Goal: Task Accomplishment & Management: Use online tool/utility

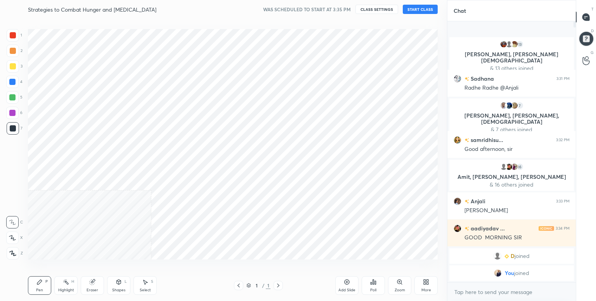
scroll to position [38542, 38378]
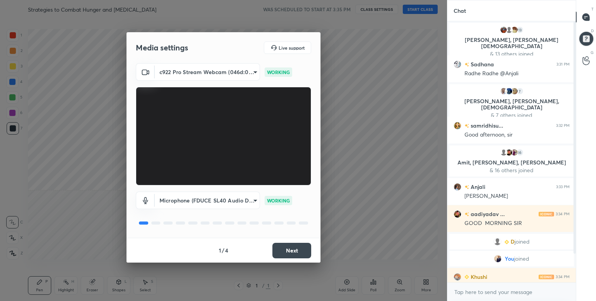
click at [287, 255] on button "Next" at bounding box center [291, 251] width 39 height 16
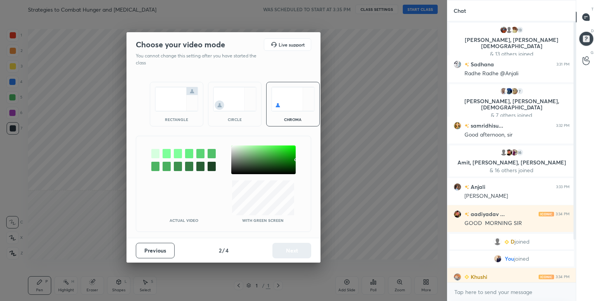
click at [154, 153] on div at bounding box center [155, 153] width 8 height 9
click at [292, 249] on button "Next" at bounding box center [291, 251] width 39 height 16
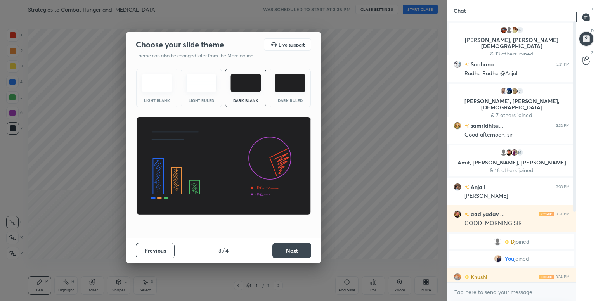
click at [292, 249] on button "Next" at bounding box center [291, 251] width 39 height 16
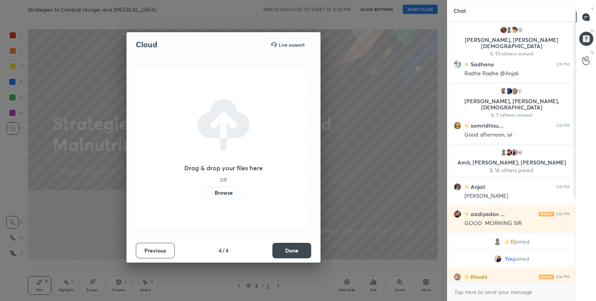
click at [215, 192] on label "Browse" at bounding box center [223, 193] width 35 height 12
click at [206, 192] on input "Browse" at bounding box center [206, 193] width 0 height 12
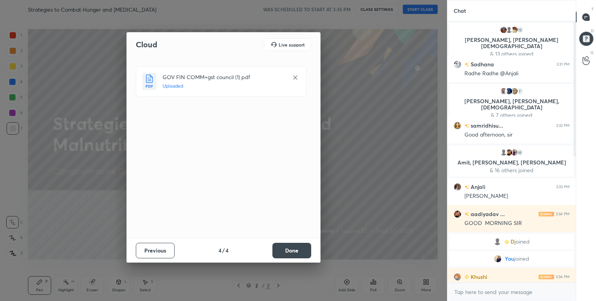
click at [298, 247] on button "Done" at bounding box center [291, 251] width 39 height 16
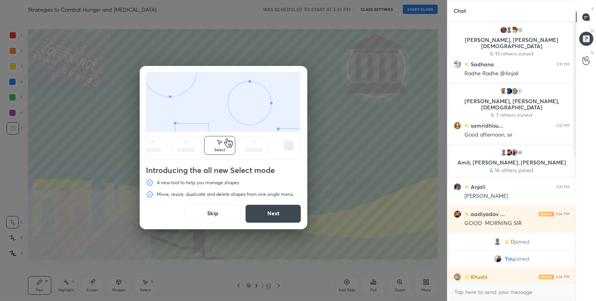
click at [202, 210] on button "Skip" at bounding box center [213, 213] width 56 height 19
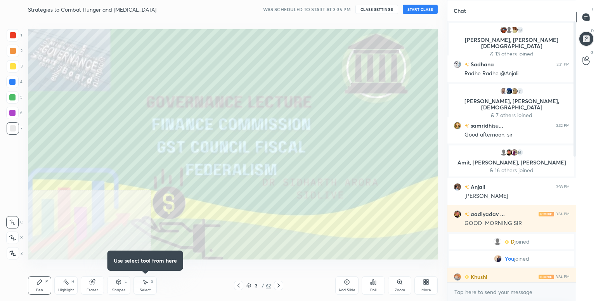
click at [250, 287] on icon at bounding box center [248, 285] width 5 height 5
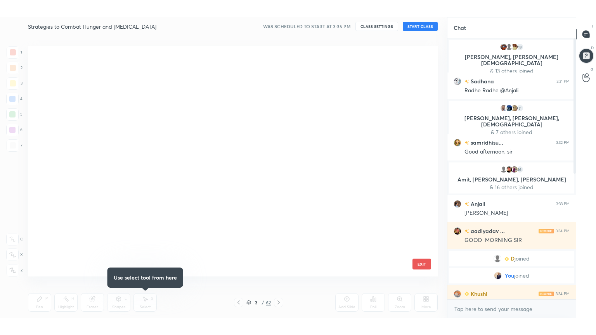
scroll to position [1260, 0]
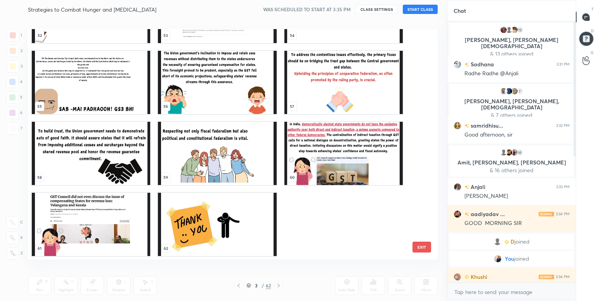
click at [236, 219] on img "grid" at bounding box center [217, 224] width 118 height 63
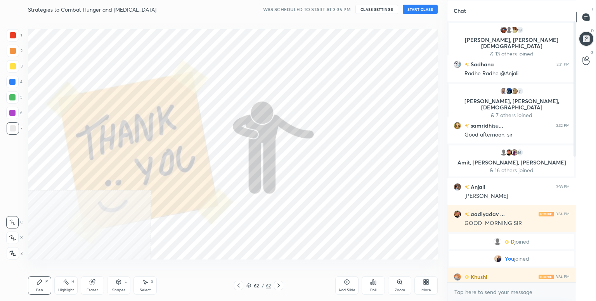
click at [346, 285] on div "Add Slide" at bounding box center [346, 285] width 23 height 19
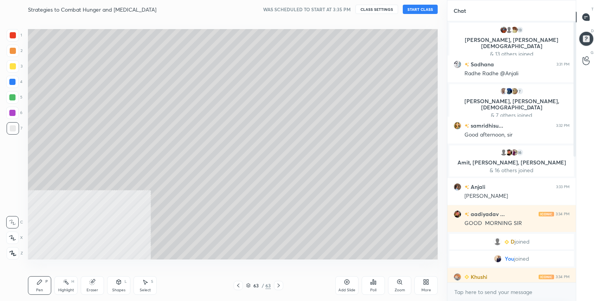
click at [426, 279] on icon at bounding box center [426, 282] width 6 height 6
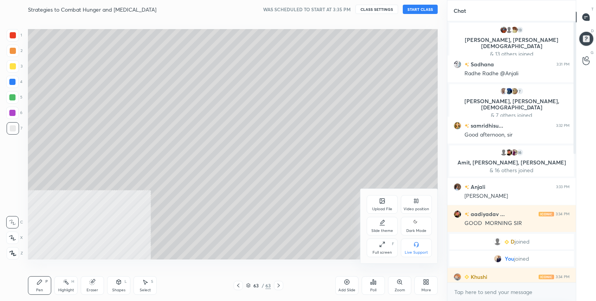
click at [379, 201] on div "Upload File" at bounding box center [382, 204] width 31 height 19
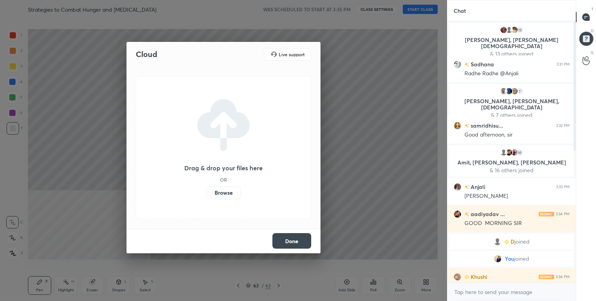
click at [228, 190] on label "Browse" at bounding box center [223, 193] width 35 height 12
click at [206, 190] on input "Browse" at bounding box center [206, 193] width 0 height 12
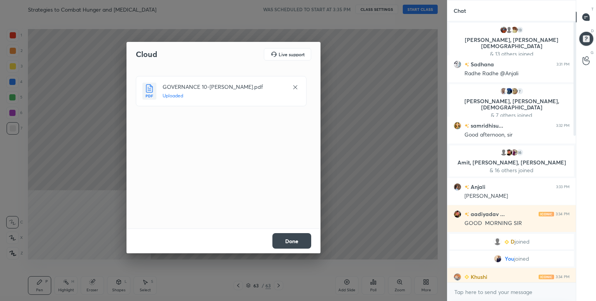
click at [299, 240] on button "Done" at bounding box center [291, 241] width 39 height 16
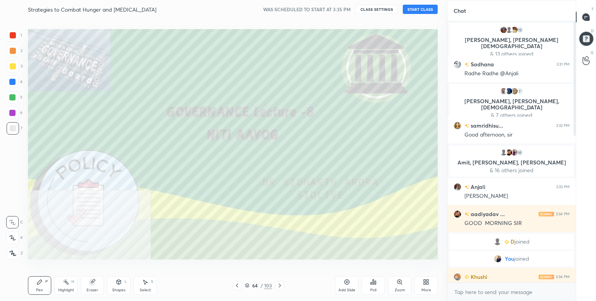
click at [423, 9] on button "START CLASS" at bounding box center [420, 9] width 35 height 9
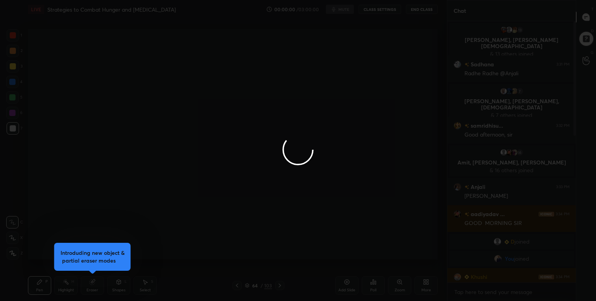
click at [428, 287] on div at bounding box center [298, 150] width 596 height 301
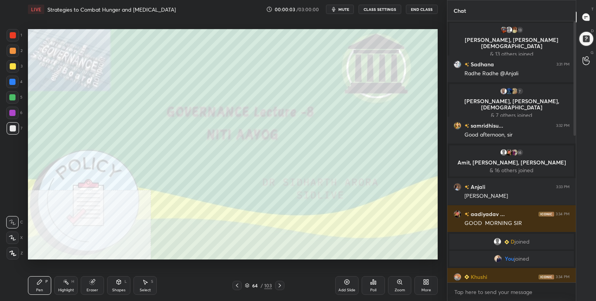
click at [428, 287] on div "More" at bounding box center [425, 285] width 23 height 19
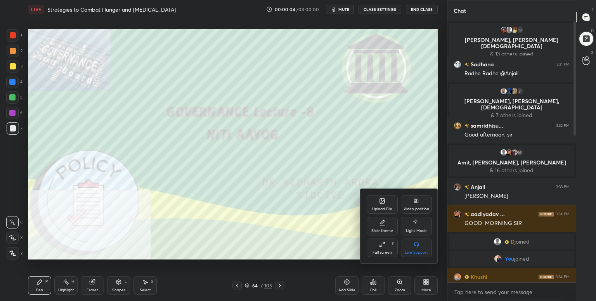
drag, startPoint x: 385, startPoint y: 244, endPoint x: 384, endPoint y: 278, distance: 33.8
click at [384, 244] on div "Full screen F" at bounding box center [382, 248] width 31 height 19
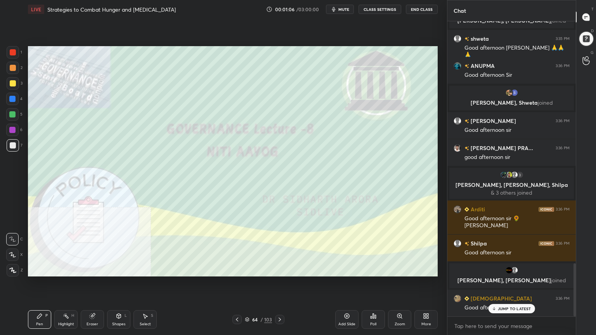
scroll to position [1362, 0]
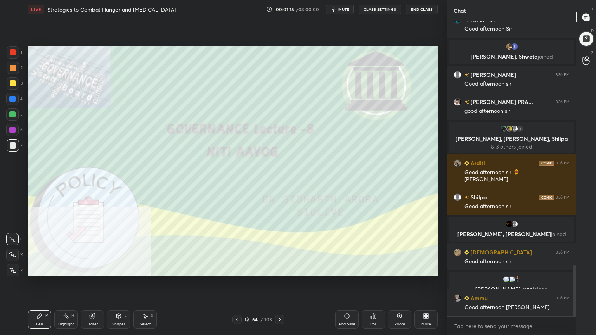
click at [248, 301] on icon at bounding box center [247, 319] width 5 height 5
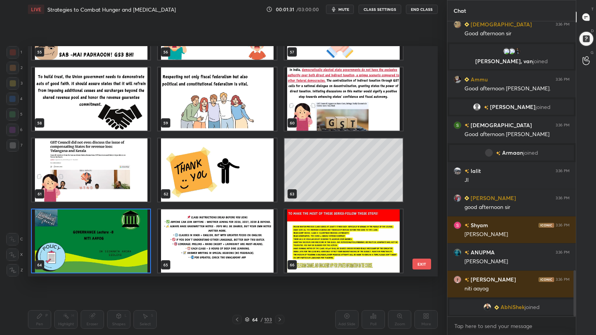
scroll to position [1596, 0]
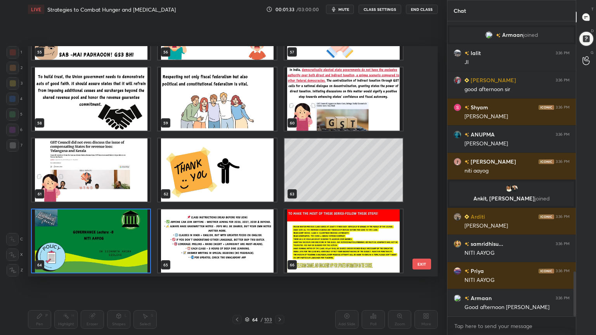
drag, startPoint x: 426, startPoint y: 167, endPoint x: 422, endPoint y: 166, distance: 4.0
click at [425, 166] on div "55 56 57 58 59 60 61 62 63 64 65 66 67 68 69 EXIT" at bounding box center [233, 161] width 410 height 230
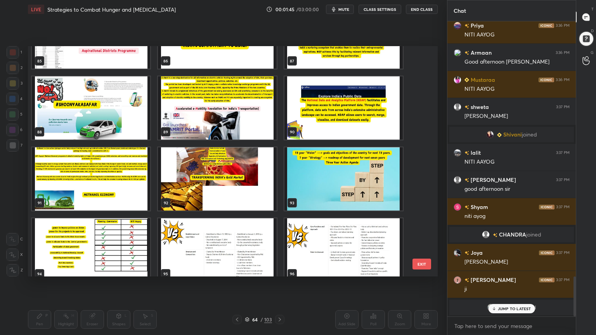
scroll to position [0, 0]
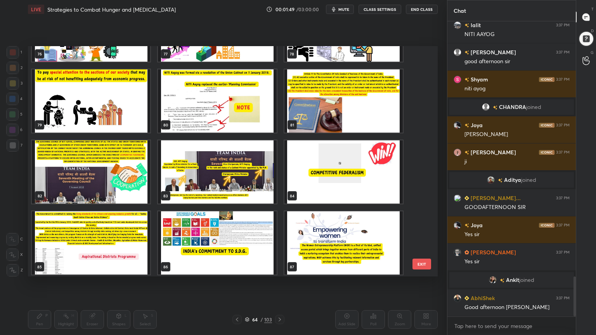
click at [224, 115] on img "grid" at bounding box center [217, 100] width 118 height 63
click at [224, 114] on img "grid" at bounding box center [217, 100] width 118 height 63
click at [223, 112] on img "grid" at bounding box center [217, 100] width 118 height 63
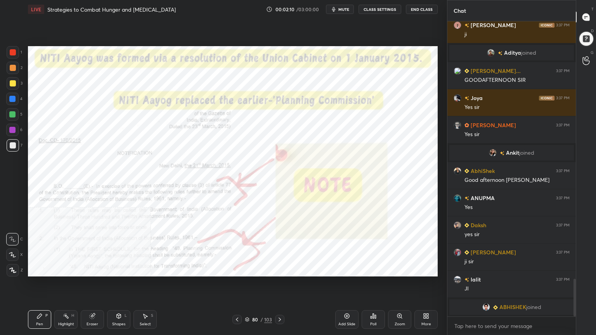
click at [249, 301] on icon at bounding box center [247, 319] width 5 height 5
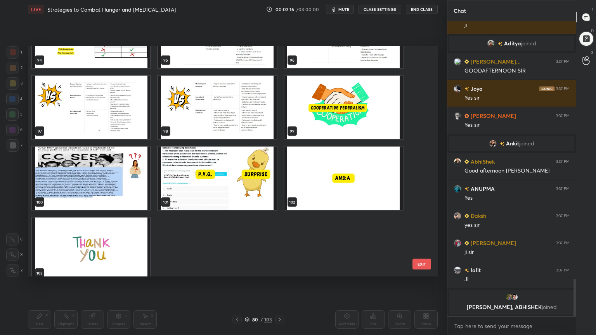
click at [126, 192] on img "grid" at bounding box center [91, 178] width 118 height 63
click at [126, 190] on img "grid" at bounding box center [91, 178] width 118 height 63
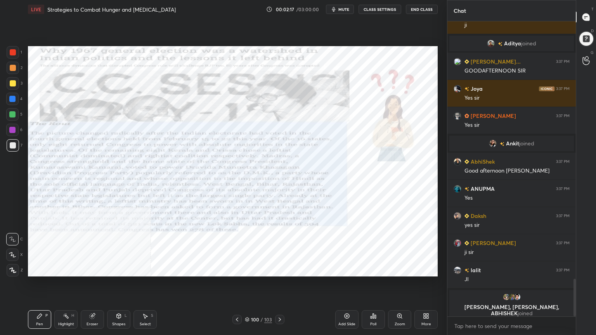
click at [126, 190] on img "grid" at bounding box center [91, 178] width 118 height 63
drag, startPoint x: 14, startPoint y: 50, endPoint x: 19, endPoint y: 51, distance: 4.9
click at [14, 50] on div at bounding box center [13, 52] width 6 height 6
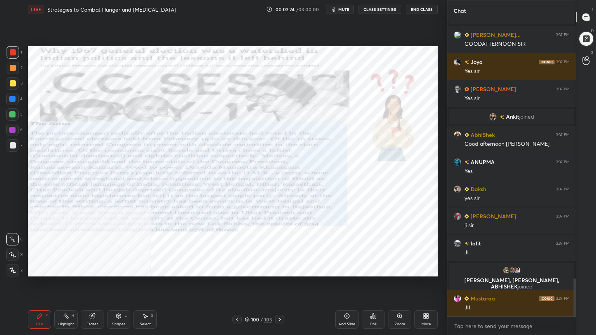
click at [11, 273] on div at bounding box center [13, 270] width 12 height 12
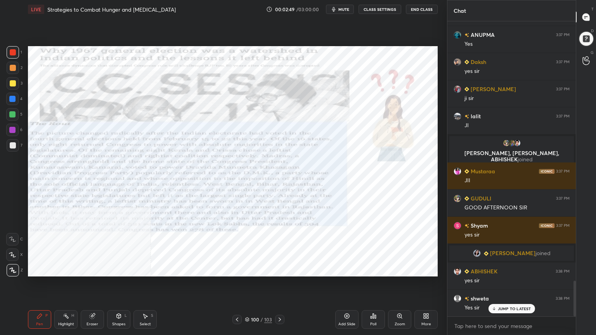
scroll to position [2137, 0]
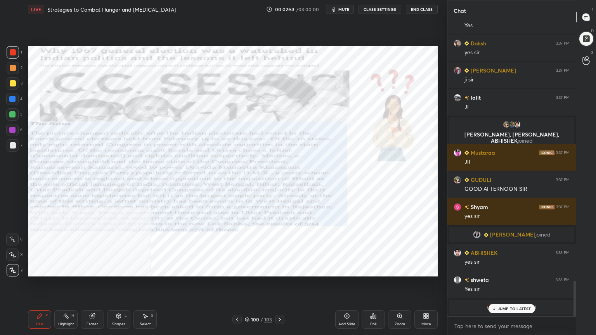
click at [350, 301] on icon at bounding box center [347, 316] width 6 height 6
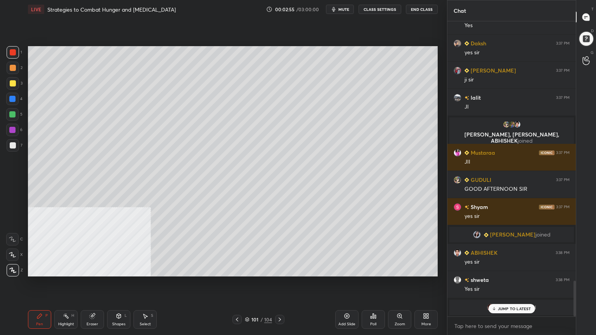
click at [12, 85] on div at bounding box center [13, 83] width 6 height 6
drag, startPoint x: 11, startPoint y: 54, endPoint x: 19, endPoint y: 55, distance: 7.8
click at [12, 53] on div at bounding box center [13, 52] width 6 height 6
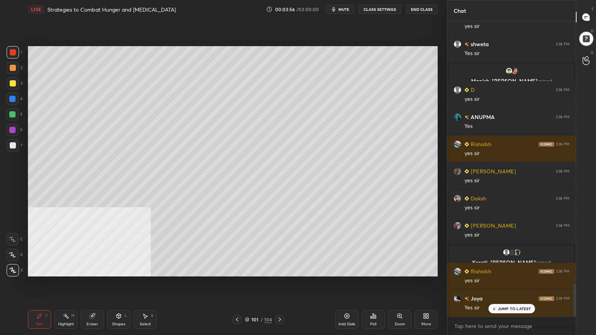
scroll to position [2400, 0]
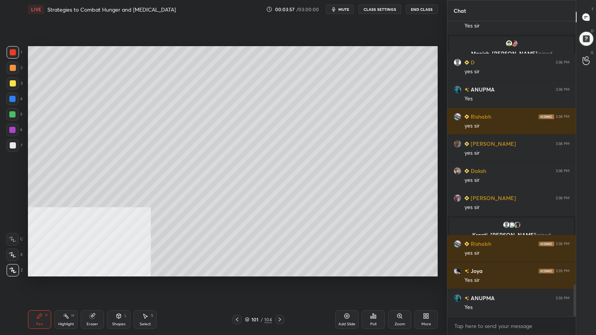
click at [351, 301] on div "Add Slide" at bounding box center [346, 319] width 23 height 19
click at [13, 146] on div at bounding box center [13, 145] width 6 height 6
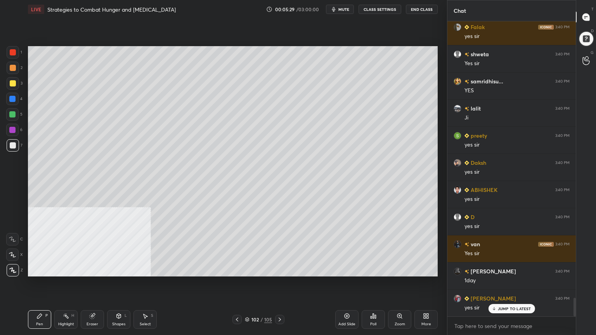
scroll to position [4442, 0]
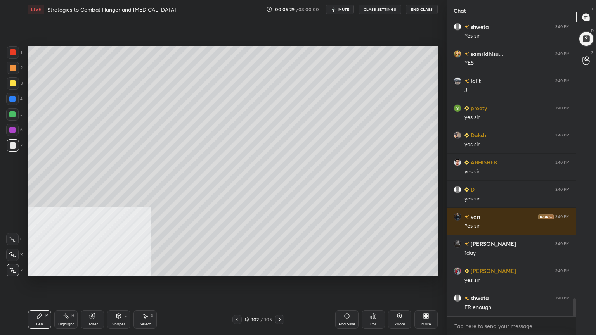
click at [247, 301] on icon at bounding box center [247, 319] width 5 height 5
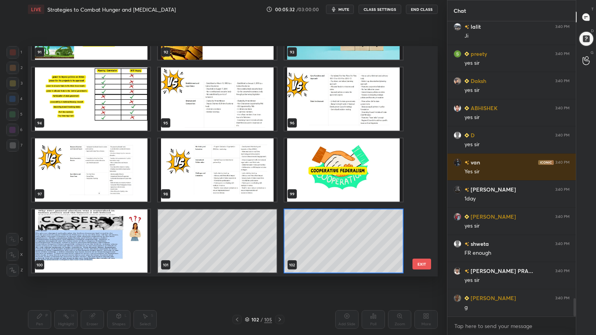
scroll to position [4632, 0]
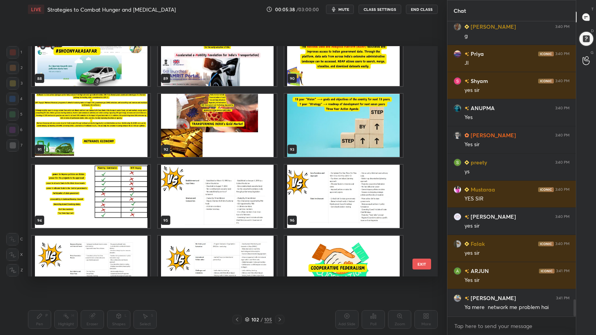
click at [305, 136] on img "grid" at bounding box center [343, 125] width 118 height 63
click at [305, 135] on img "grid" at bounding box center [343, 125] width 118 height 63
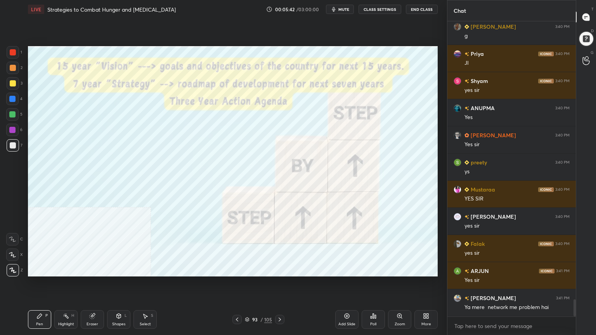
click at [12, 49] on div at bounding box center [13, 52] width 6 height 6
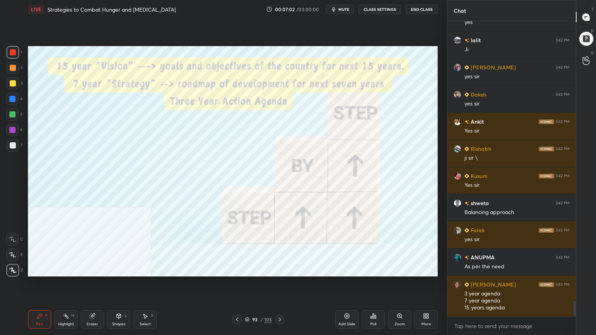
scroll to position [5376, 0]
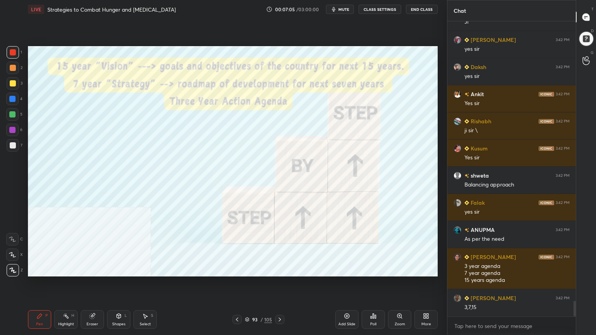
click at [245, 301] on icon at bounding box center [247, 319] width 5 height 5
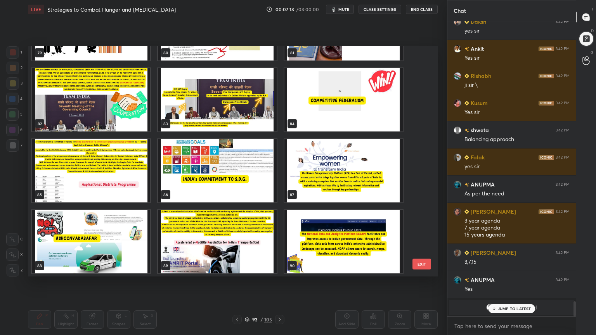
scroll to position [5449, 0]
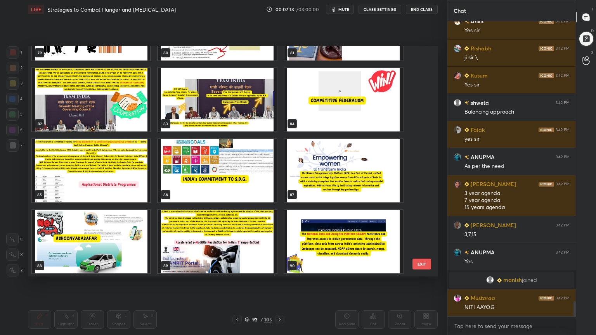
click at [332, 115] on img "grid" at bounding box center [343, 99] width 118 height 63
click at [333, 115] on img "grid" at bounding box center [343, 99] width 118 height 63
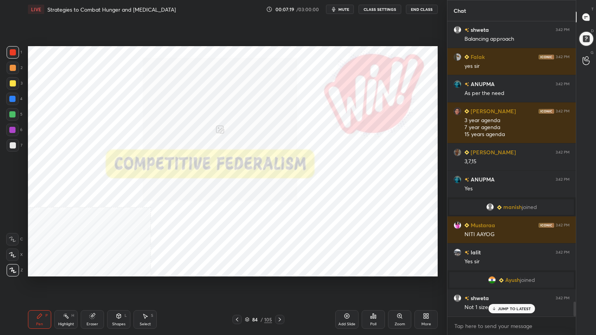
scroll to position [5549, 0]
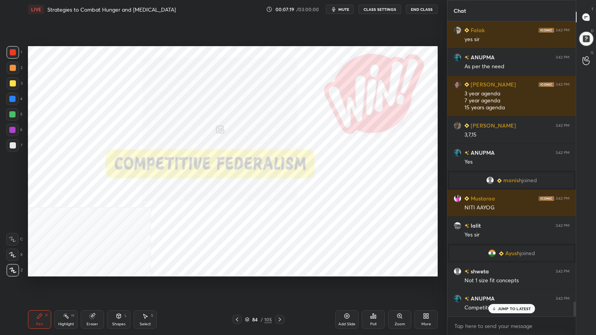
click at [346, 301] on div "Add Slide" at bounding box center [346, 319] width 23 height 19
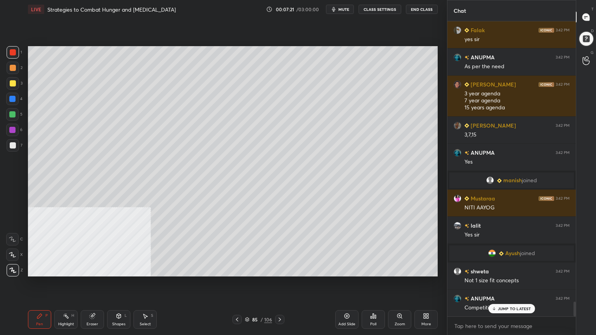
drag, startPoint x: 12, startPoint y: 144, endPoint x: 17, endPoint y: 140, distance: 6.9
click at [12, 144] on div at bounding box center [13, 145] width 6 height 6
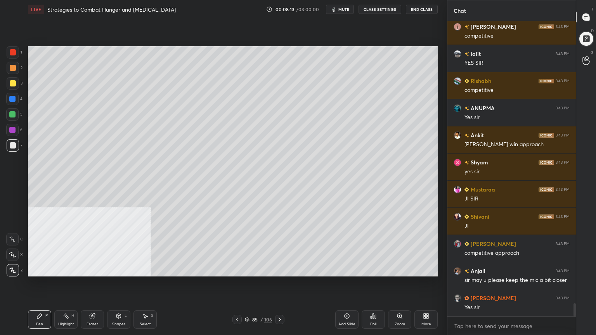
scroll to position [6274, 0]
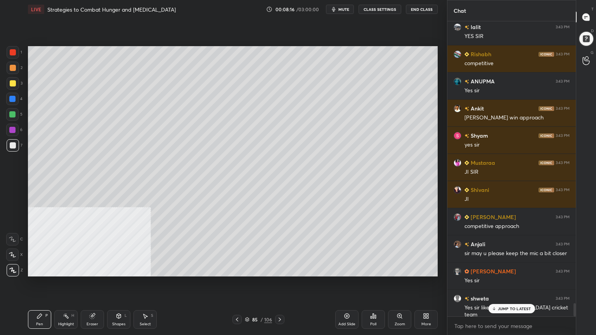
click at [281, 301] on icon at bounding box center [280, 320] width 6 height 6
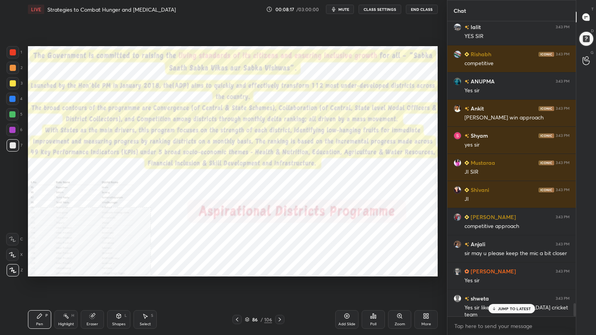
click at [427, 301] on div "More" at bounding box center [425, 319] width 23 height 19
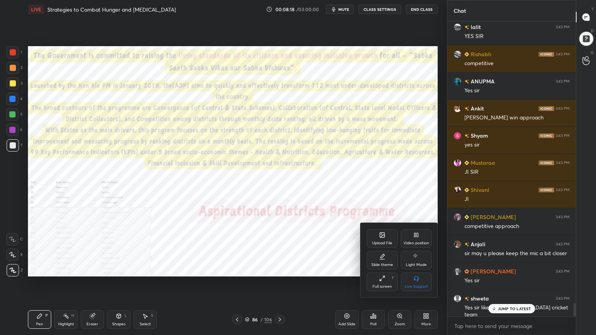
click at [417, 237] on icon at bounding box center [418, 235] width 2 height 4
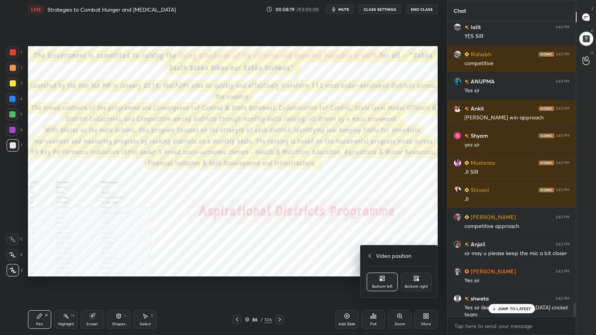
click at [424, 282] on div "Bottom right" at bounding box center [416, 282] width 31 height 19
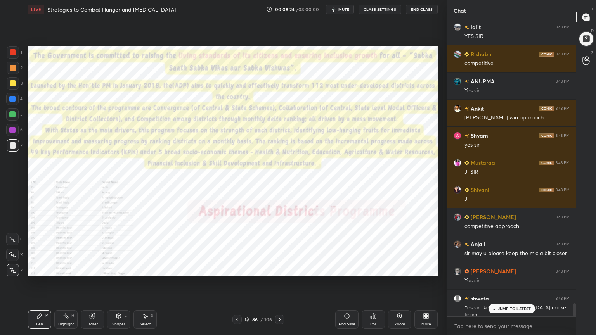
click at [10, 50] on div at bounding box center [13, 52] width 6 height 6
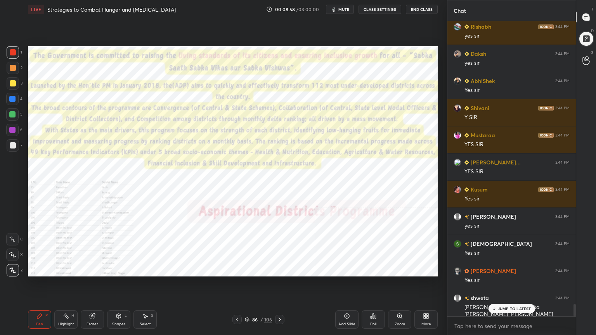
scroll to position [6817, 0]
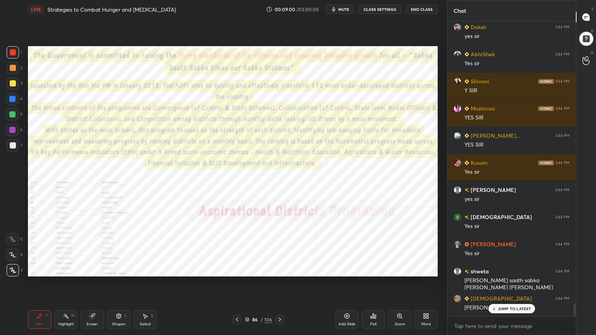
click at [348, 301] on icon at bounding box center [347, 316] width 6 height 6
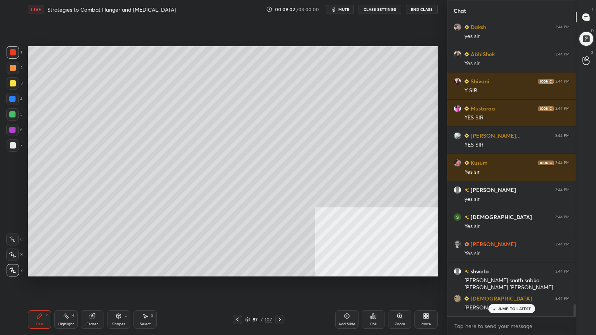
click at [11, 145] on div at bounding box center [13, 145] width 6 height 6
click at [119, 301] on icon at bounding box center [119, 316] width 6 height 6
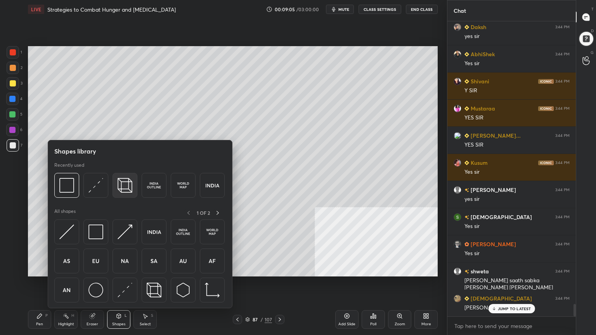
click at [123, 181] on img at bounding box center [125, 185] width 15 height 15
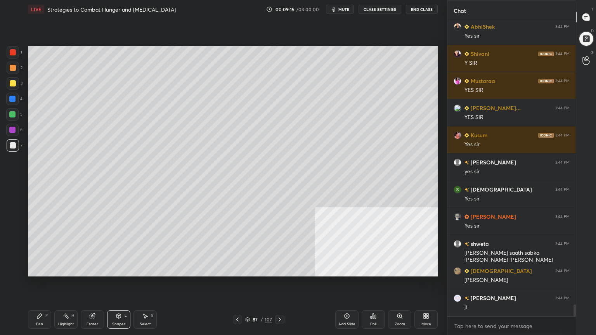
scroll to position [6871, 0]
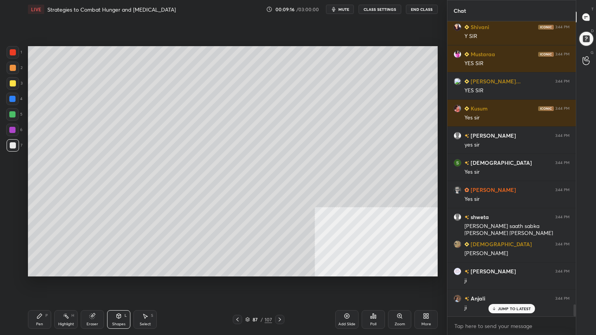
click at [11, 82] on div at bounding box center [13, 83] width 6 height 6
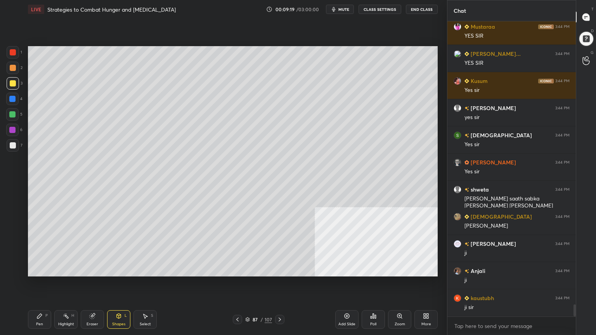
drag, startPoint x: 39, startPoint y: 321, endPoint x: 46, endPoint y: 279, distance: 43.2
click at [39, 301] on div "Pen P" at bounding box center [39, 319] width 23 height 19
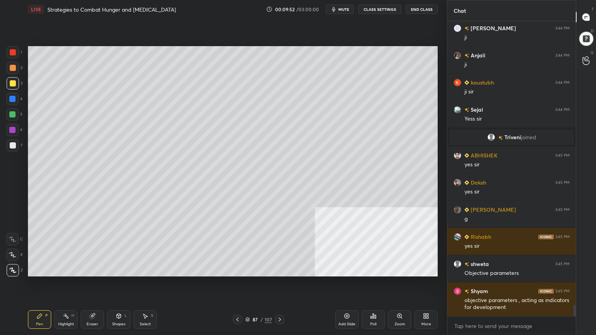
scroll to position [7149, 0]
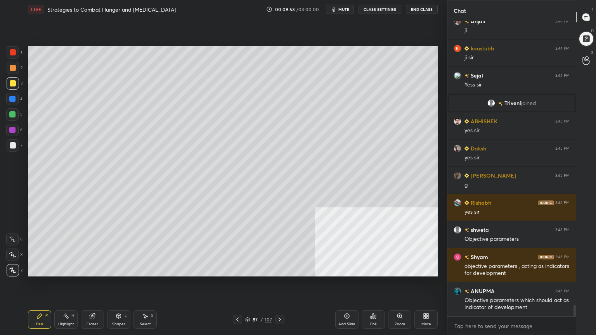
click at [236, 301] on icon at bounding box center [237, 320] width 6 height 6
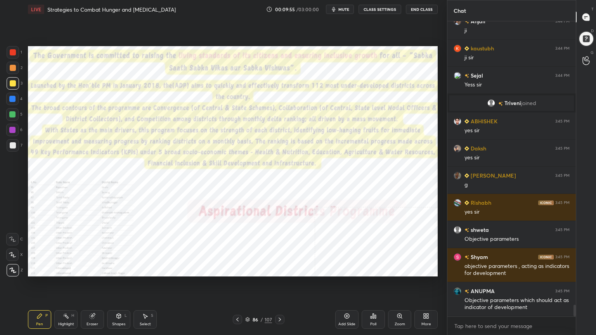
click at [279, 301] on icon at bounding box center [280, 320] width 6 height 6
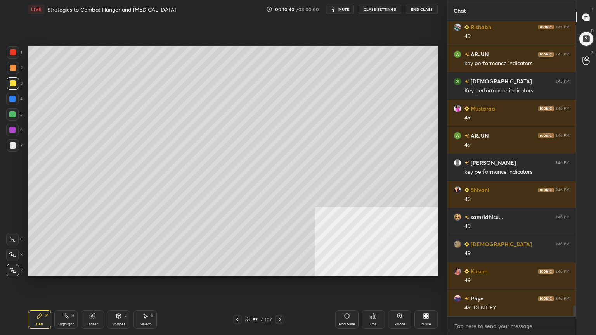
scroll to position [7746, 0]
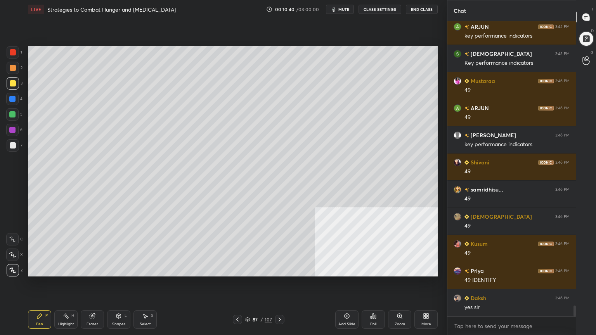
click at [349, 301] on div "Add Slide" at bounding box center [346, 319] width 23 height 19
click at [12, 145] on div at bounding box center [13, 145] width 6 height 6
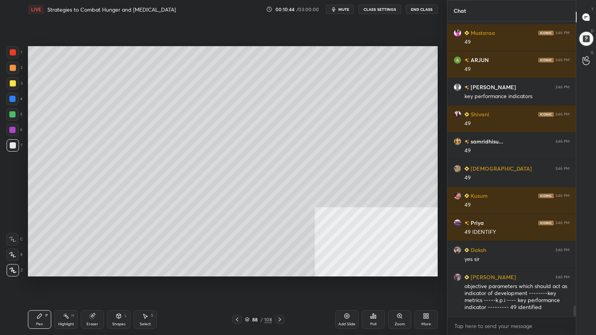
click at [11, 52] on div at bounding box center [13, 52] width 6 height 6
click at [119, 301] on icon at bounding box center [119, 317] width 0 height 3
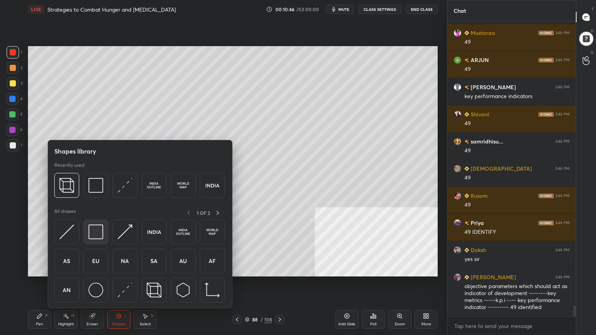
click at [93, 227] on img at bounding box center [95, 232] width 15 height 15
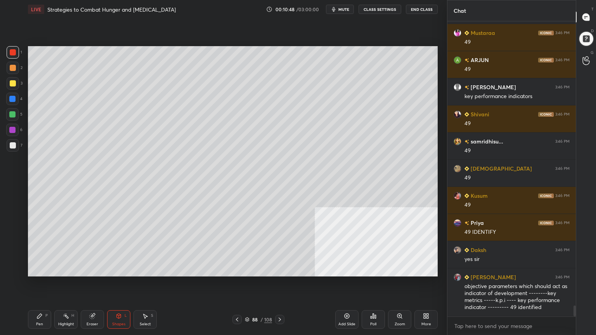
drag, startPoint x: 36, startPoint y: 322, endPoint x: 60, endPoint y: 306, distance: 28.3
click at [36, 301] on div "Pen P" at bounding box center [39, 319] width 23 height 19
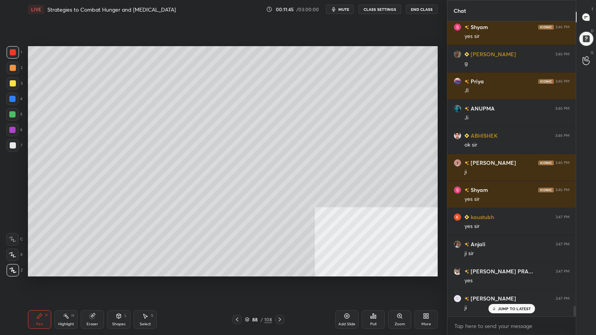
scroll to position [8120, 0]
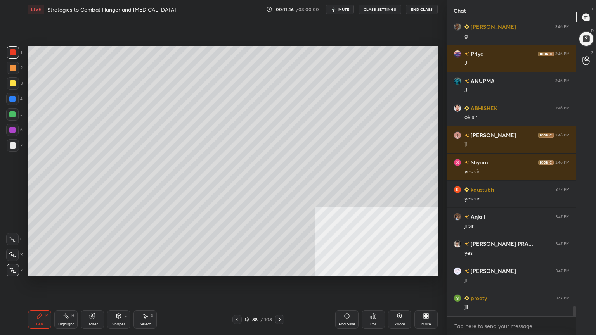
click at [13, 85] on div at bounding box center [13, 83] width 6 height 6
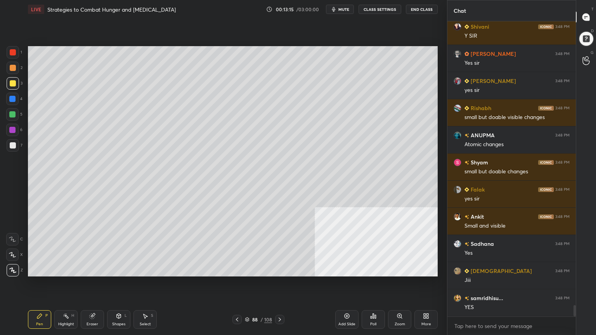
scroll to position [7565, 0]
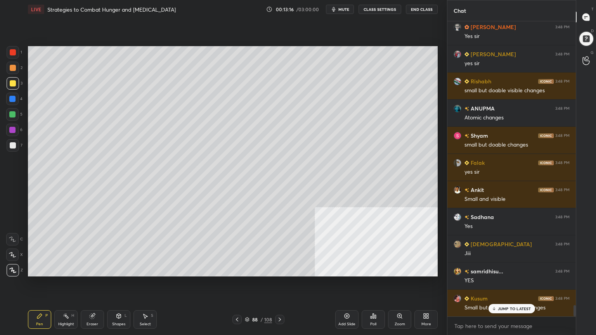
click at [10, 99] on div at bounding box center [12, 99] width 6 height 6
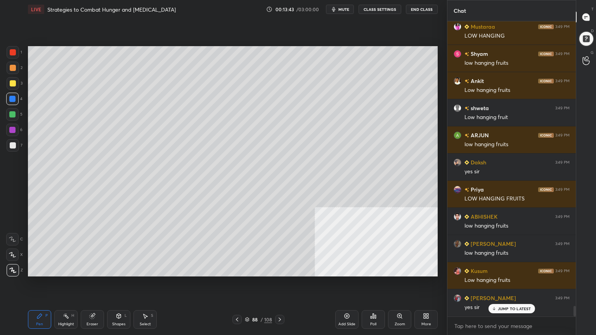
scroll to position [8072, 0]
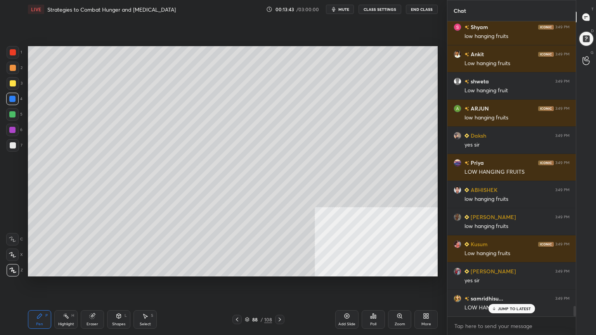
click at [246, 301] on icon at bounding box center [247, 319] width 5 height 5
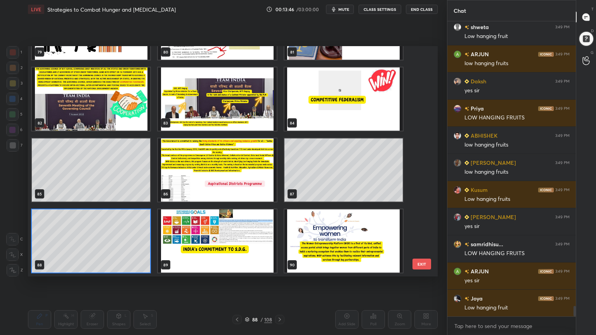
scroll to position [8154, 0]
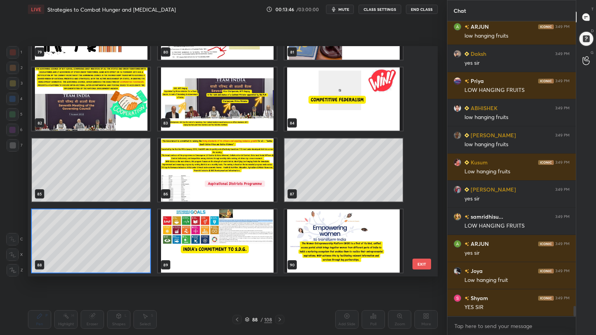
click at [218, 189] on img "grid" at bounding box center [217, 169] width 118 height 63
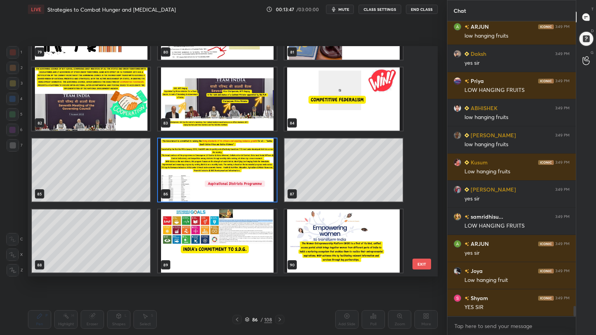
click at [218, 190] on img "grid" at bounding box center [217, 169] width 118 height 63
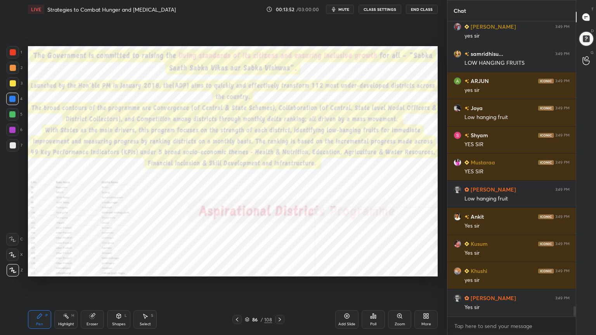
scroll to position [8344, 0]
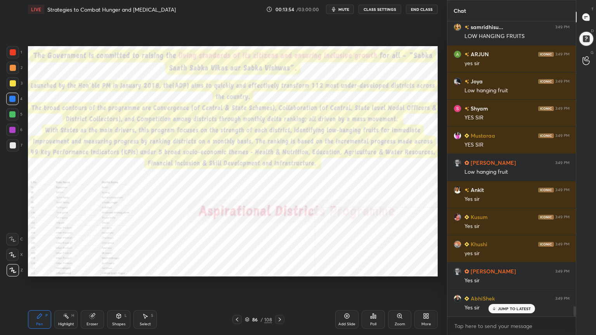
click at [352, 301] on div "Add Slide" at bounding box center [346, 319] width 23 height 19
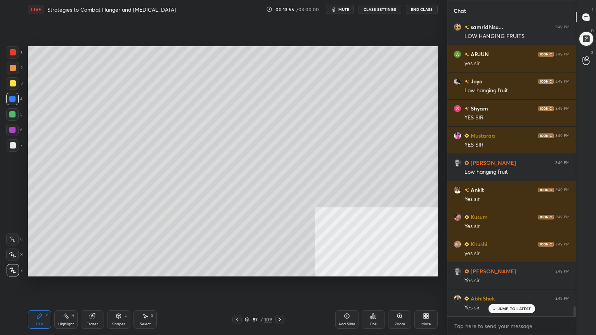
click at [12, 82] on div at bounding box center [13, 83] width 6 height 6
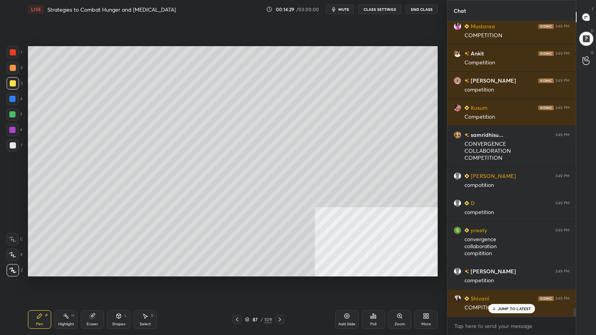
scroll to position [9751, 0]
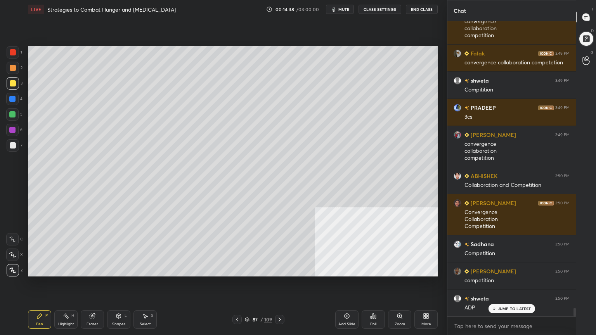
click at [238, 301] on icon at bounding box center [237, 320] width 2 height 4
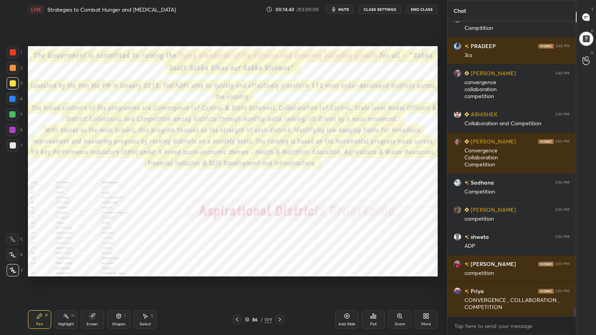
click at [12, 48] on div at bounding box center [13, 52] width 12 height 12
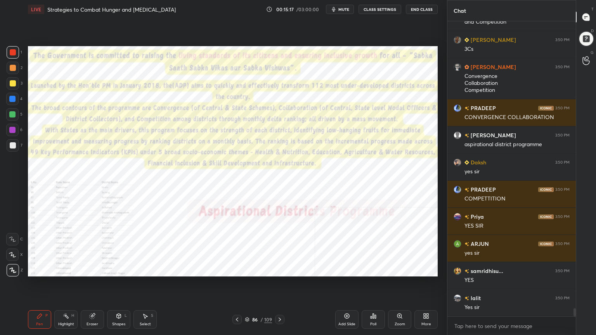
scroll to position [10595, 0]
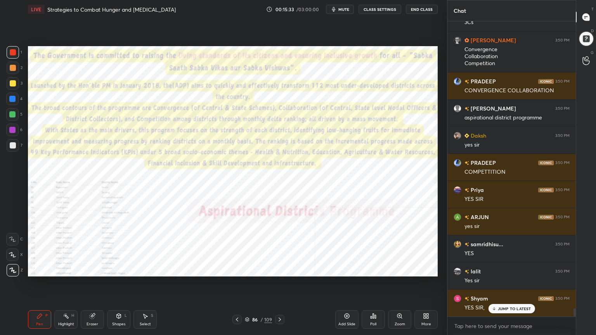
click at [400, 301] on div "Zoom" at bounding box center [399, 319] width 23 height 19
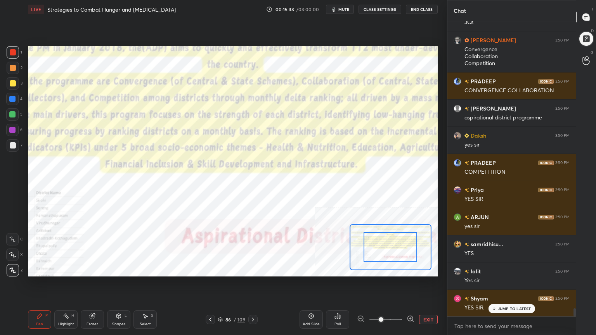
drag, startPoint x: 383, startPoint y: 320, endPoint x: 393, endPoint y: 316, distance: 10.4
click at [383, 301] on span at bounding box center [381, 319] width 5 height 5
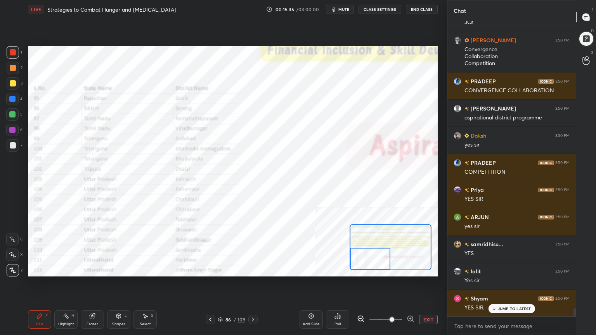
scroll to position [10623, 0]
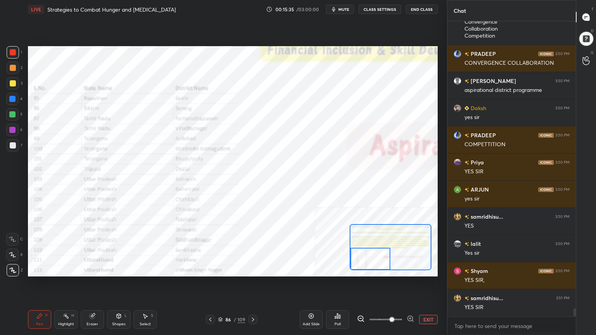
click at [360, 275] on div "Setting up your live class Poll for secs No correct answer Start poll" at bounding box center [233, 161] width 410 height 230
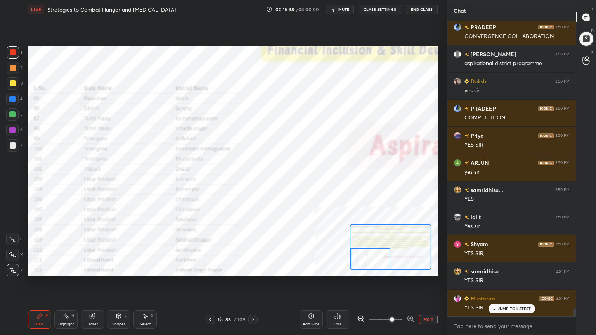
drag, startPoint x: 387, startPoint y: 254, endPoint x: 53, endPoint y: 284, distance: 335.7
click at [54, 279] on div "Setting up your live class Poll for secs No correct answer Start poll" at bounding box center [233, 162] width 416 height 286
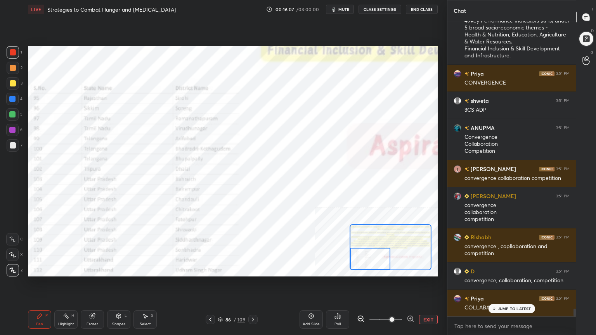
scroll to position [11019, 0]
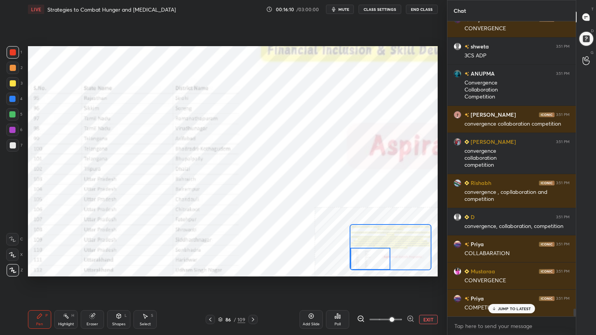
click at [422, 301] on button "EXIT" at bounding box center [428, 319] width 19 height 9
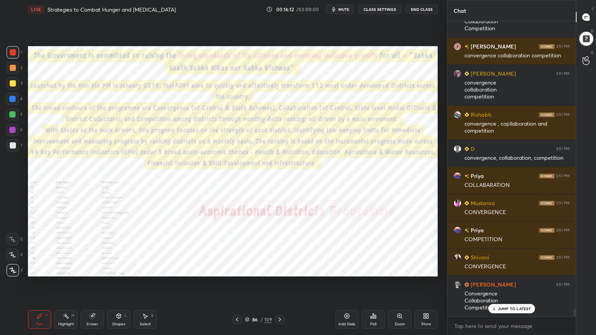
click at [280, 301] on icon at bounding box center [280, 320] width 6 height 6
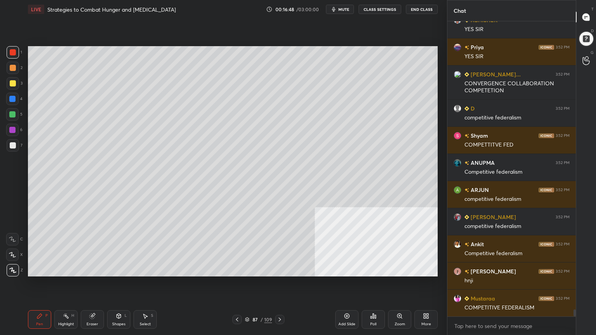
scroll to position [12367, 0]
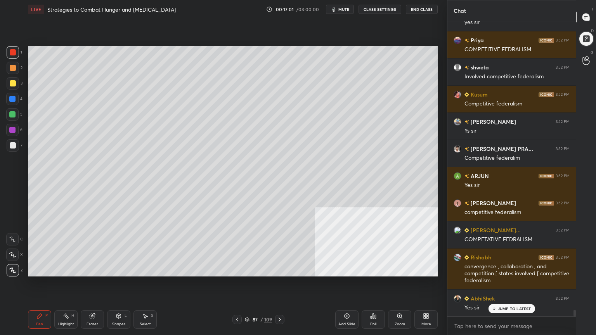
drag, startPoint x: 13, startPoint y: 78, endPoint x: 26, endPoint y: 76, distance: 13.3
click at [14, 78] on div at bounding box center [13, 83] width 12 height 12
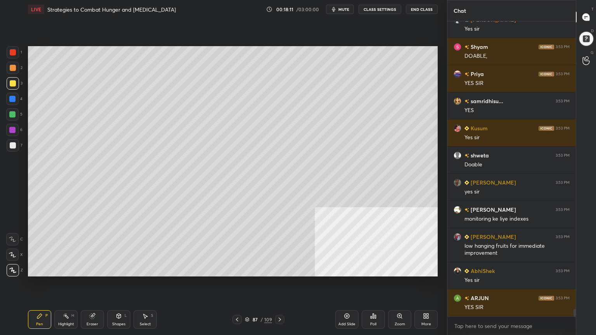
scroll to position [11624, 0]
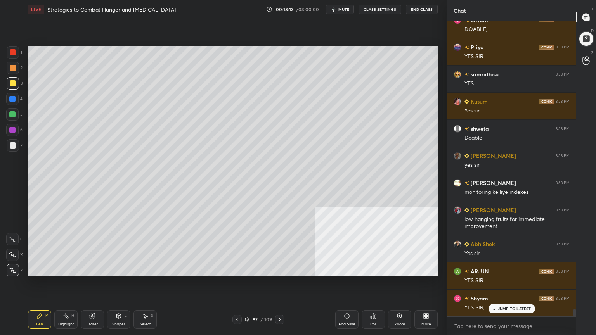
click at [348, 301] on icon at bounding box center [347, 316] width 6 height 6
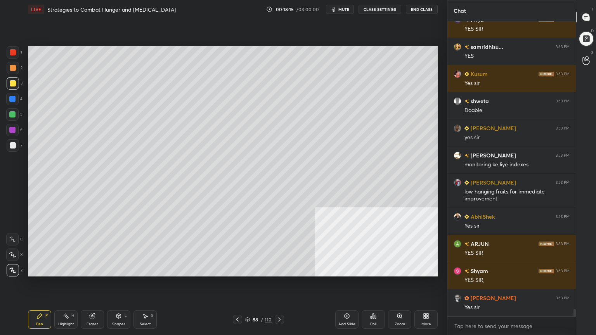
click at [14, 144] on div at bounding box center [13, 145] width 6 height 6
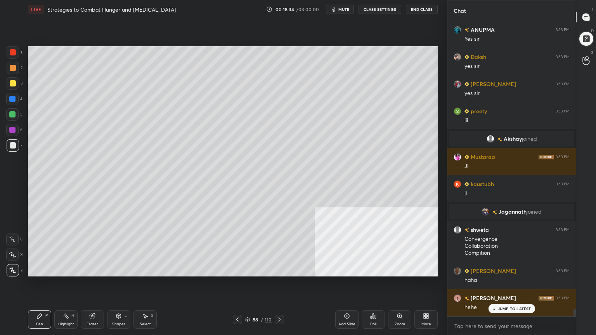
scroll to position [11719, 0]
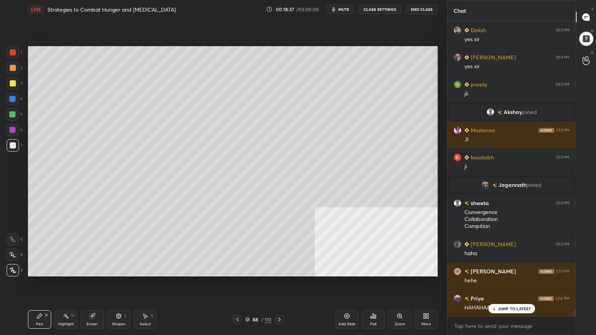
click at [13, 83] on div at bounding box center [13, 83] width 6 height 6
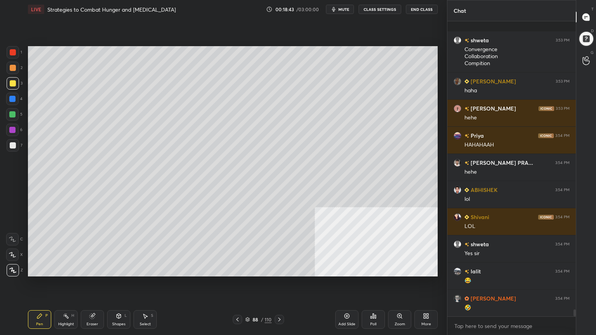
scroll to position [11943, 0]
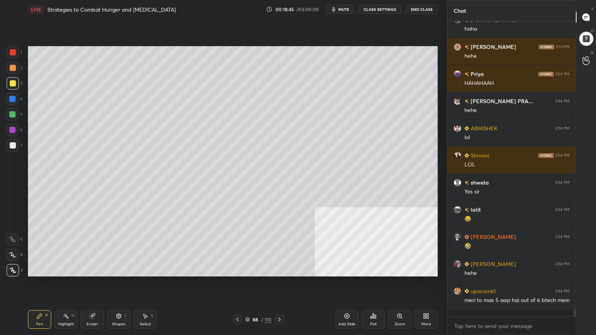
click at [12, 98] on div at bounding box center [12, 99] width 6 height 6
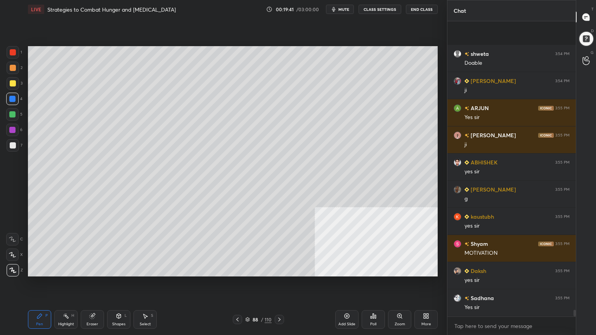
scroll to position [13193, 0]
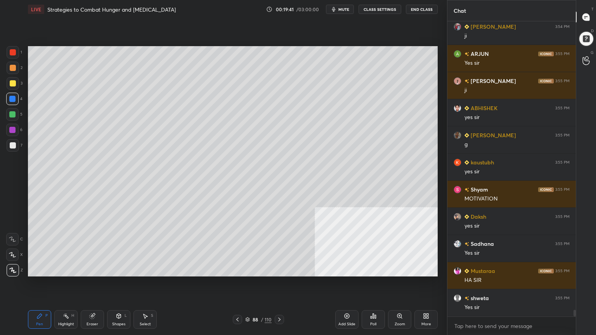
click at [246, 301] on icon at bounding box center [247, 319] width 5 height 5
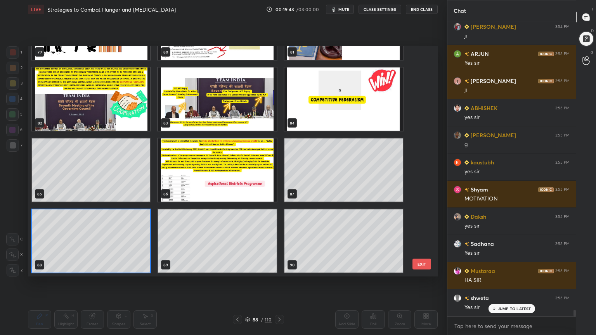
scroll to position [13219, 0]
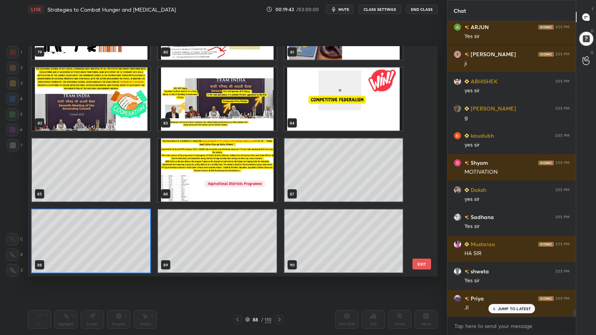
drag, startPoint x: 420, startPoint y: 209, endPoint x: 421, endPoint y: 214, distance: 5.1
click at [421, 214] on div "79 80 81 82 83 84 85 86 87 88 89 90 91 92 93" at bounding box center [226, 161] width 396 height 230
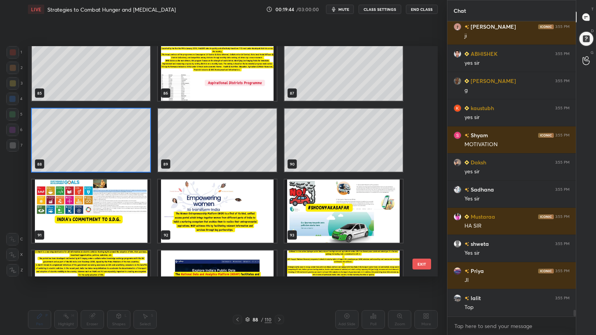
scroll to position [2012, 0]
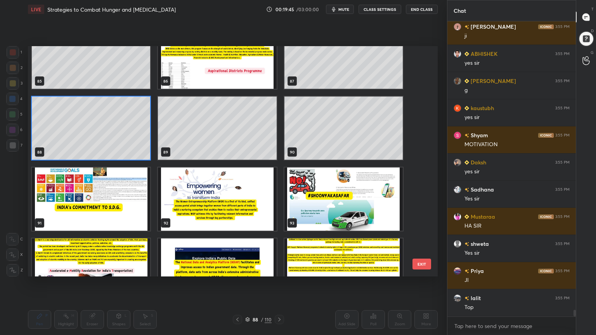
click at [104, 218] on img "grid" at bounding box center [91, 199] width 118 height 63
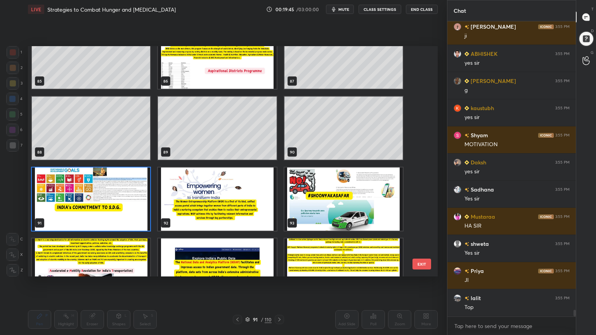
click at [104, 218] on img "grid" at bounding box center [91, 199] width 118 height 63
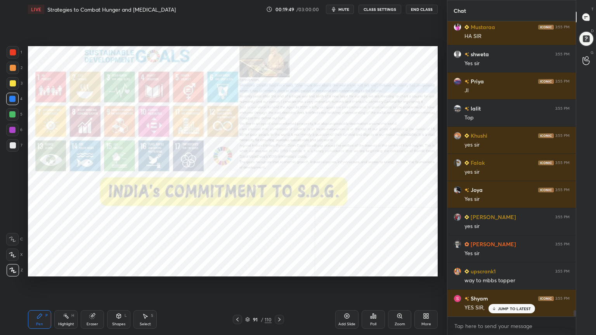
scroll to position [13491, 0]
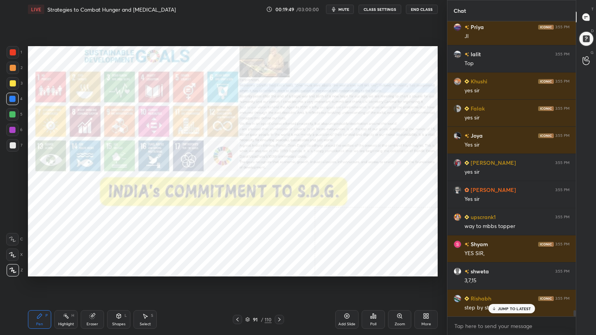
click at [10, 51] on div at bounding box center [13, 52] width 6 height 6
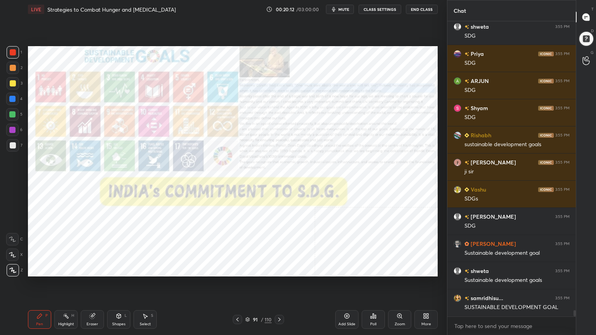
click at [403, 301] on div "Zoom" at bounding box center [399, 319] width 23 height 19
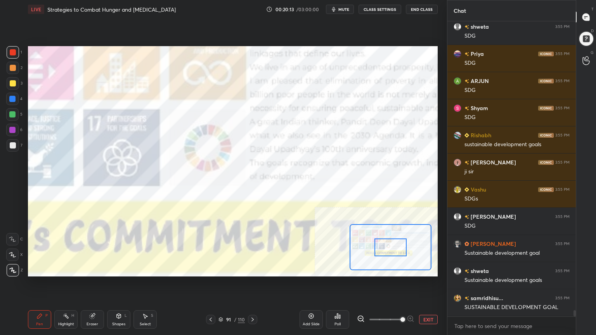
drag, startPoint x: 385, startPoint y: 317, endPoint x: 403, endPoint y: 312, distance: 18.9
click at [403, 301] on span at bounding box center [402, 319] width 5 height 5
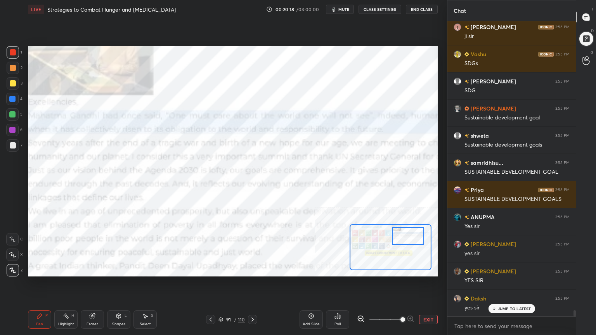
drag, startPoint x: 385, startPoint y: 248, endPoint x: 402, endPoint y: 237, distance: 20.8
click at [402, 237] on div at bounding box center [408, 236] width 32 height 18
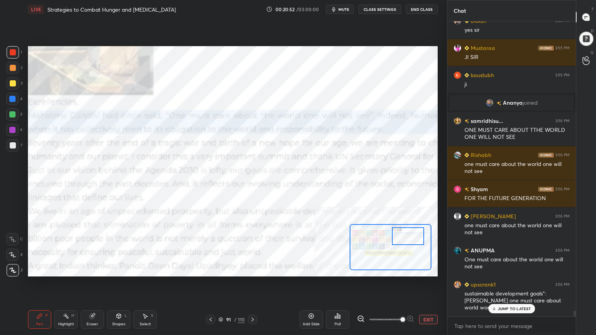
scroll to position [14394, 0]
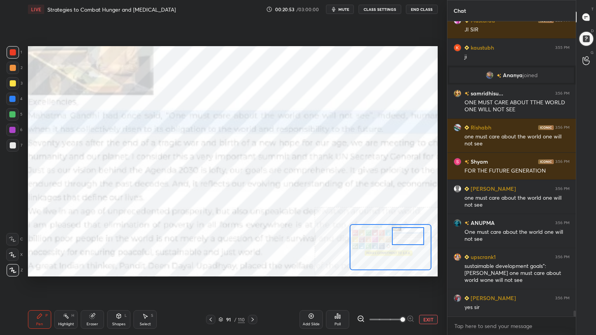
click at [435, 301] on button "EXIT" at bounding box center [428, 319] width 19 height 9
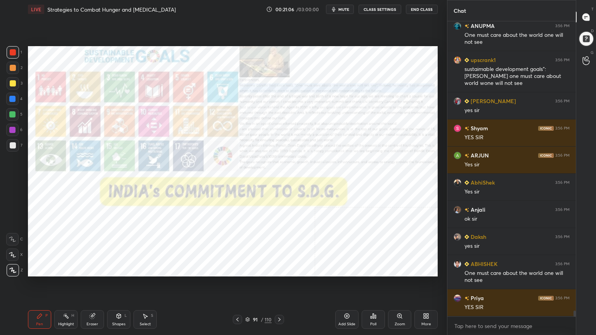
scroll to position [14645, 0]
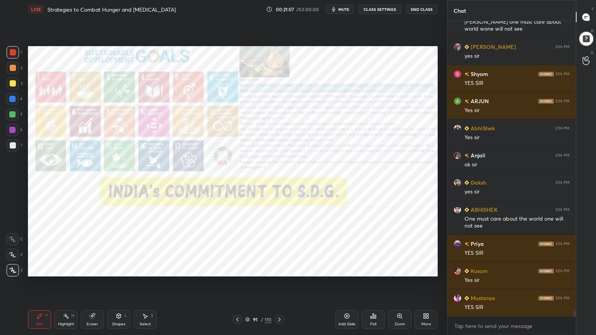
click at [351, 301] on div "Add Slide" at bounding box center [346, 319] width 23 height 19
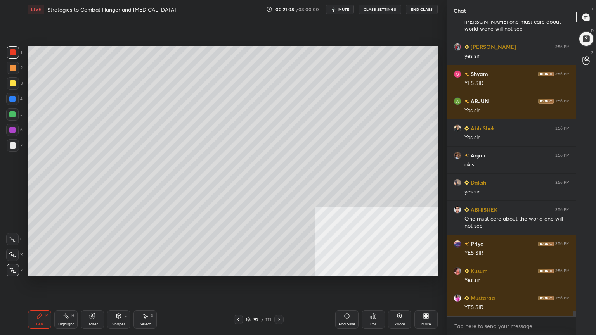
click at [14, 144] on div at bounding box center [13, 145] width 6 height 6
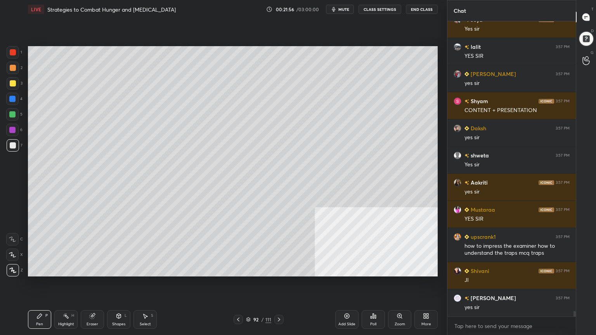
scroll to position [15291, 0]
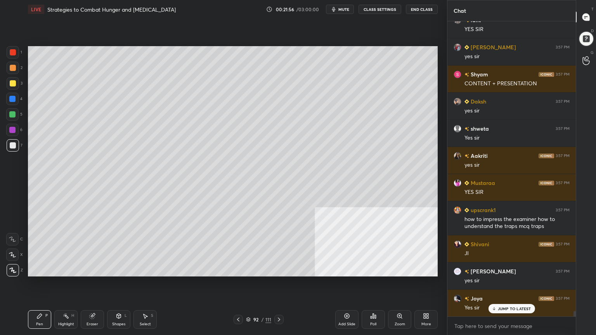
click at [11, 83] on div at bounding box center [13, 83] width 6 height 6
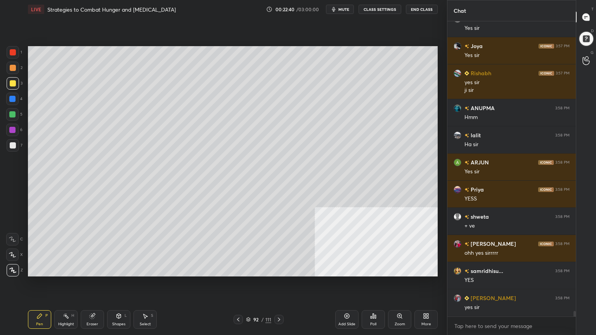
scroll to position [15822, 0]
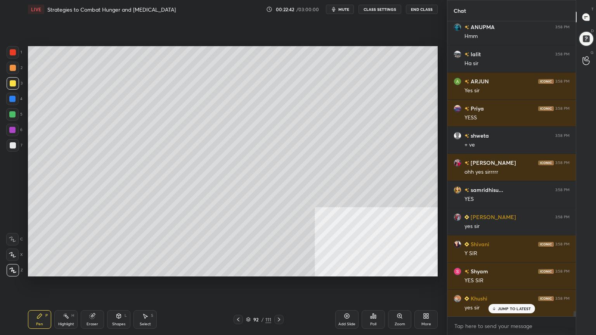
click at [14, 51] on div at bounding box center [13, 52] width 6 height 6
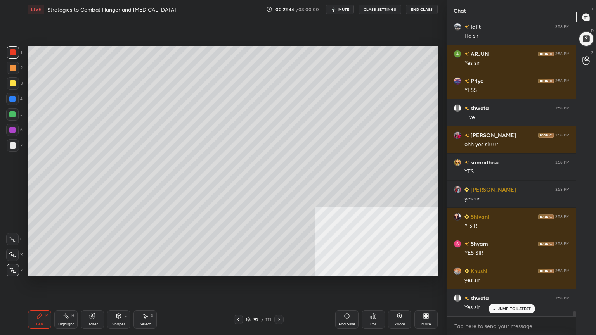
scroll to position [15876, 0]
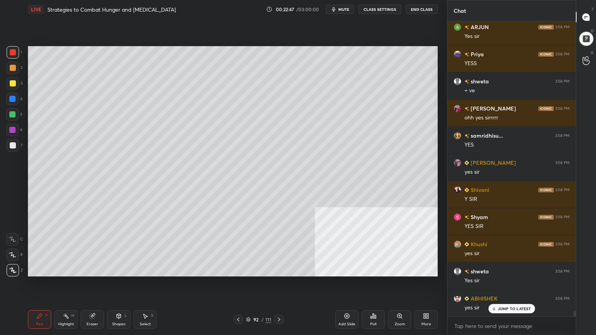
click at [249, 301] on icon at bounding box center [248, 319] width 5 height 5
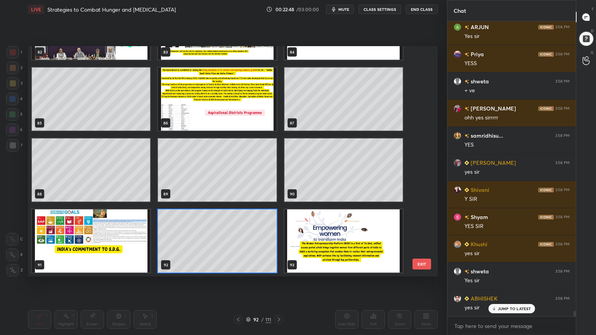
scroll to position [15903, 0]
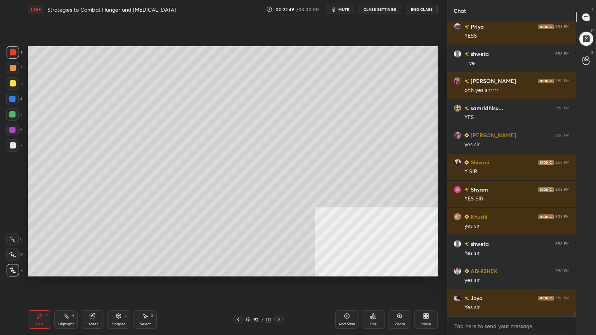
click at [346, 301] on div "Add Slide" at bounding box center [346, 319] width 23 height 19
click at [11, 147] on div at bounding box center [13, 145] width 6 height 6
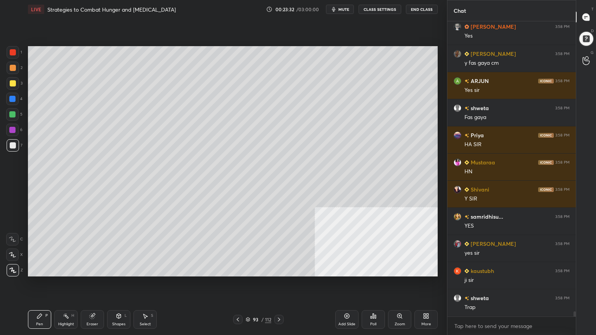
scroll to position [16473, 0]
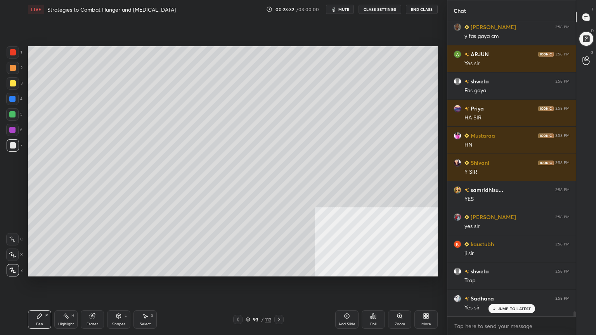
click at [239, 301] on icon at bounding box center [238, 320] width 6 height 6
click at [279, 301] on icon at bounding box center [279, 320] width 6 height 6
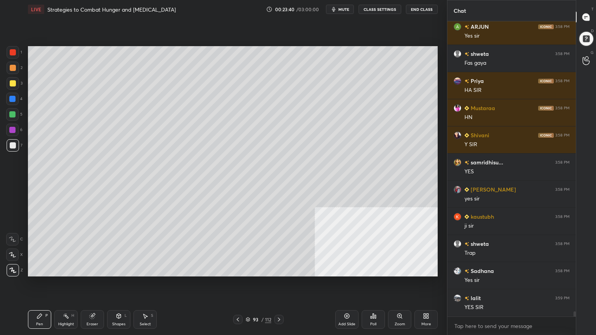
click at [279, 301] on icon at bounding box center [279, 320] width 6 height 6
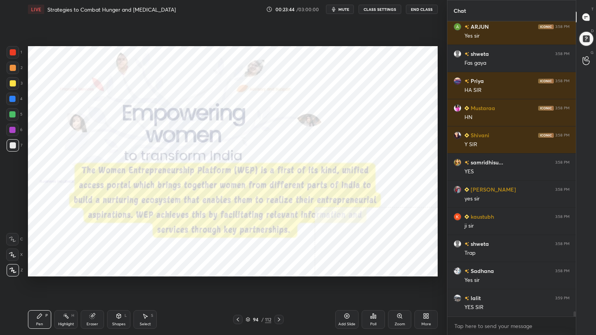
click at [11, 50] on div at bounding box center [13, 52] width 6 height 6
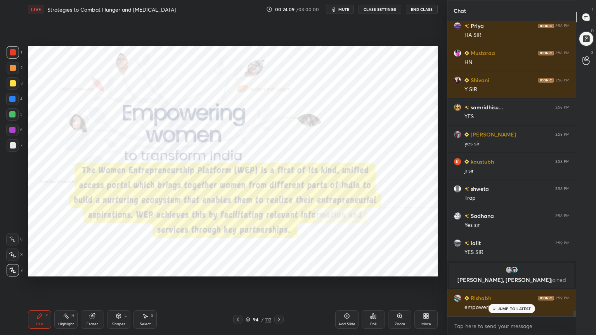
scroll to position [15099, 0]
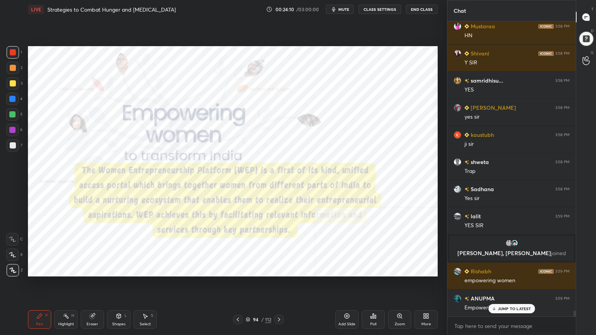
click at [350, 301] on div "Add Slide" at bounding box center [346, 324] width 17 height 4
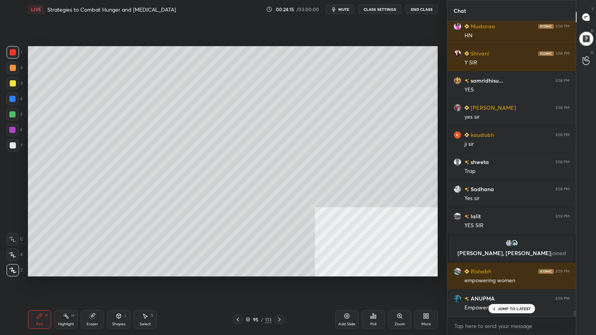
click at [14, 144] on div at bounding box center [13, 145] width 6 height 6
click at [119, 301] on icon at bounding box center [119, 316] width 4 height 5
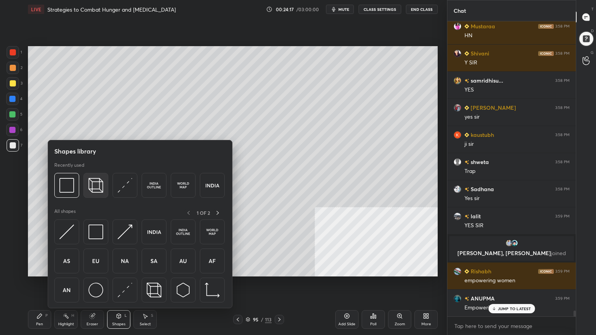
click at [93, 185] on img at bounding box center [95, 185] width 15 height 15
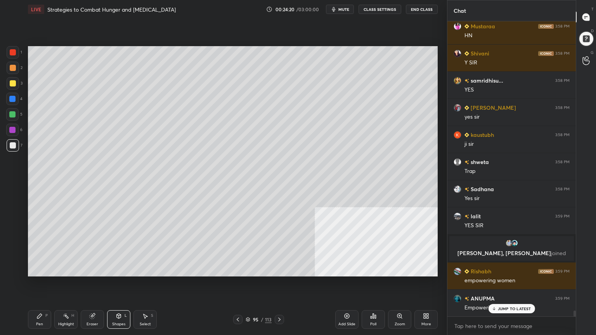
scroll to position [15126, 0]
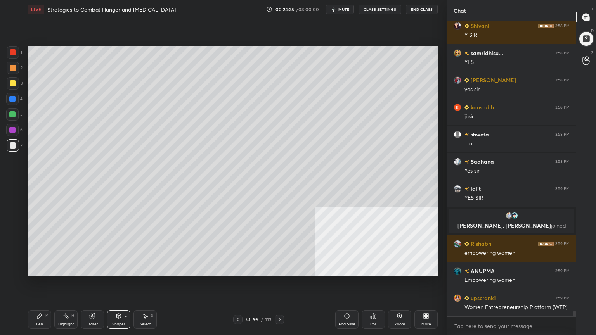
click at [37, 301] on div "Pen P" at bounding box center [39, 319] width 23 height 19
click at [11, 81] on div at bounding box center [13, 83] width 6 height 6
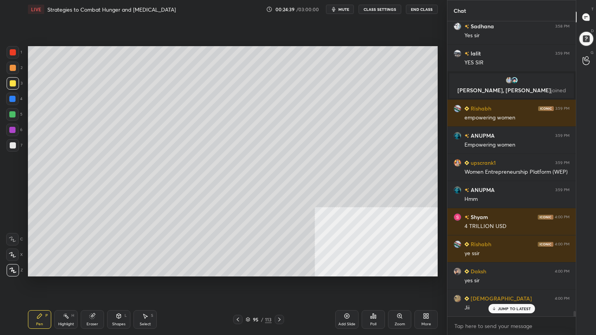
scroll to position [15289, 0]
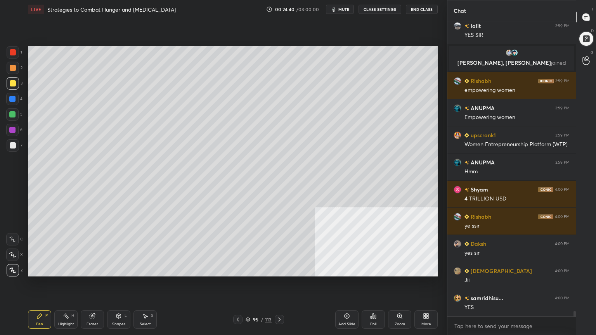
click at [16, 97] on div at bounding box center [12, 99] width 12 height 12
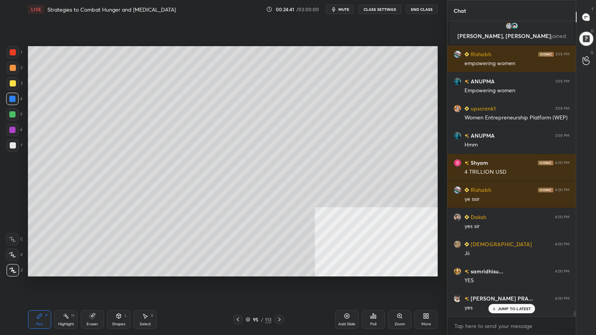
click at [14, 82] on div at bounding box center [13, 83] width 6 height 6
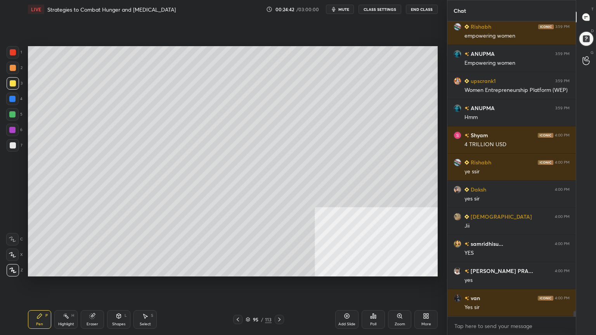
click at [13, 130] on div at bounding box center [12, 130] width 6 height 6
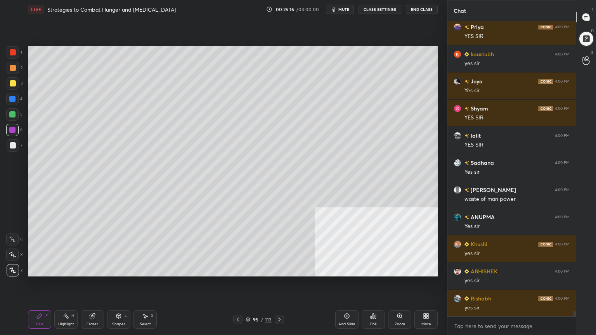
scroll to position [15941, 0]
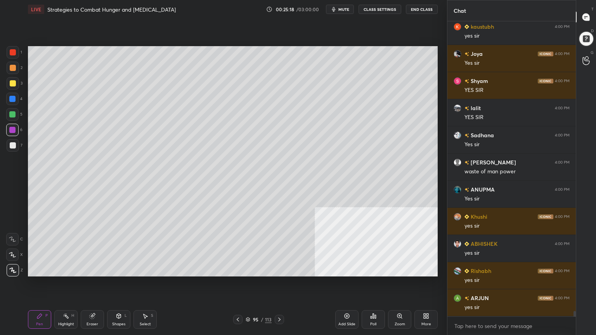
click at [14, 81] on div at bounding box center [13, 83] width 6 height 6
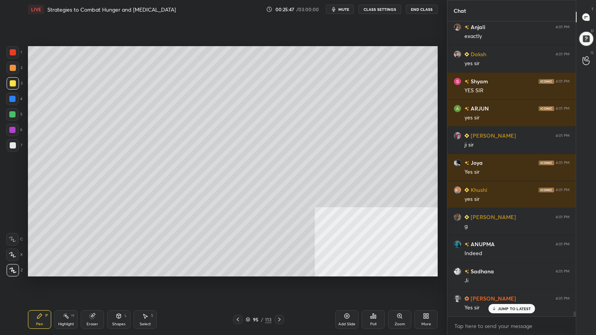
scroll to position [16565, 0]
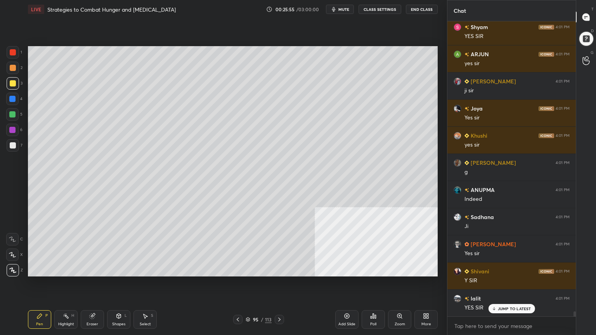
drag, startPoint x: 349, startPoint y: 319, endPoint x: 334, endPoint y: 320, distance: 15.6
click at [349, 301] on div "Add Slide" at bounding box center [346, 319] width 23 height 19
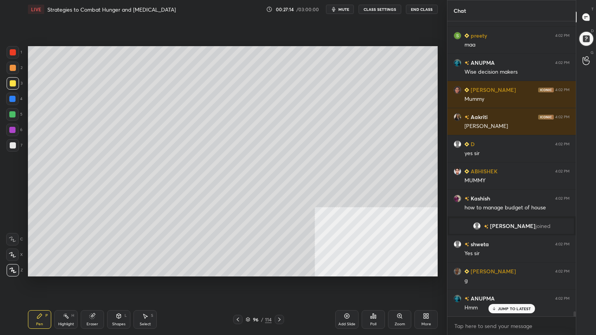
scroll to position [17525, 0]
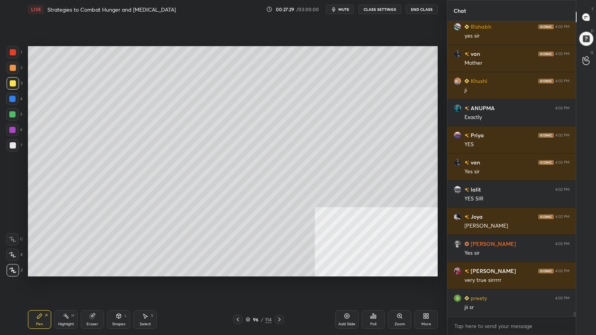
click at [12, 99] on div at bounding box center [12, 99] width 6 height 6
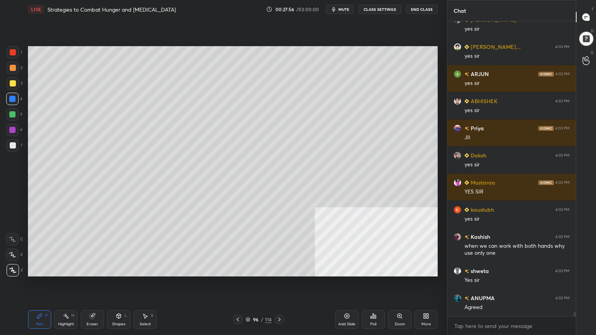
click at [237, 301] on icon at bounding box center [238, 320] width 6 height 6
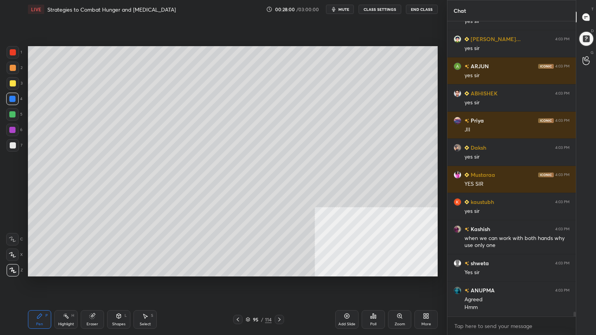
click at [236, 301] on icon at bounding box center [238, 320] width 6 height 6
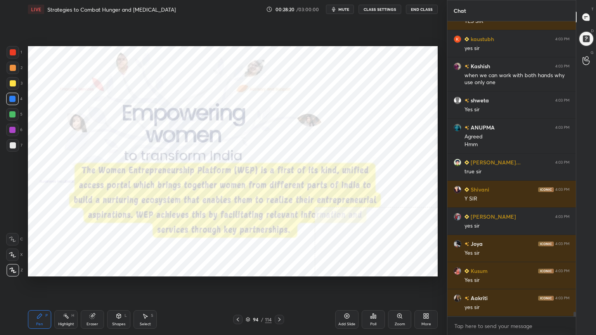
scroll to position [18436, 0]
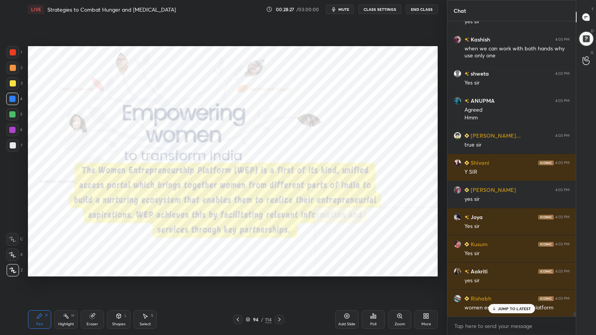
click at [280, 301] on icon at bounding box center [279, 320] width 6 height 6
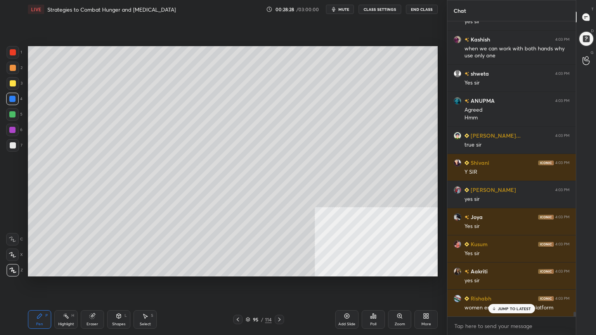
click at [281, 301] on icon at bounding box center [279, 320] width 6 height 6
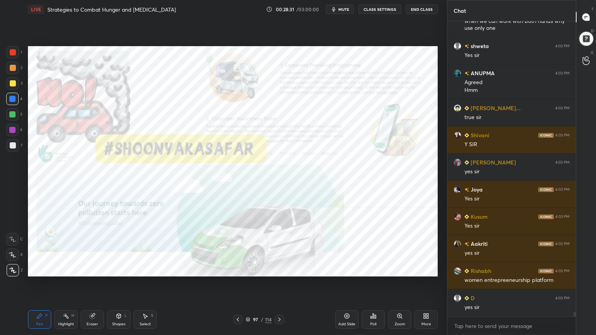
scroll to position [18491, 0]
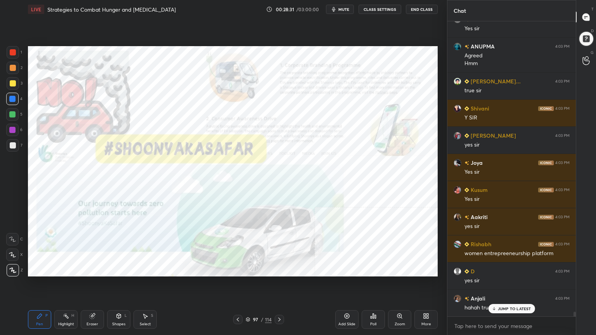
click at [11, 53] on div at bounding box center [13, 52] width 6 height 6
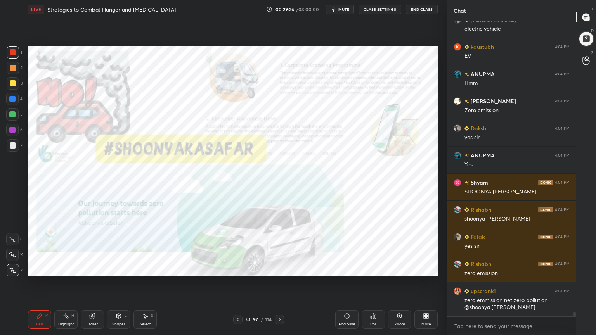
scroll to position [19068, 0]
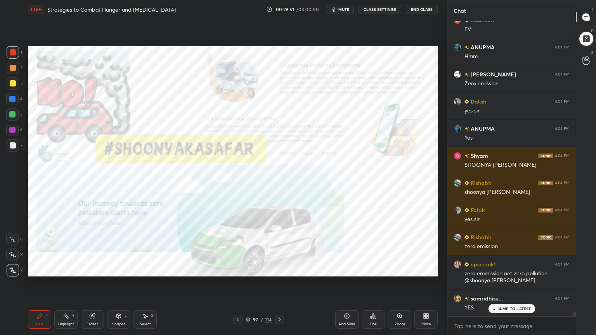
click at [250, 301] on div "97 / 114" at bounding box center [259, 319] width 26 height 7
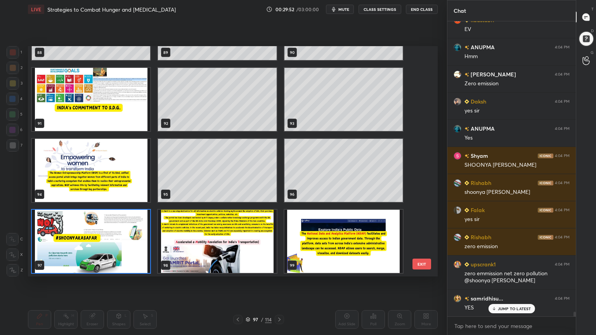
scroll to position [19095, 0]
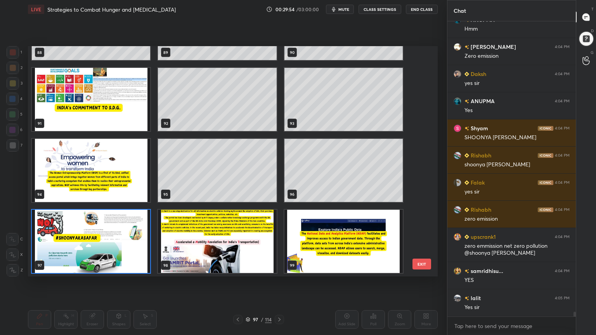
click at [240, 254] on img "grid" at bounding box center [217, 241] width 118 height 63
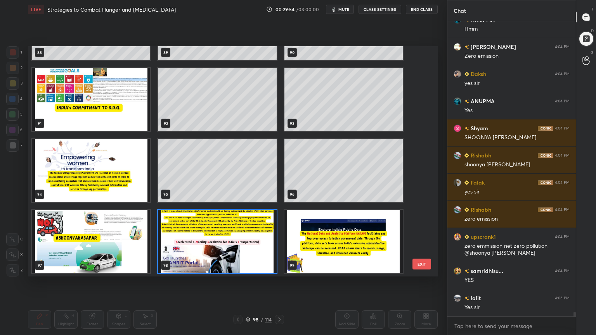
click at [240, 253] on img "grid" at bounding box center [217, 241] width 118 height 63
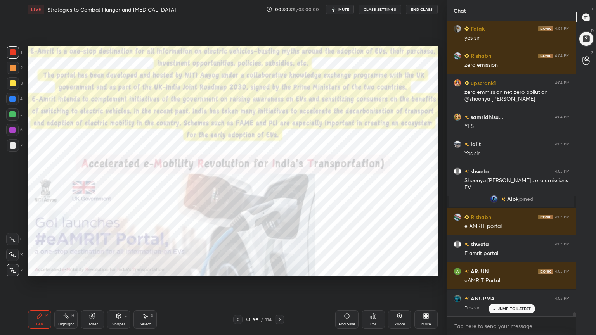
scroll to position [19277, 0]
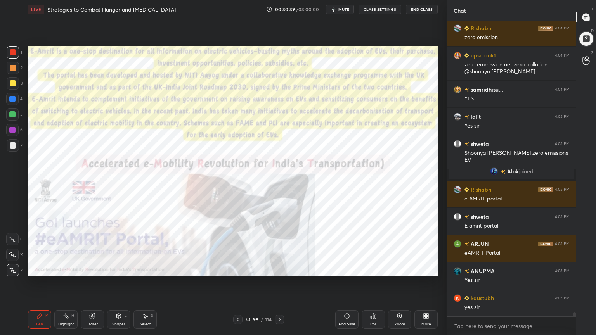
drag, startPoint x: 349, startPoint y: 321, endPoint x: 343, endPoint y: 321, distance: 5.4
click at [348, 301] on div "Add Slide" at bounding box center [346, 319] width 23 height 19
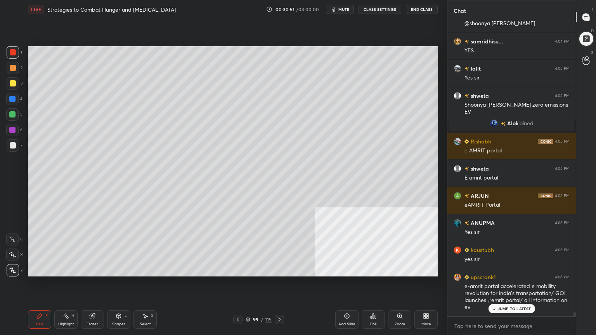
scroll to position [19352, 0]
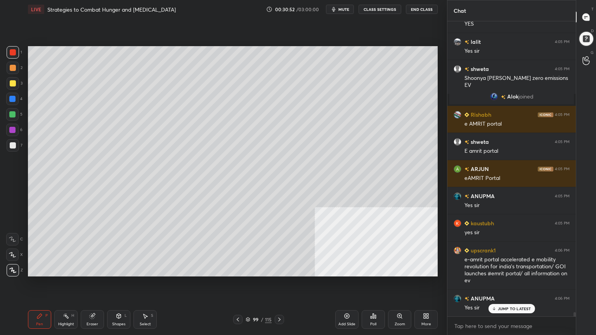
click at [11, 81] on div at bounding box center [13, 83] width 6 height 6
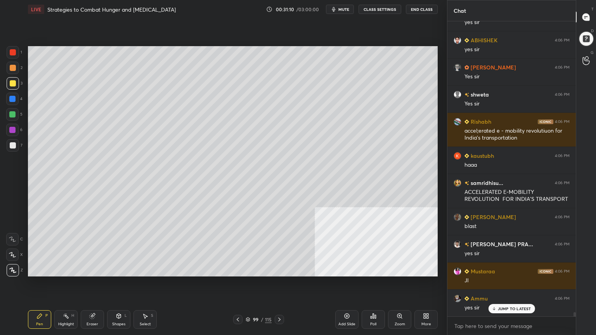
scroll to position [19774, 0]
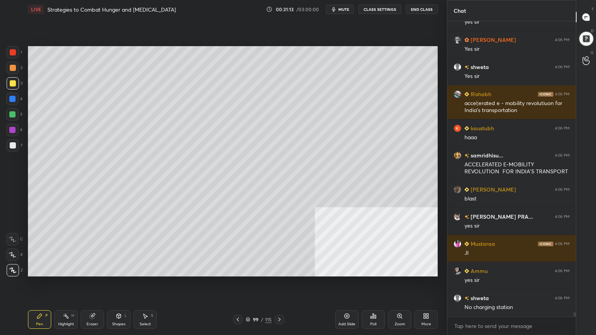
click at [13, 98] on div at bounding box center [12, 99] width 6 height 6
click at [9, 112] on div at bounding box center [12, 114] width 12 height 12
click at [11, 97] on div at bounding box center [12, 99] width 6 height 6
click at [11, 111] on div at bounding box center [12, 114] width 6 height 6
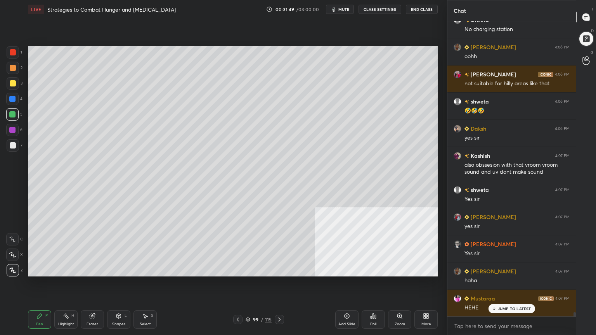
scroll to position [20079, 0]
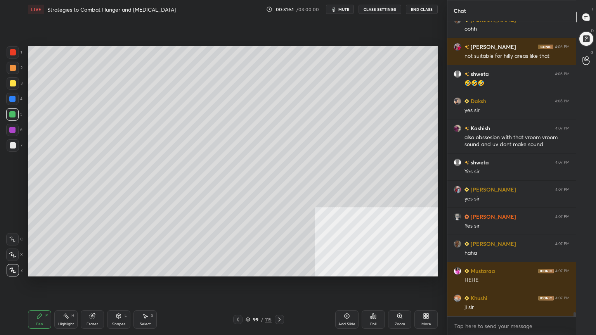
click at [13, 85] on div at bounding box center [13, 83] width 6 height 6
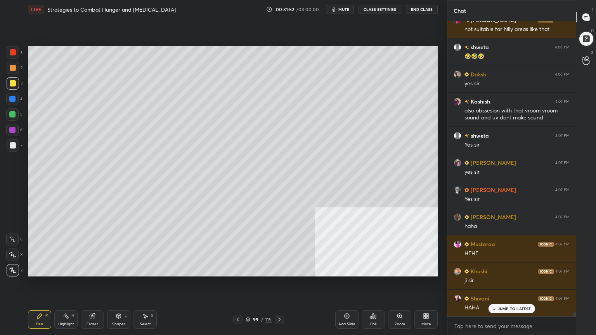
click at [12, 99] on div at bounding box center [12, 99] width 6 height 6
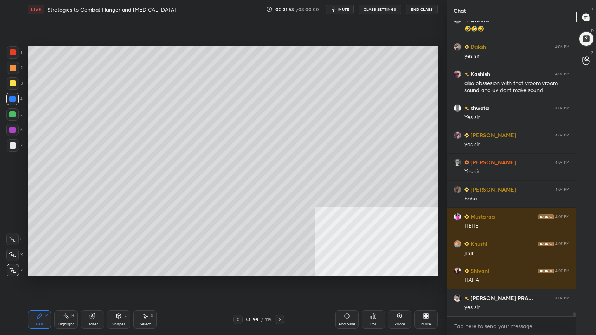
click at [11, 83] on div at bounding box center [13, 83] width 6 height 6
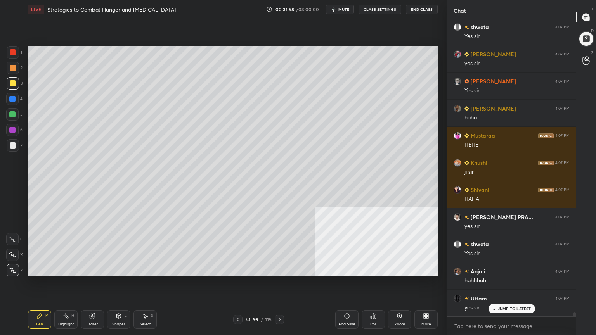
scroll to position [20242, 0]
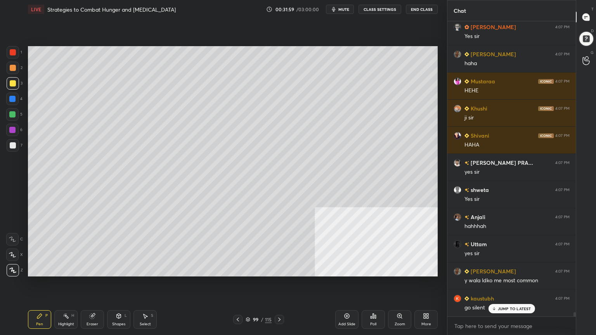
click at [238, 301] on icon at bounding box center [238, 320] width 6 height 6
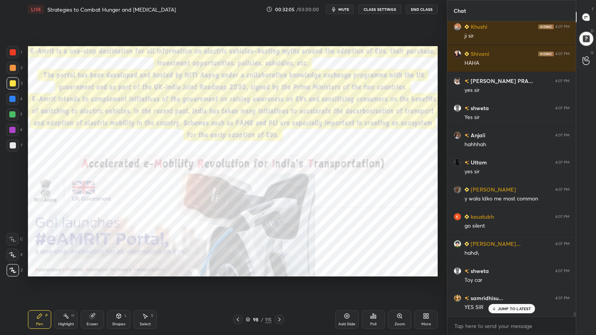
scroll to position [20378, 0]
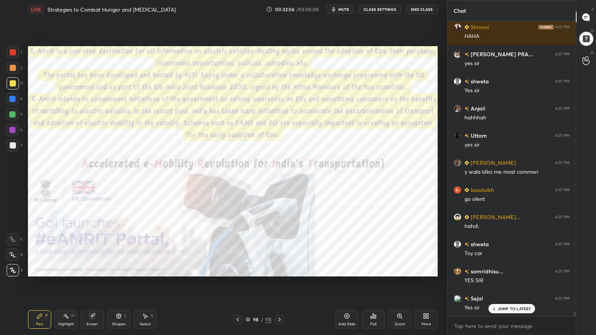
click at [248, 301] on icon at bounding box center [248, 319] width 5 height 5
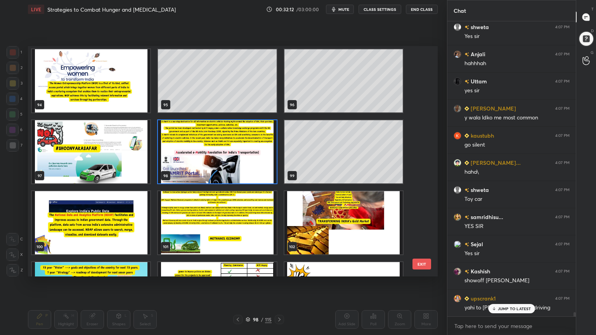
scroll to position [20466, 0]
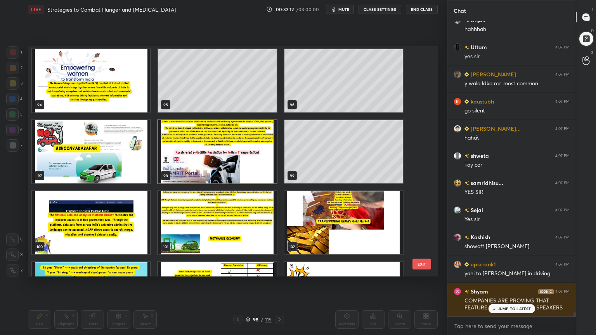
click at [209, 243] on img "grid" at bounding box center [217, 222] width 118 height 63
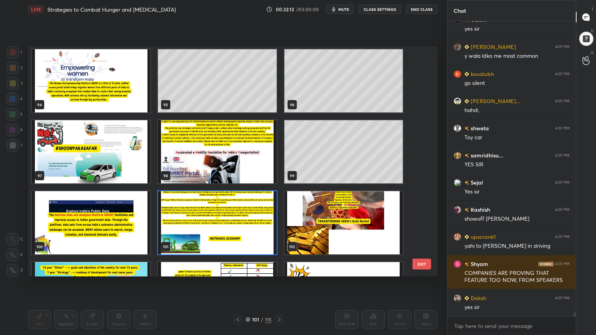
click at [209, 243] on img "grid" at bounding box center [217, 222] width 118 height 63
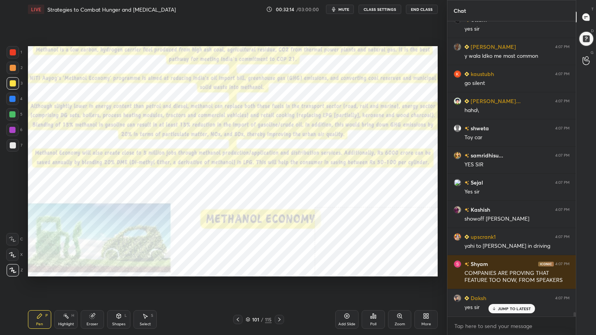
scroll to position [20520, 0]
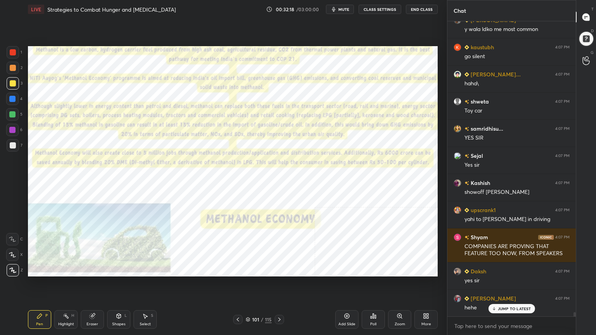
click at [12, 54] on div at bounding box center [13, 52] width 6 height 6
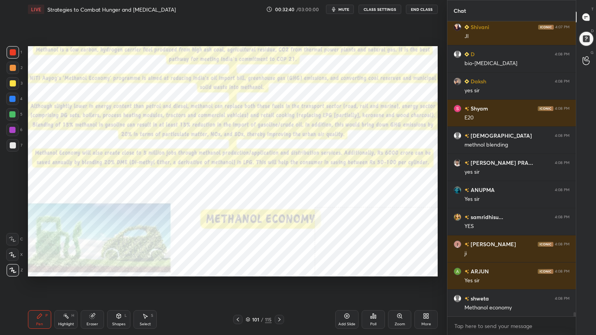
scroll to position [21091, 0]
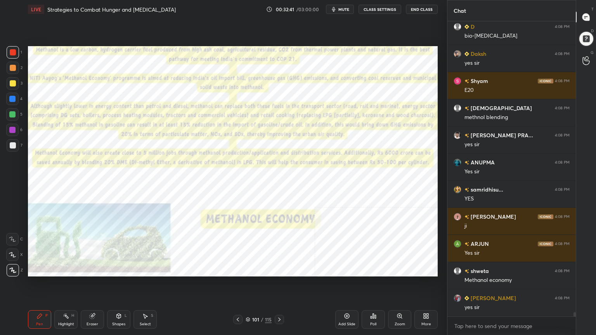
click at [237, 301] on icon at bounding box center [238, 320] width 6 height 6
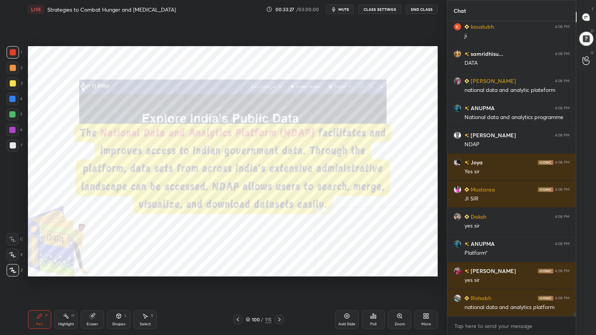
scroll to position [21444, 0]
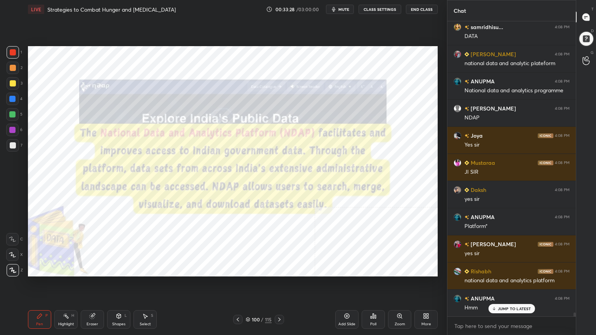
click at [248, 301] on icon at bounding box center [248, 320] width 4 height 1
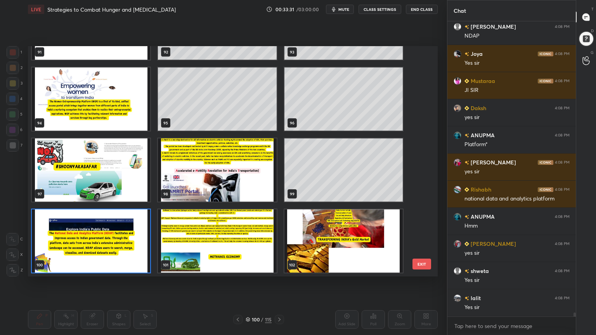
scroll to position [21580, 0]
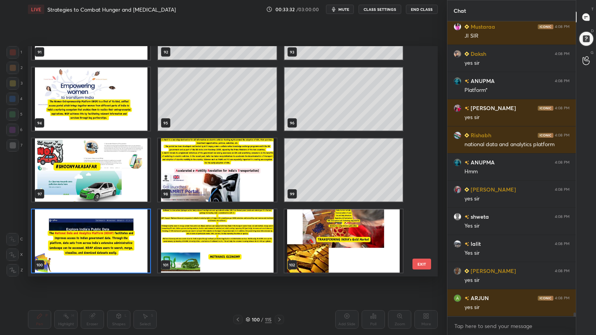
click at [353, 261] on img "grid" at bounding box center [343, 240] width 118 height 63
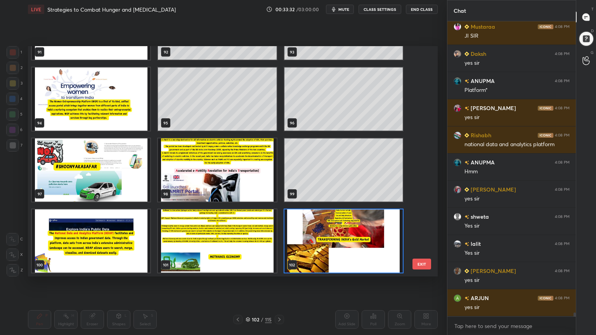
click at [353, 261] on img "grid" at bounding box center [343, 240] width 118 height 63
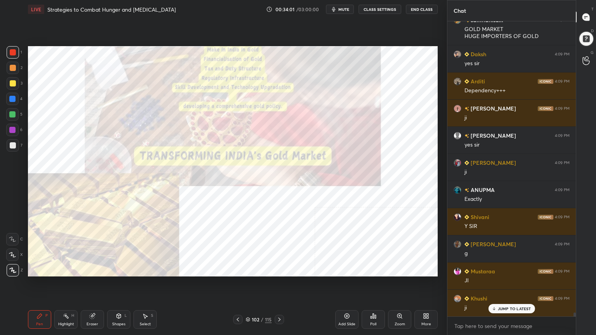
scroll to position [277, 126]
click at [350, 301] on div "Add Slide" at bounding box center [346, 324] width 17 height 4
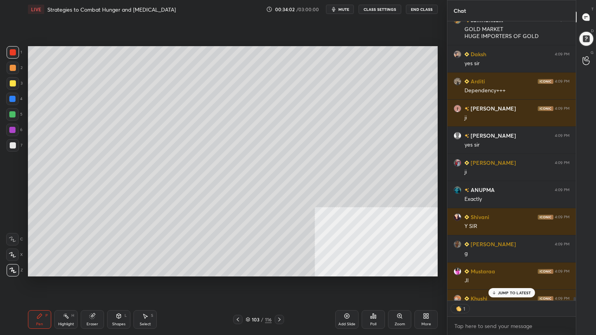
scroll to position [22200, 0]
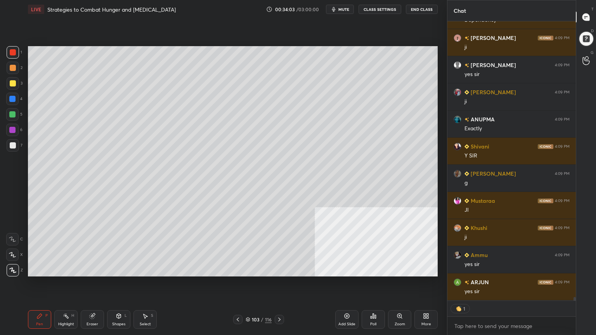
drag, startPoint x: 11, startPoint y: 86, endPoint x: 12, endPoint y: 107, distance: 21.4
click at [11, 86] on div at bounding box center [13, 83] width 6 height 6
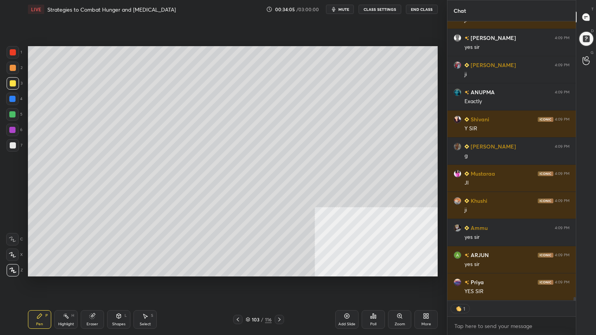
click at [121, 301] on icon at bounding box center [119, 316] width 6 height 6
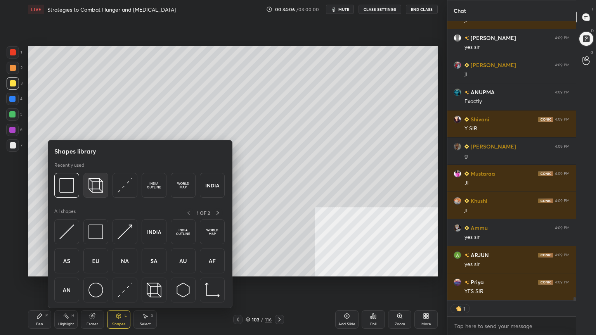
click at [97, 184] on img at bounding box center [95, 185] width 15 height 15
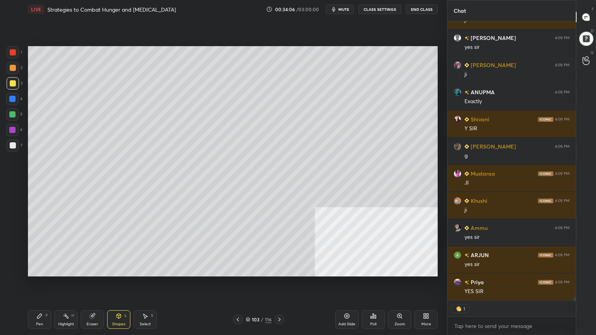
scroll to position [22254, 0]
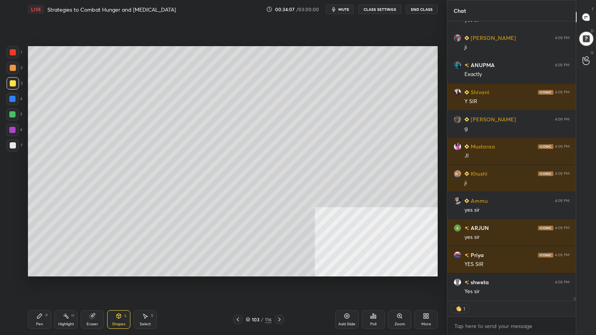
drag, startPoint x: 9, startPoint y: 144, endPoint x: 25, endPoint y: 143, distance: 15.5
click at [10, 144] on div at bounding box center [13, 145] width 6 height 6
click at [11, 82] on div at bounding box center [13, 83] width 6 height 6
type textarea "x"
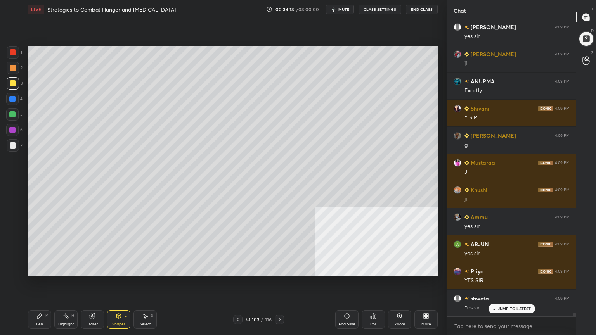
click at [40, 301] on icon at bounding box center [39, 316] width 6 height 6
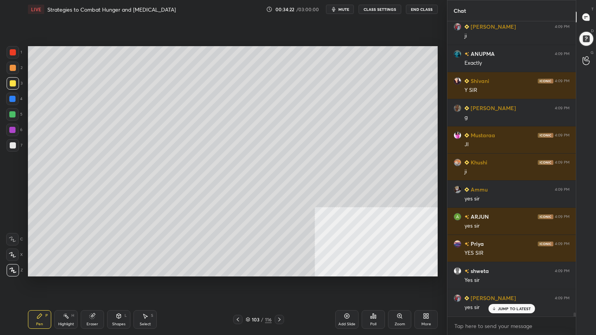
scroll to position [22292, 0]
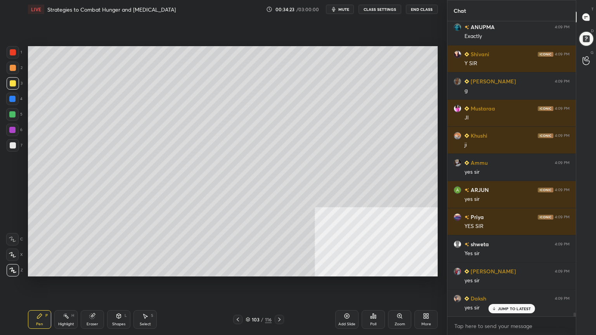
click at [12, 144] on div at bounding box center [13, 145] width 6 height 6
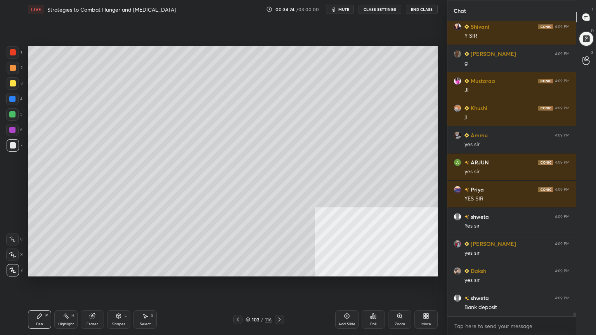
drag, startPoint x: 14, startPoint y: 99, endPoint x: 15, endPoint y: 108, distance: 8.9
click at [14, 100] on div at bounding box center [12, 99] width 6 height 6
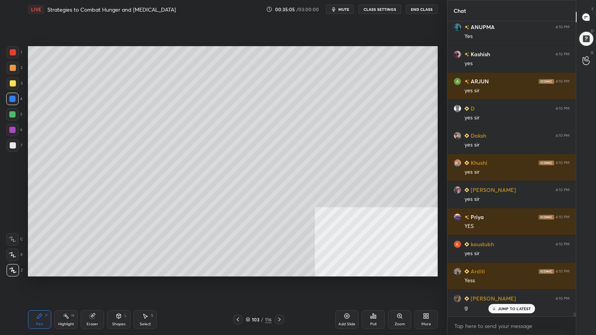
scroll to position [22917, 0]
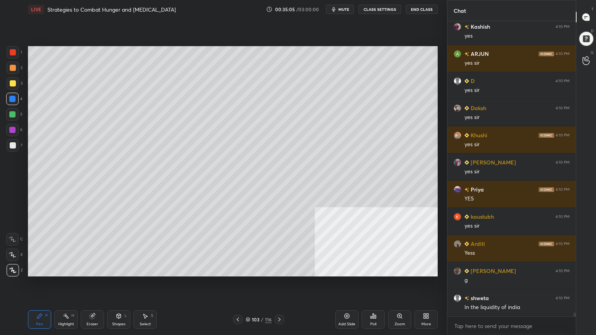
click at [12, 83] on div at bounding box center [13, 83] width 6 height 6
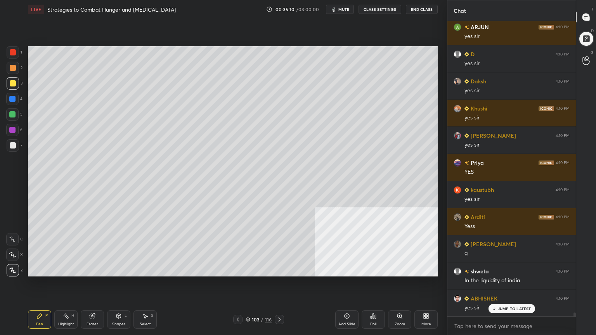
click at [348, 301] on div "Add Slide" at bounding box center [346, 319] width 23 height 19
click at [13, 145] on div at bounding box center [13, 145] width 6 height 6
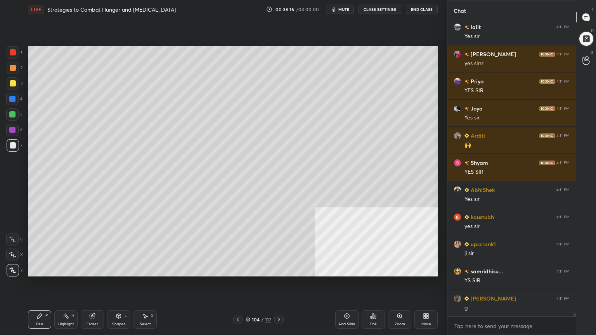
scroll to position [24146, 0]
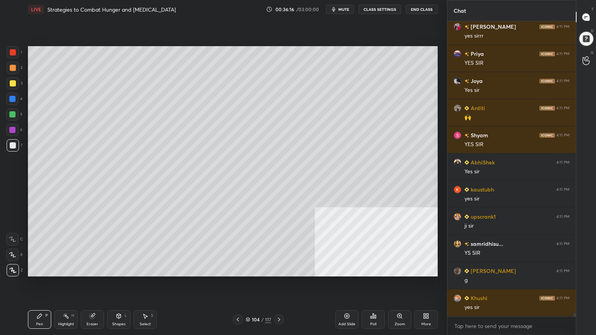
click at [239, 301] on icon at bounding box center [238, 320] width 6 height 6
click at [238, 301] on icon at bounding box center [238, 320] width 6 height 6
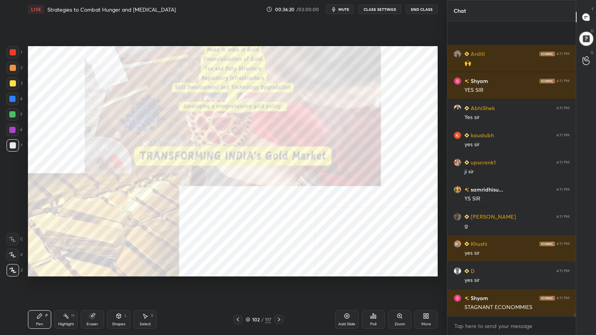
scroll to position [24255, 0]
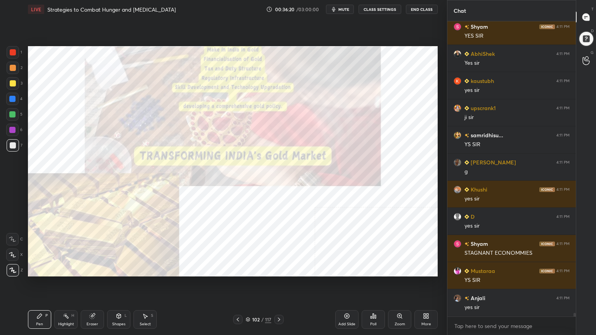
click at [16, 55] on div at bounding box center [13, 52] width 12 height 12
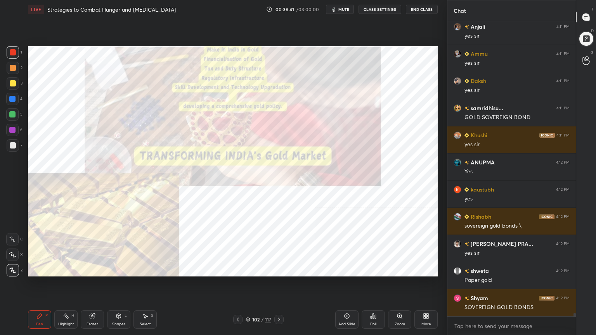
scroll to position [24553, 0]
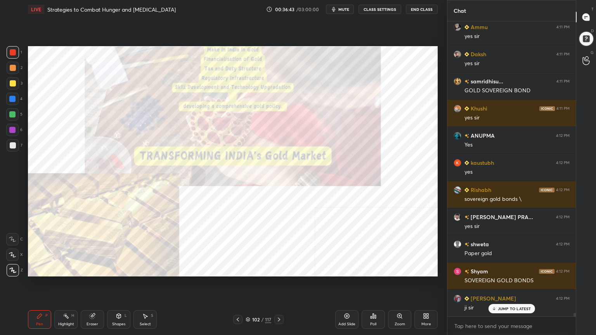
click at [248, 301] on icon at bounding box center [248, 319] width 5 height 5
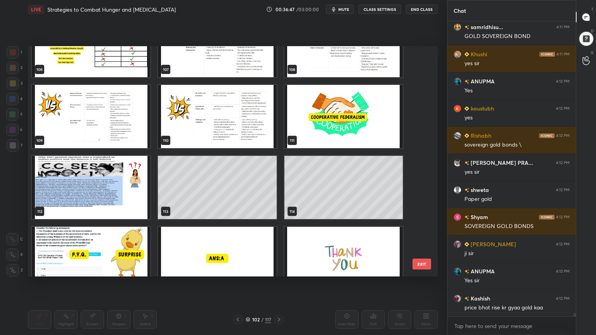
scroll to position [2538, 0]
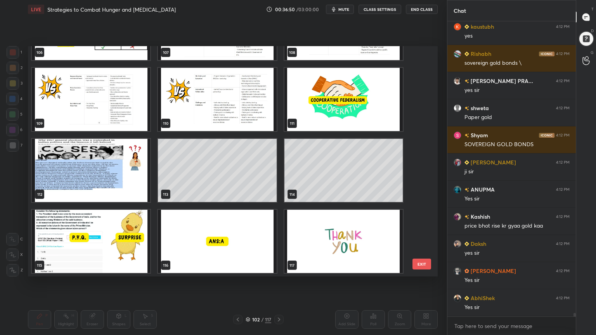
click at [127, 250] on img "grid" at bounding box center [91, 241] width 118 height 63
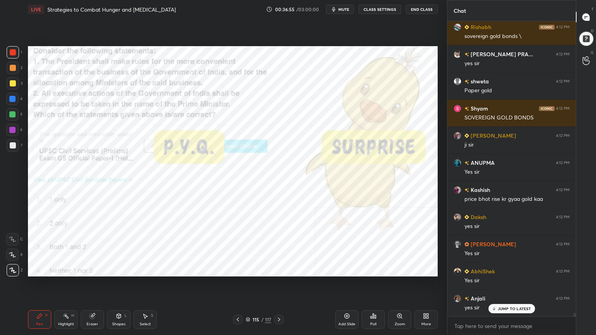
click at [386, 9] on button "CLASS SETTINGS" at bounding box center [379, 9] width 43 height 9
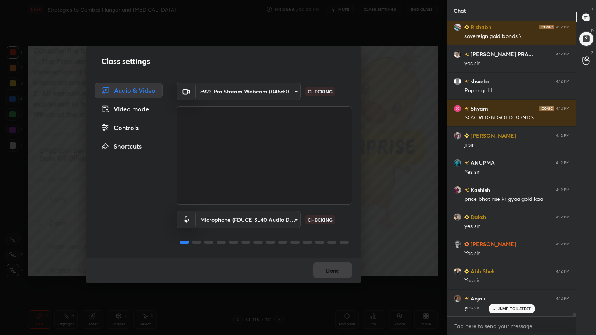
click at [138, 126] on div "Controls" at bounding box center [129, 128] width 68 height 16
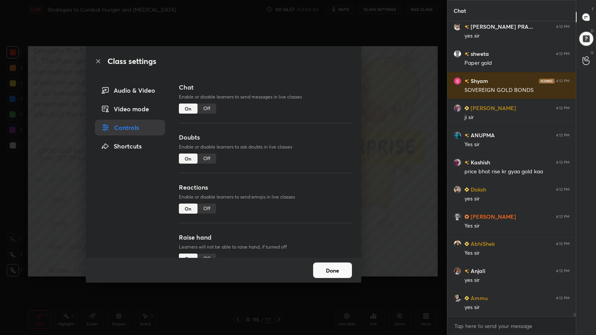
click at [206, 107] on div "Off" at bounding box center [206, 109] width 19 height 10
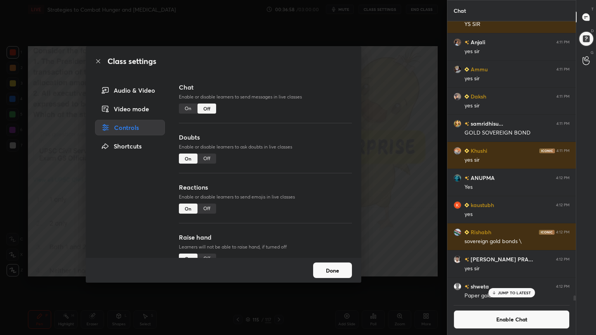
click at [98, 61] on icon at bounding box center [98, 61] width 6 height 6
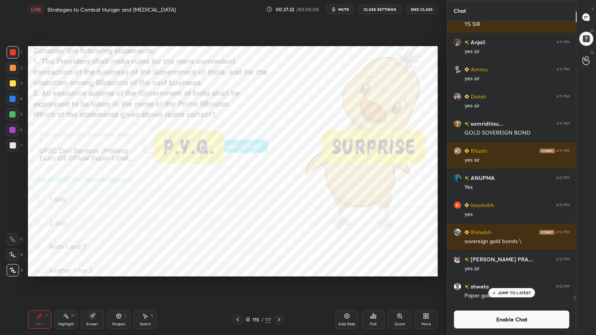
click at [374, 301] on div "Poll" at bounding box center [373, 324] width 6 height 4
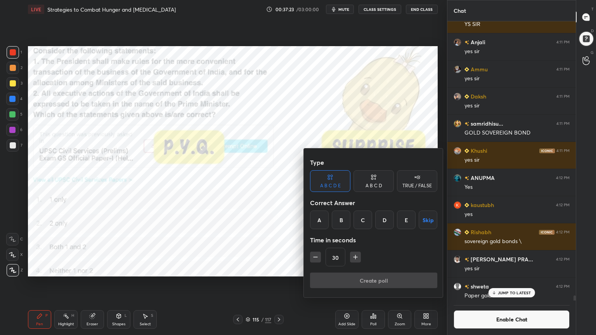
click at [353, 260] on icon "button" at bounding box center [355, 257] width 8 height 8
click at [353, 259] on icon "button" at bounding box center [355, 257] width 8 height 8
type input "60"
click at [315, 218] on div "A" at bounding box center [319, 220] width 19 height 19
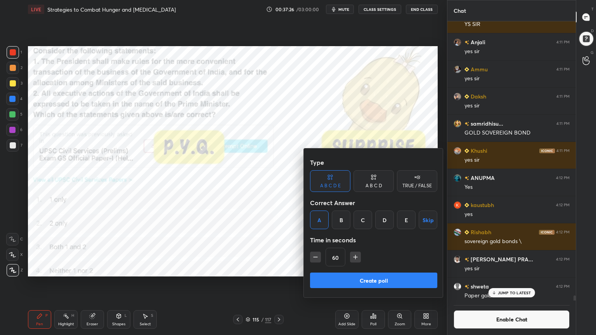
click at [361, 281] on button "Create poll" at bounding box center [373, 281] width 127 height 16
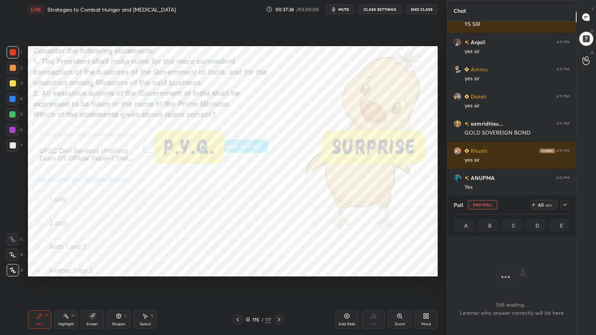
scroll to position [3, 2]
click at [345, 7] on span "mute" at bounding box center [343, 9] width 11 height 5
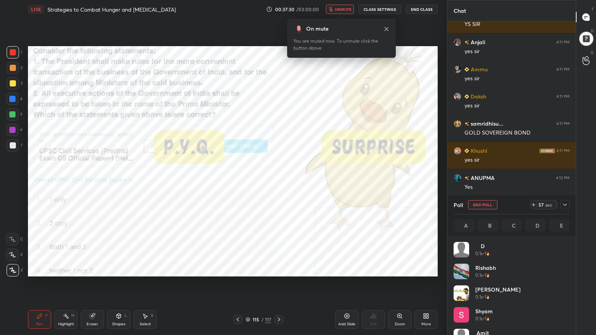
scroll to position [2, 2]
click at [343, 11] on span "unmute" at bounding box center [343, 9] width 17 height 5
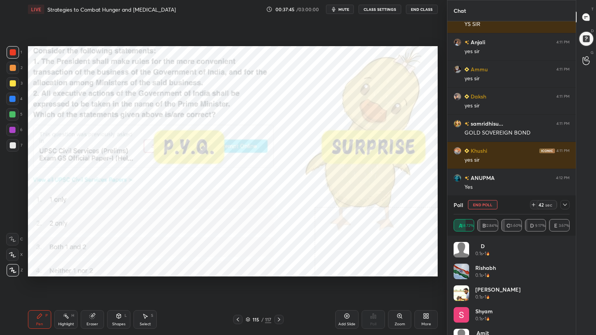
scroll to position [22708, 0]
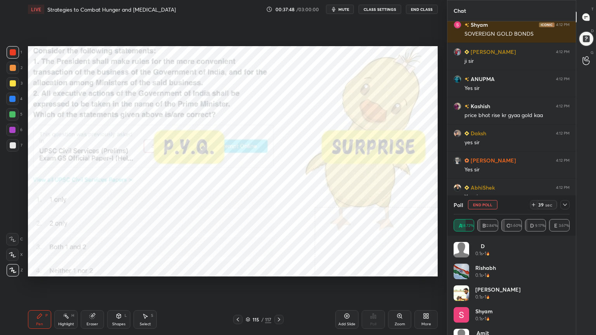
click at [382, 7] on button "CLASS SETTINGS" at bounding box center [379, 9] width 43 height 9
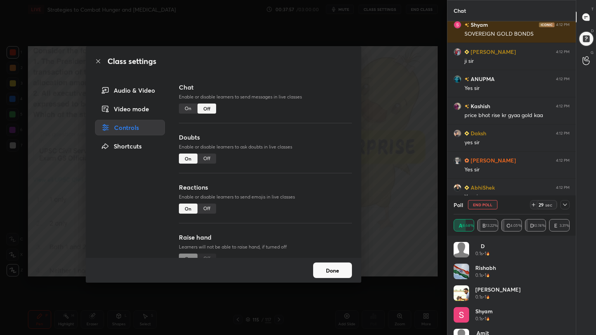
scroll to position [2, 2]
click at [336, 266] on button "Done" at bounding box center [332, 271] width 39 height 16
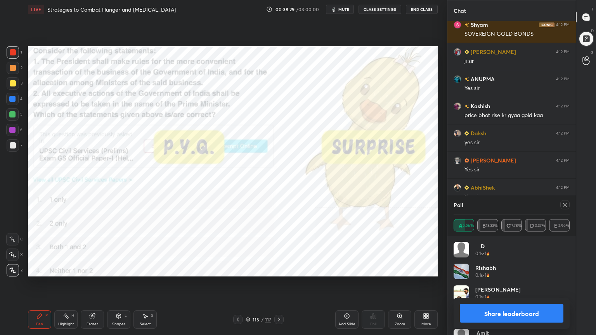
click at [526, 301] on button "Share leaderboard" at bounding box center [512, 313] width 104 height 19
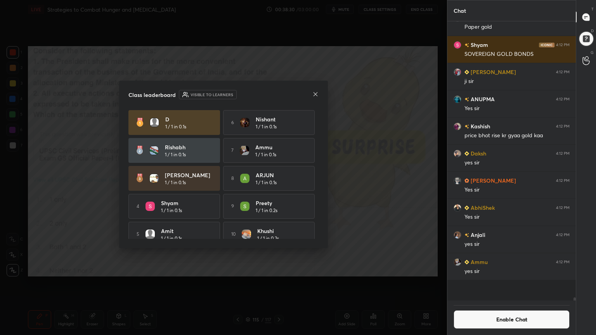
scroll to position [263, 126]
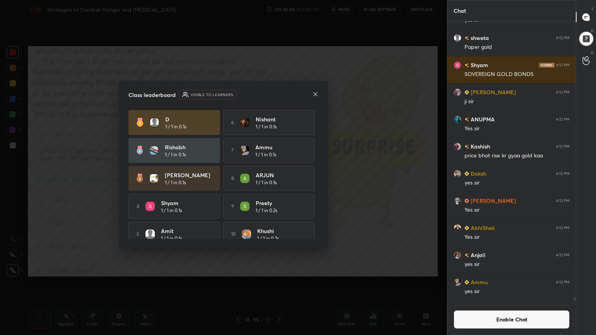
click at [518, 301] on button "Enable Chat" at bounding box center [511, 319] width 116 height 19
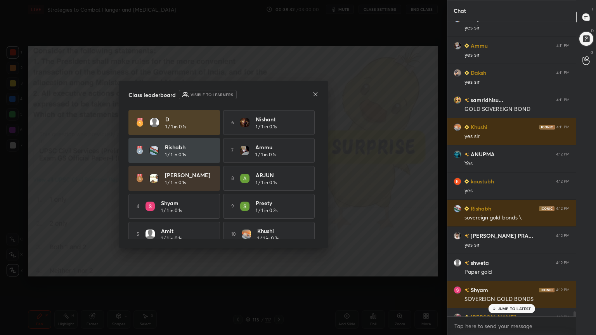
click at [512, 301] on p "JUMP TO LATEST" at bounding box center [514, 308] width 33 height 5
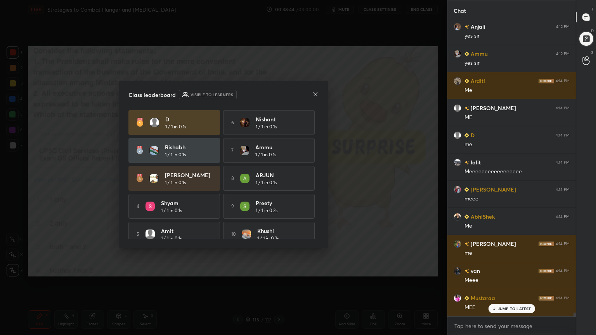
click at [313, 92] on icon at bounding box center [315, 94] width 6 height 6
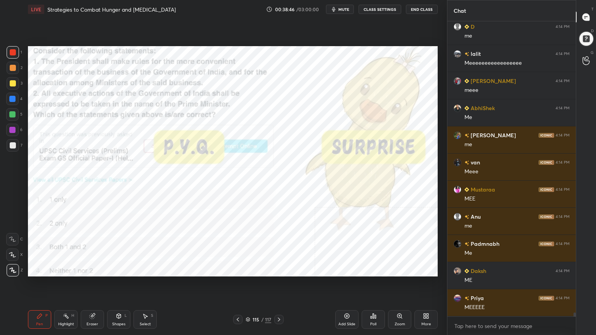
click at [282, 301] on div at bounding box center [278, 319] width 9 height 9
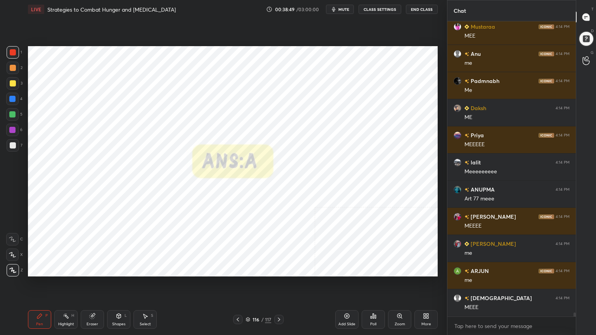
click at [239, 301] on icon at bounding box center [238, 320] width 6 height 6
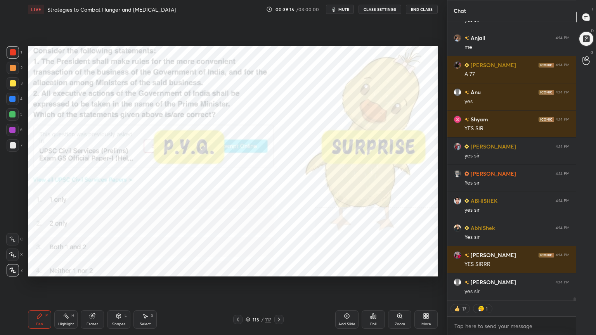
click at [249, 301] on icon at bounding box center [248, 319] width 5 height 5
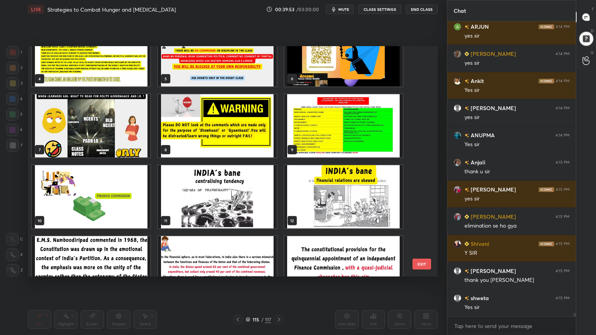
click at [132, 199] on img "grid" at bounding box center [91, 196] width 118 height 63
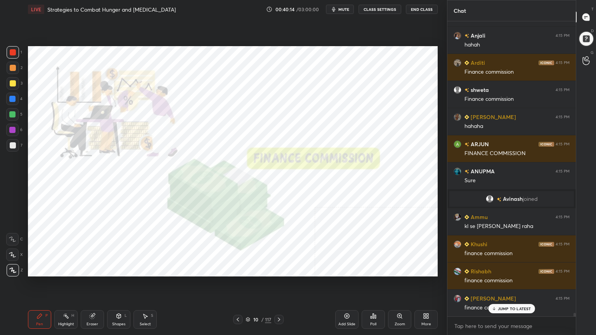
drag, startPoint x: 12, startPoint y: 50, endPoint x: 21, endPoint y: 93, distance: 44.1
click at [12, 50] on div at bounding box center [13, 52] width 6 height 6
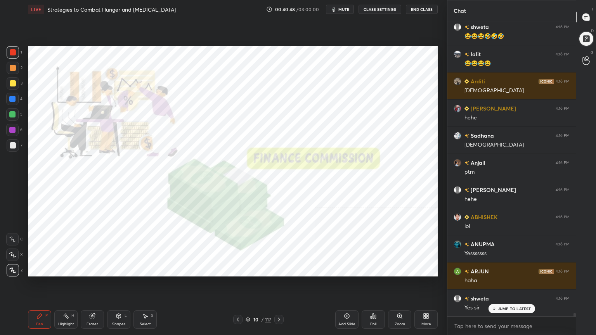
scroll to position [26016, 0]
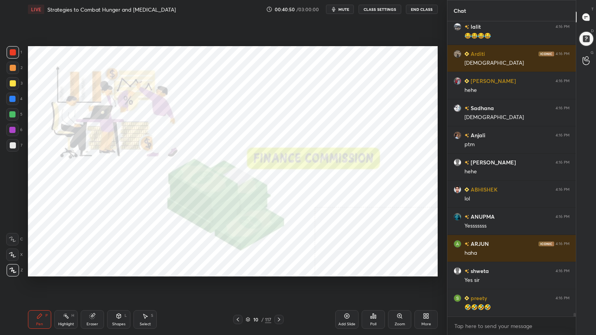
click at [94, 301] on icon at bounding box center [92, 316] width 6 height 6
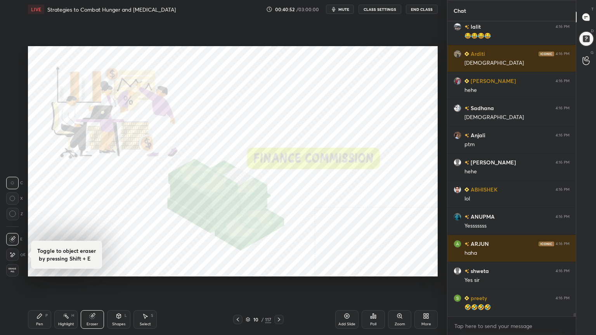
scroll to position [26043, 0]
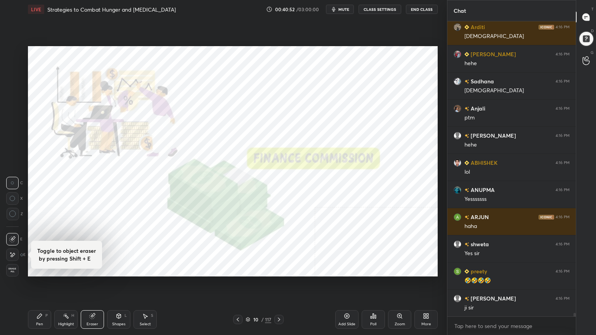
click at [14, 268] on span "Erase all" at bounding box center [13, 270] width 12 height 5
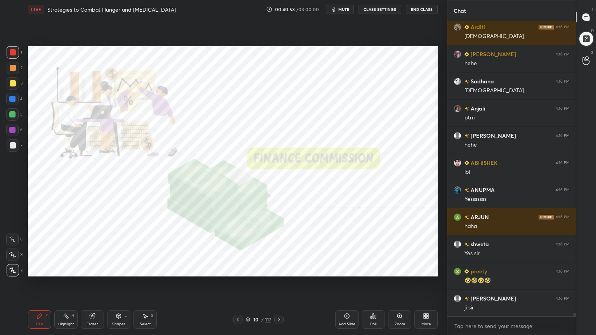
click at [11, 52] on div at bounding box center [13, 52] width 6 height 6
click at [248, 301] on icon at bounding box center [248, 319] width 5 height 5
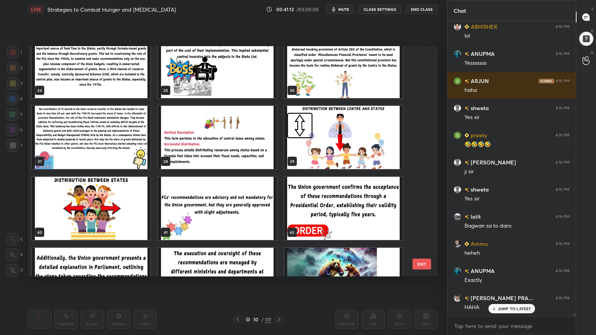
scroll to position [26206, 0]
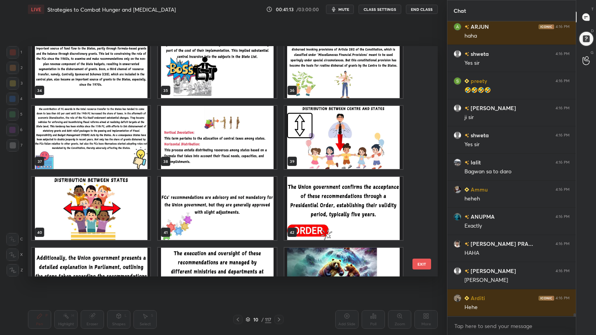
click at [135, 152] on img "grid" at bounding box center [91, 137] width 118 height 63
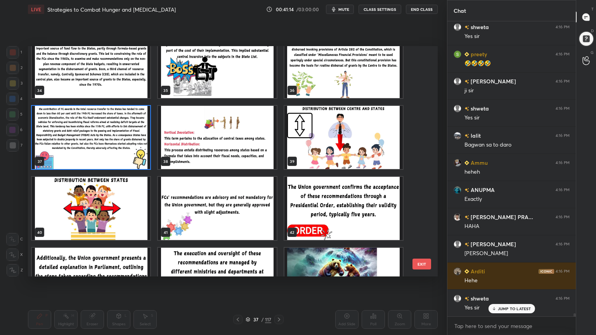
click at [135, 153] on img "grid" at bounding box center [91, 137] width 118 height 63
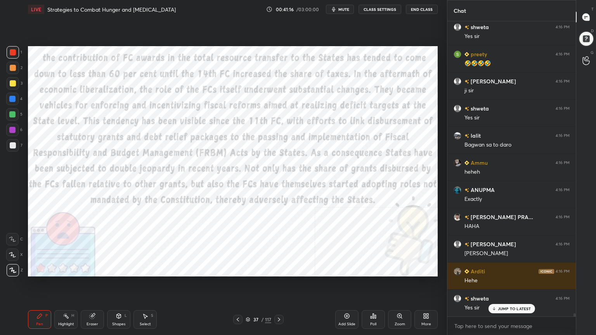
click at [353, 301] on div "Add Slide" at bounding box center [346, 319] width 23 height 19
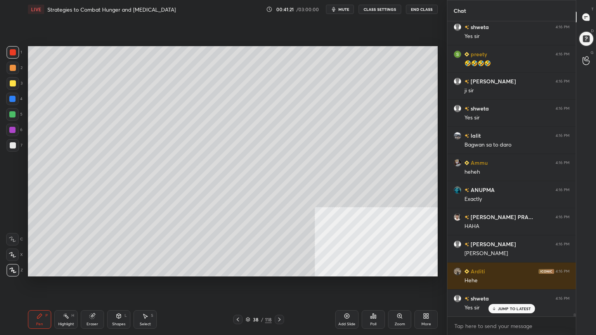
click at [14, 81] on div at bounding box center [13, 83] width 6 height 6
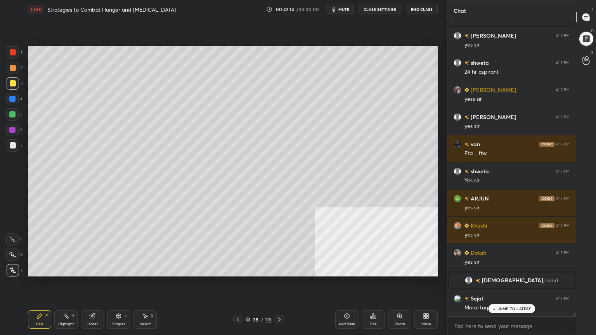
scroll to position [25711, 0]
click at [12, 51] on div at bounding box center [13, 52] width 6 height 6
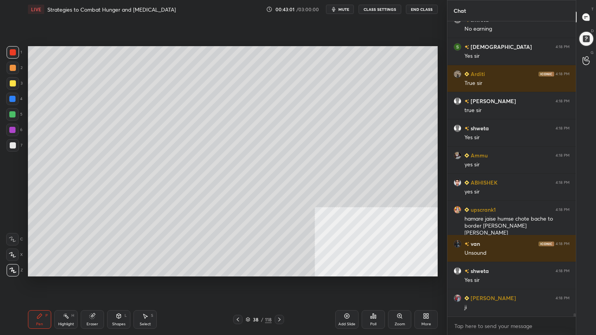
scroll to position [26260, 0]
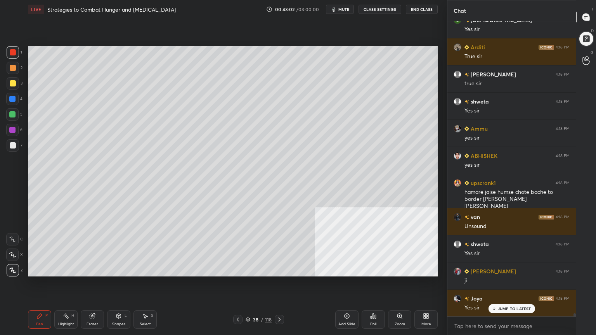
click at [350, 301] on div "Add Slide" at bounding box center [346, 319] width 23 height 19
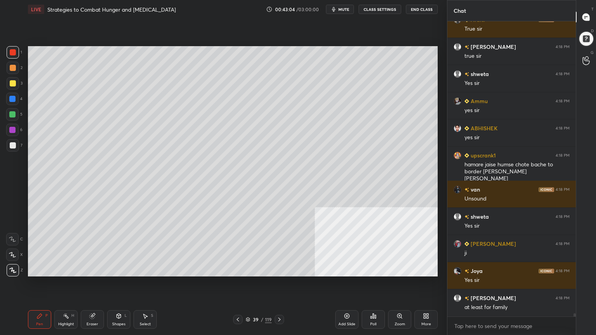
scroll to position [26322, 0]
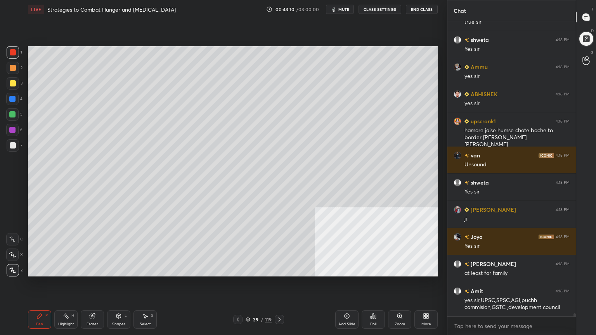
click at [11, 99] on div at bounding box center [12, 99] width 6 height 6
click at [121, 301] on div "Shapes L" at bounding box center [118, 319] width 23 height 19
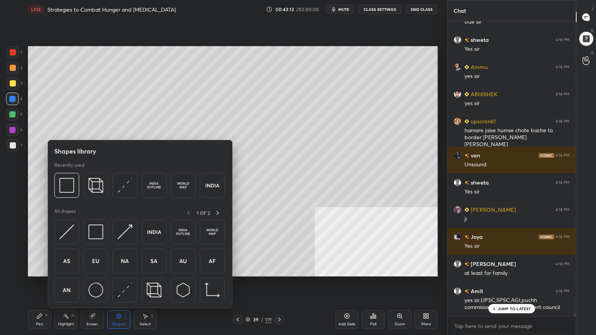
scroll to position [26349, 0]
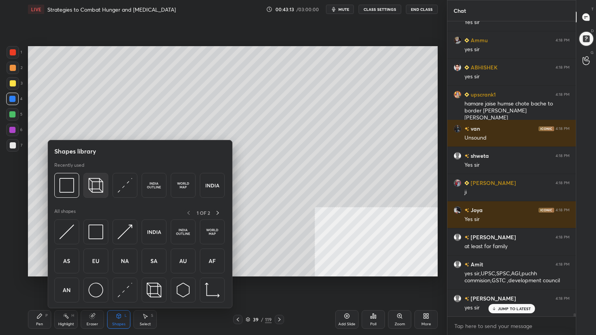
click at [98, 186] on img at bounding box center [95, 185] width 15 height 15
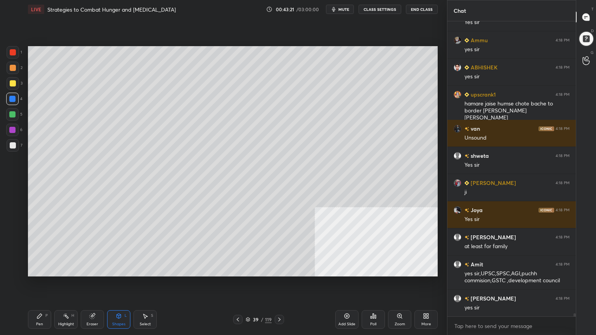
scroll to position [26376, 0]
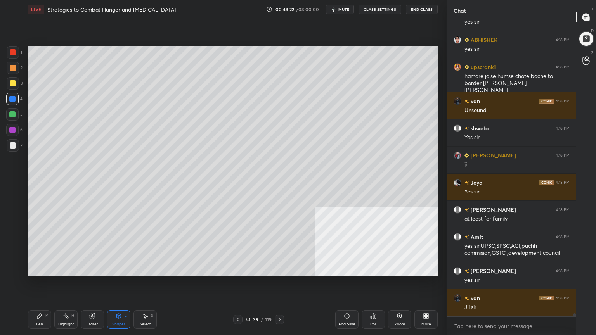
drag, startPoint x: 35, startPoint y: 319, endPoint x: 79, endPoint y: 277, distance: 60.9
click at [35, 301] on div "Pen P" at bounding box center [39, 319] width 23 height 19
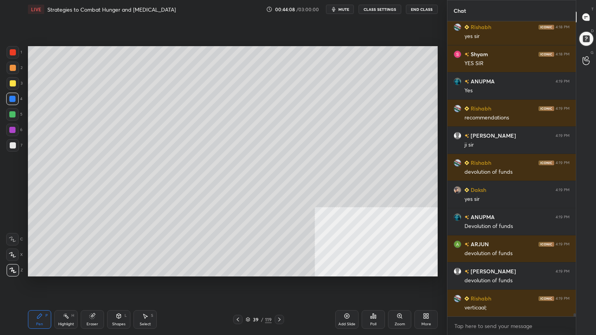
scroll to position [26702, 0]
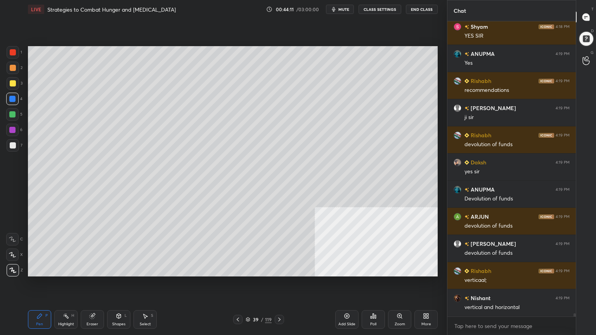
click at [281, 301] on icon at bounding box center [279, 320] width 6 height 6
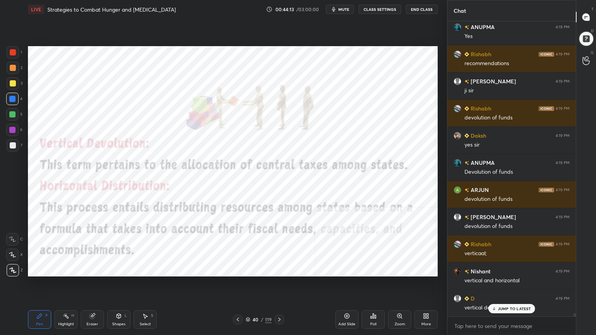
scroll to position [26783, 0]
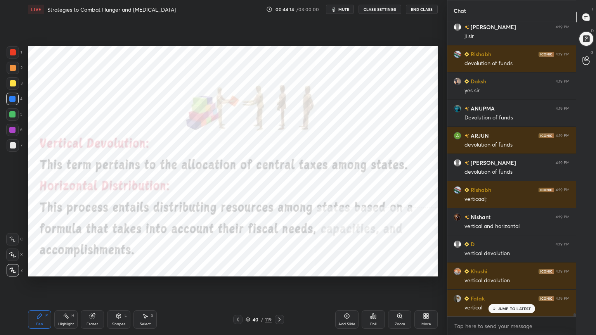
click at [11, 51] on div at bounding box center [13, 52] width 6 height 6
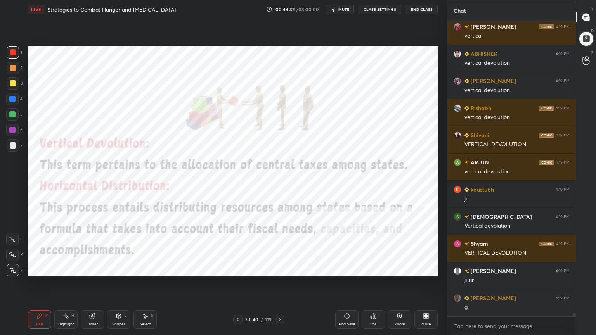
scroll to position [27198, 0]
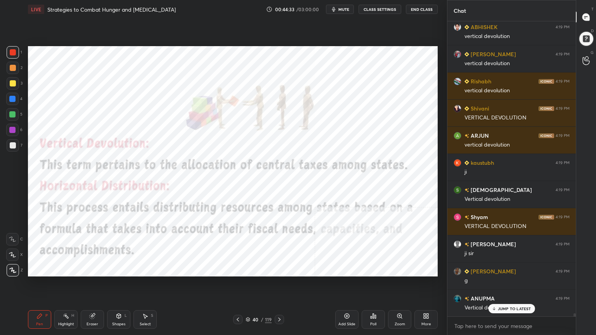
click at [279, 301] on icon at bounding box center [279, 320] width 2 height 4
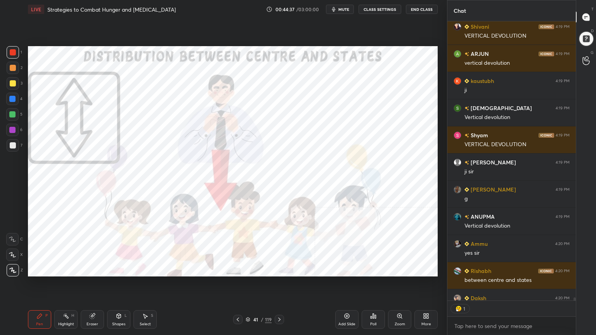
scroll to position [2, 2]
type textarea "x"
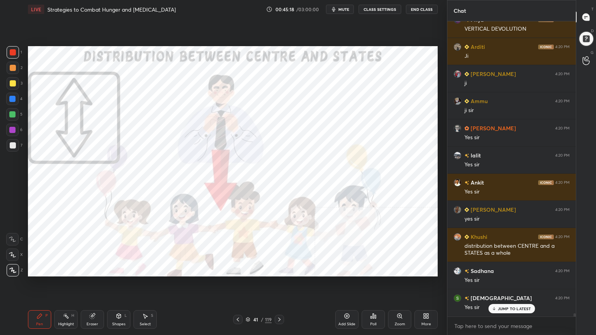
scroll to position [27829, 0]
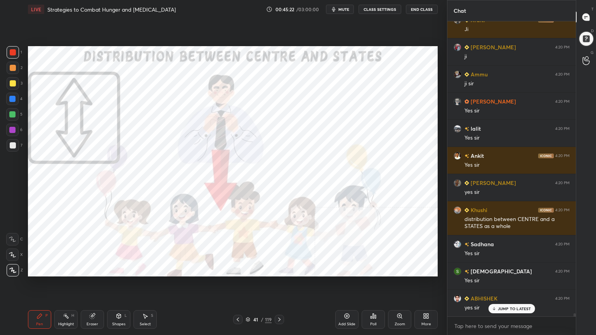
click at [280, 301] on icon at bounding box center [279, 320] width 6 height 6
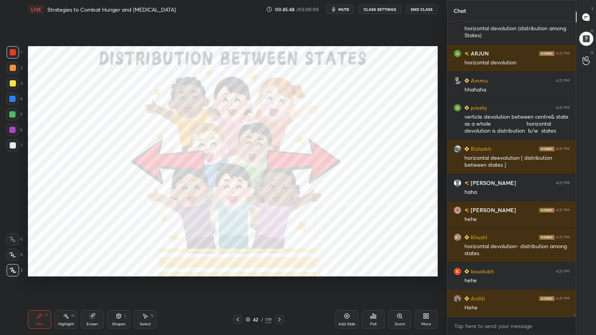
scroll to position [28401, 0]
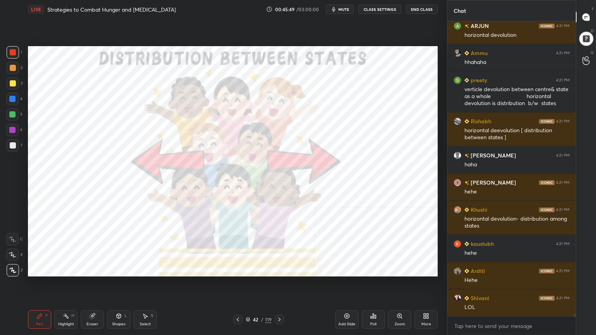
click at [238, 301] on icon at bounding box center [238, 320] width 6 height 6
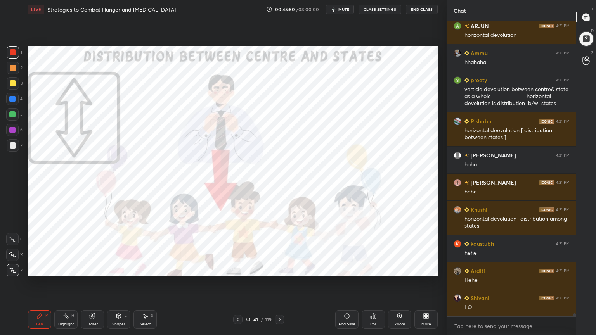
click at [238, 301] on icon at bounding box center [238, 320] width 6 height 6
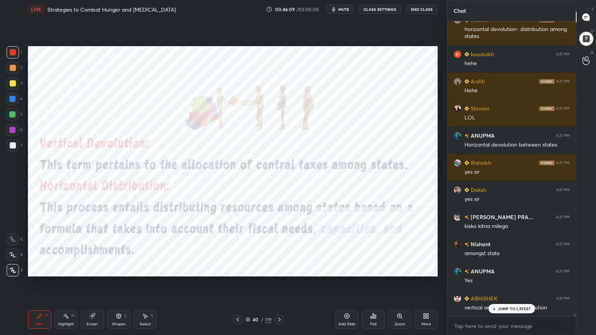
scroll to position [28619, 0]
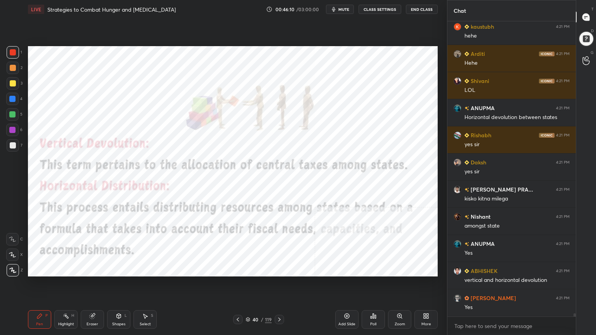
click at [246, 301] on icon at bounding box center [248, 319] width 4 height 2
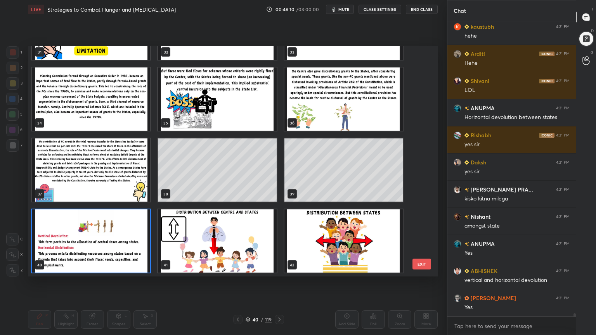
scroll to position [28687, 0]
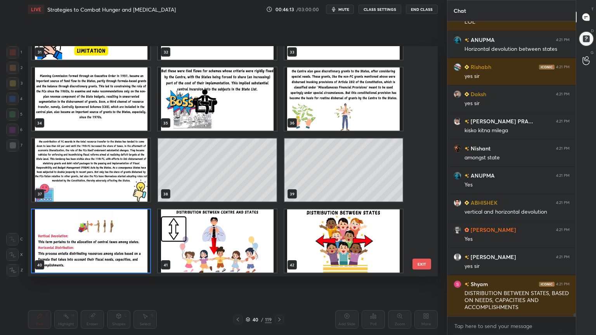
click at [123, 236] on img "grid" at bounding box center [91, 240] width 118 height 63
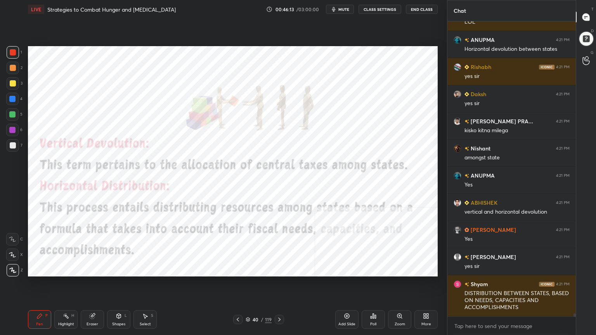
click at [123, 237] on img "grid" at bounding box center [91, 240] width 118 height 63
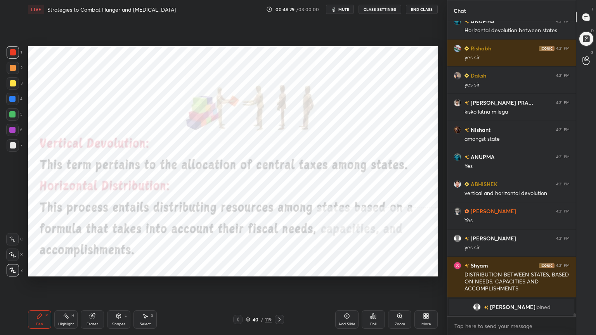
click at [248, 301] on icon at bounding box center [248, 319] width 5 height 5
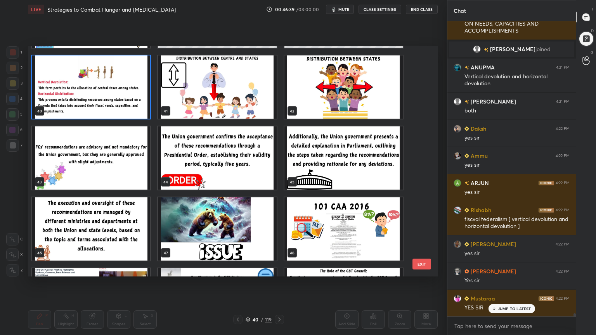
scroll to position [28075, 0]
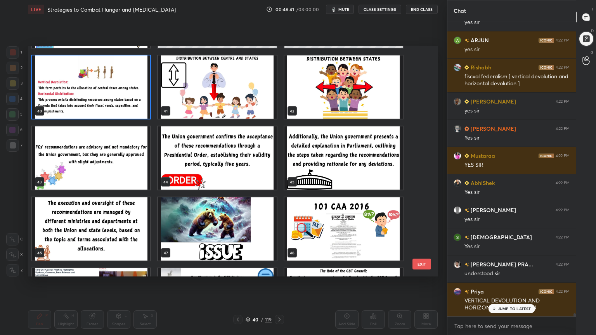
click at [111, 164] on img "grid" at bounding box center [91, 157] width 118 height 63
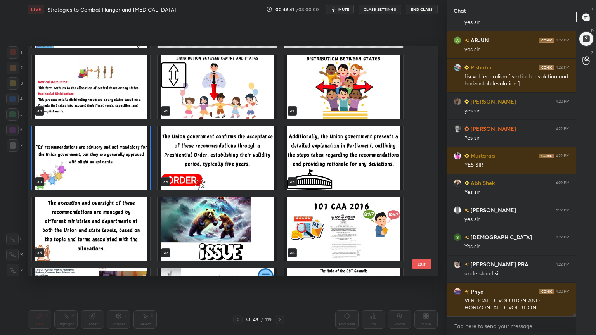
scroll to position [28164, 0]
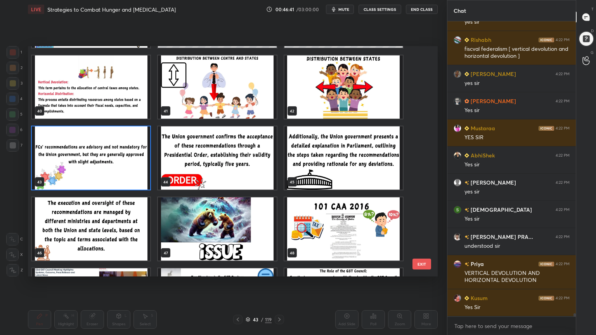
click at [111, 164] on img "grid" at bounding box center [91, 157] width 118 height 63
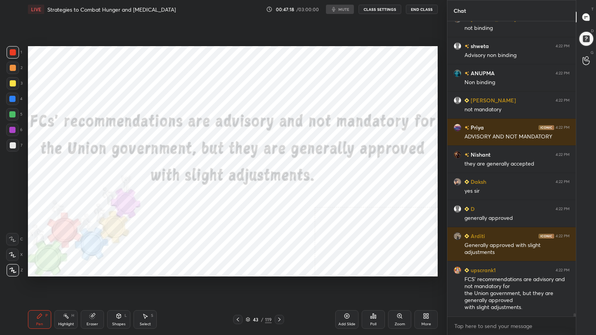
scroll to position [28687, 0]
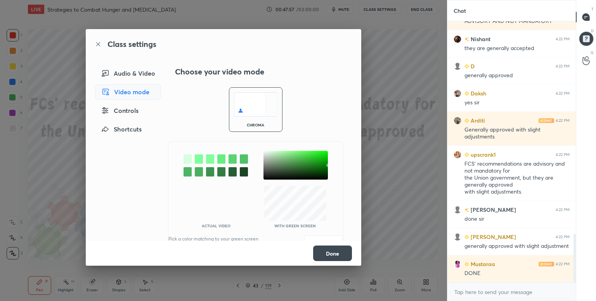
click at [185, 159] on div at bounding box center [187, 158] width 8 height 9
click at [267, 157] on div at bounding box center [295, 165] width 64 height 29
click at [324, 235] on button "Save" at bounding box center [323, 243] width 39 height 16
click at [332, 255] on button "Done" at bounding box center [332, 254] width 39 height 16
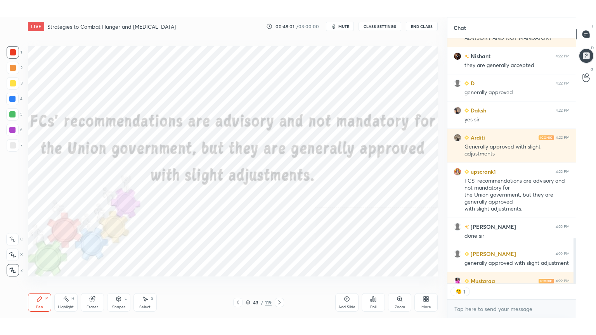
scroll to position [2, 2]
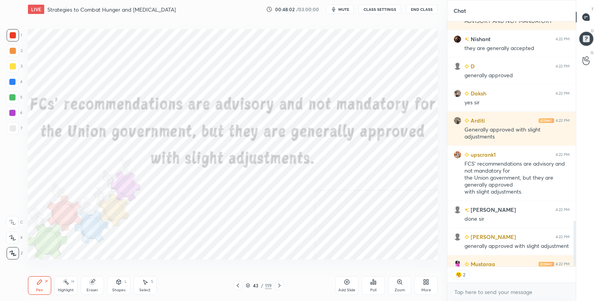
click at [430, 286] on div "More" at bounding box center [425, 285] width 23 height 19
click at [384, 247] on icon at bounding box center [382, 244] width 6 height 6
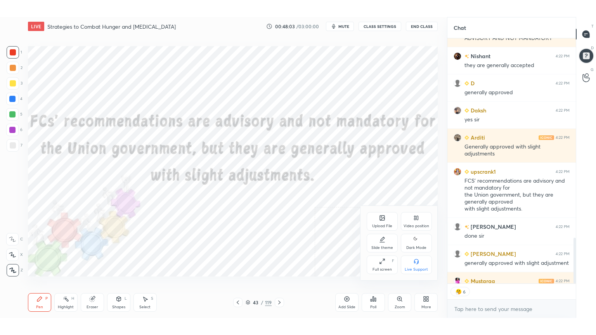
scroll to position [286, 416]
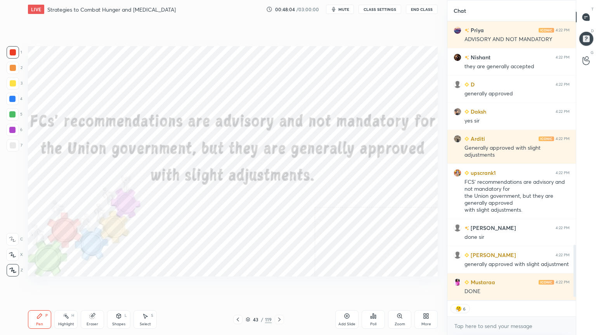
click at [430, 301] on div "More" at bounding box center [425, 319] width 23 height 19
click at [419, 259] on div "Dark Mode" at bounding box center [416, 260] width 31 height 19
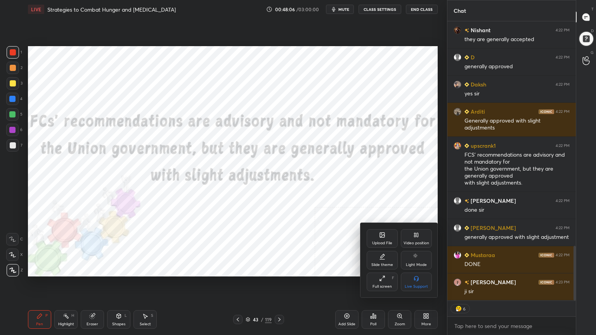
click at [338, 213] on div at bounding box center [298, 167] width 596 height 335
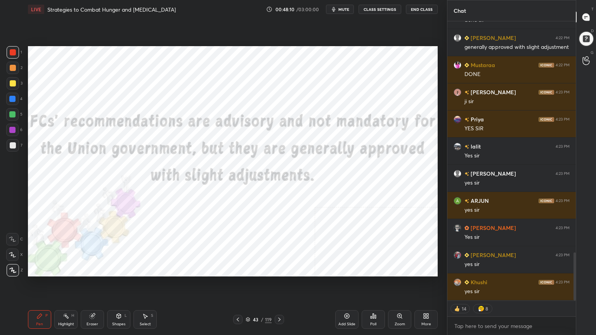
click at [279, 301] on icon at bounding box center [279, 320] width 6 height 6
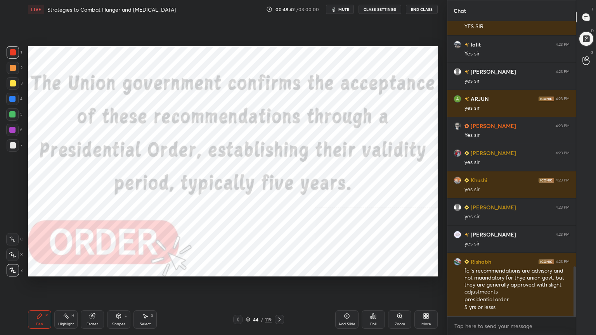
click at [280, 301] on icon at bounding box center [279, 320] width 6 height 6
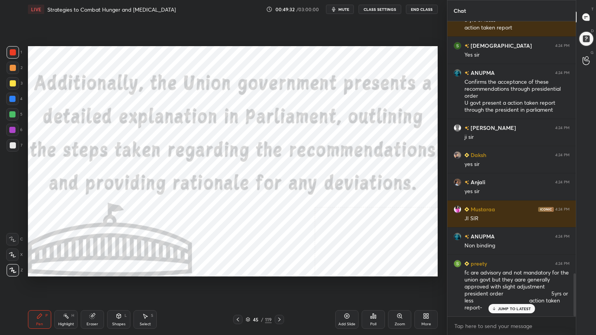
scroll to position [1755, 0]
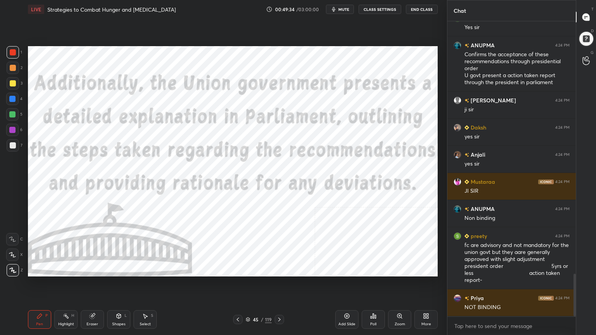
click at [14, 98] on div at bounding box center [12, 99] width 6 height 6
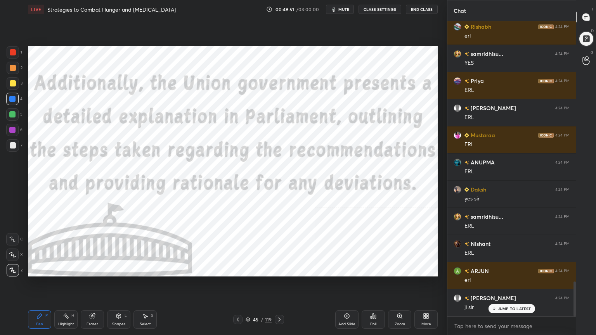
scroll to position [2196, 0]
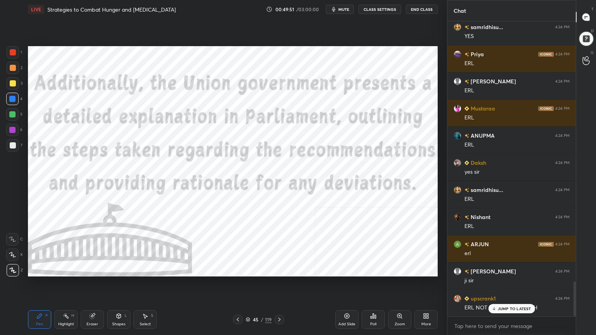
click at [247, 301] on icon at bounding box center [248, 319] width 5 height 5
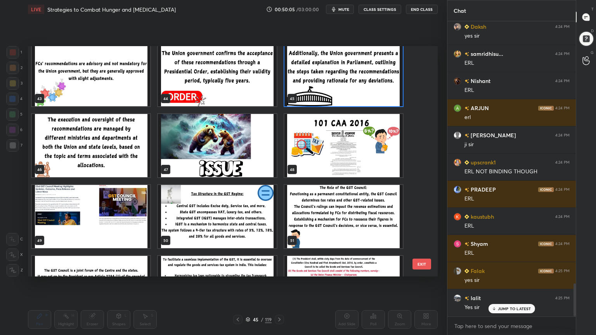
scroll to position [2359, 0]
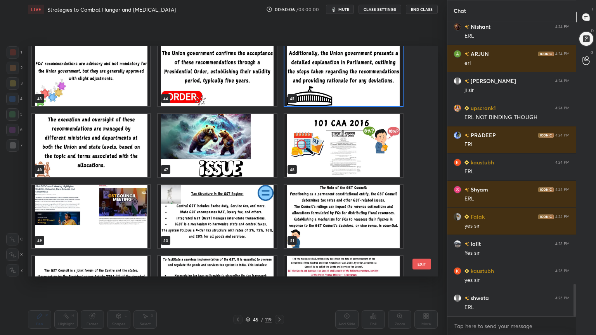
click at [212, 161] on img "grid" at bounding box center [217, 145] width 118 height 63
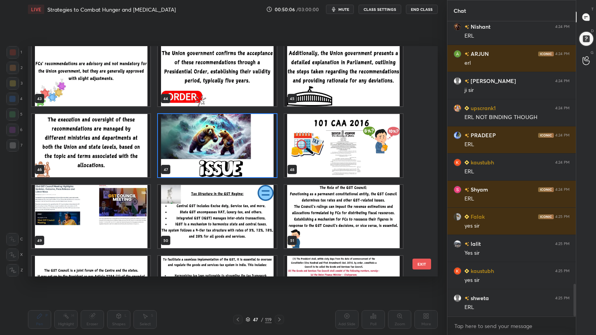
click at [212, 161] on img "grid" at bounding box center [217, 145] width 118 height 63
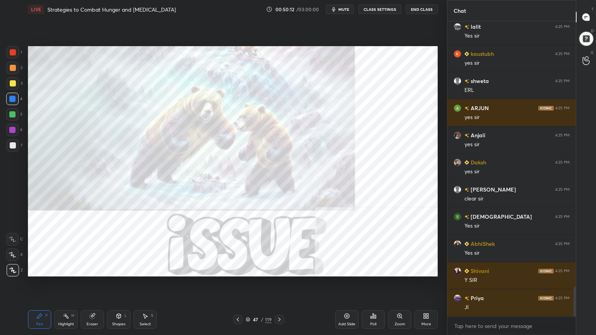
click at [14, 51] on div at bounding box center [13, 52] width 6 height 6
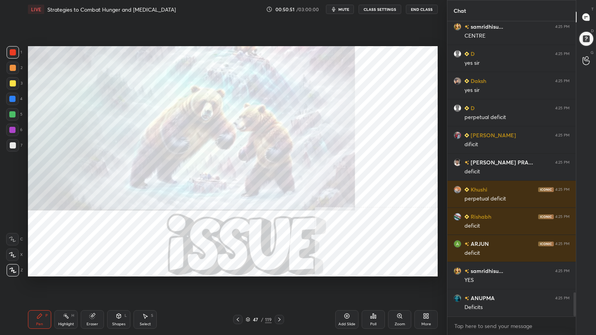
click at [348, 301] on div "Add Slide" at bounding box center [346, 319] width 23 height 19
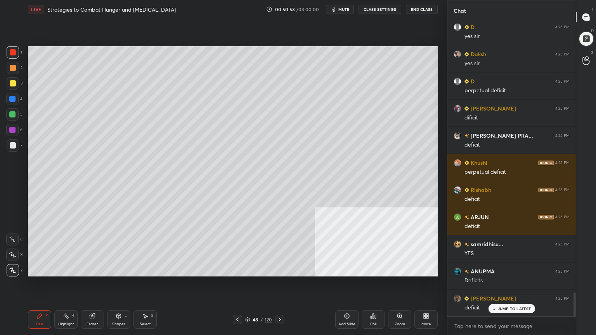
scroll to position [3364, 0]
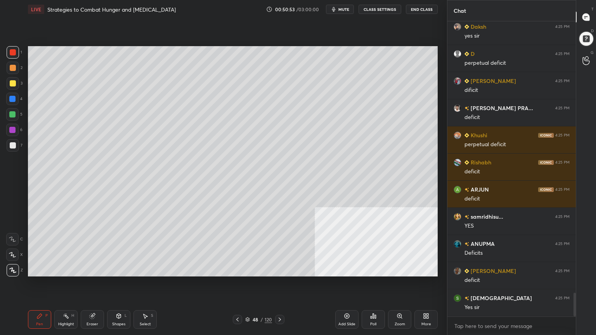
click at [13, 144] on div at bounding box center [13, 145] width 6 height 6
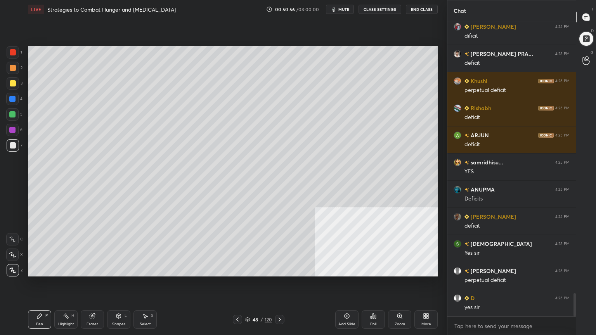
click at [12, 81] on div at bounding box center [13, 83] width 6 height 6
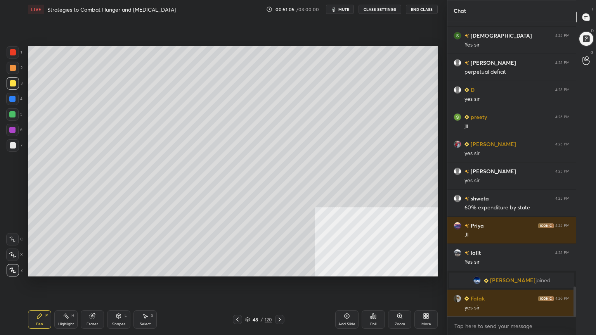
scroll to position [2617, 0]
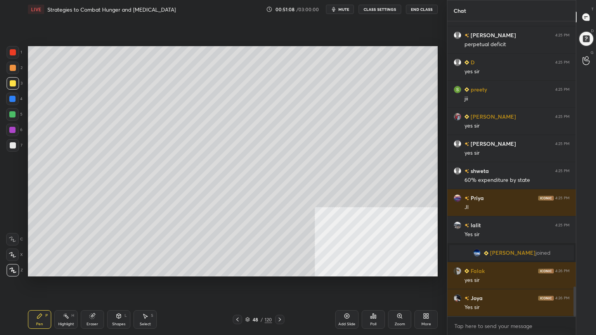
click at [12, 98] on div at bounding box center [12, 99] width 6 height 6
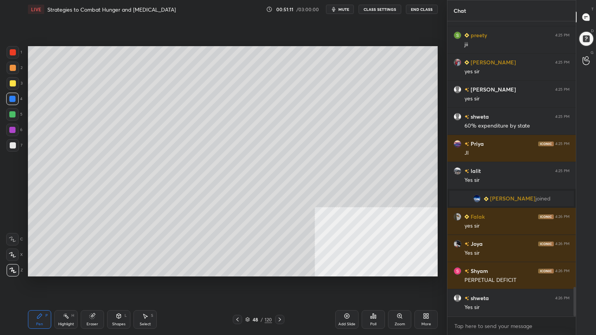
scroll to position [2698, 0]
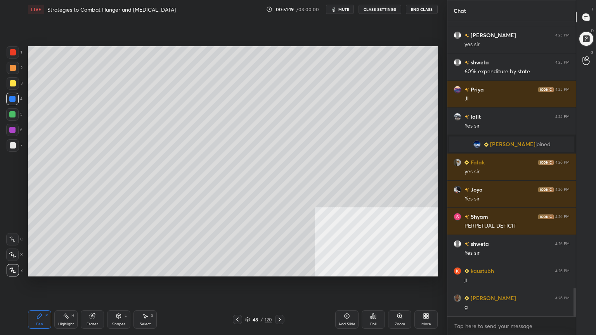
drag, startPoint x: 14, startPoint y: 145, endPoint x: 26, endPoint y: 144, distance: 12.1
click at [15, 145] on div at bounding box center [13, 145] width 6 height 6
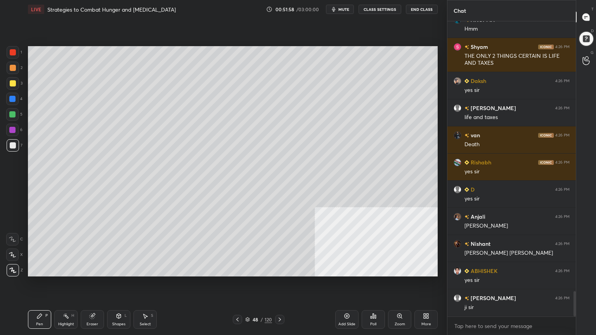
scroll to position [3174, 0]
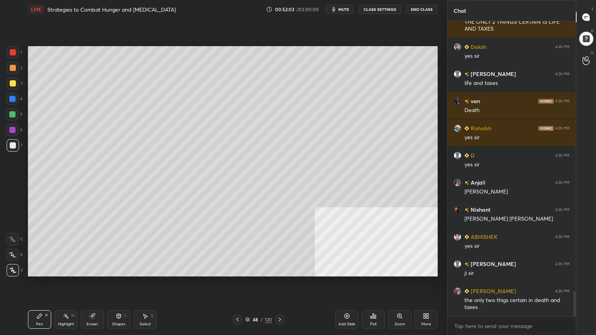
click at [12, 125] on div at bounding box center [12, 130] width 12 height 12
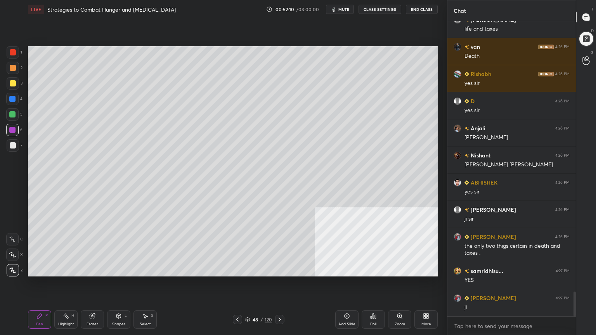
scroll to position [3256, 0]
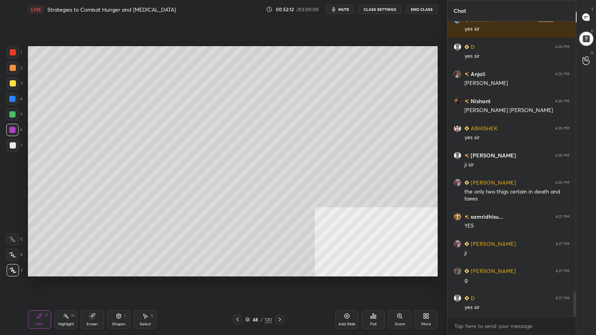
drag, startPoint x: 10, startPoint y: 81, endPoint x: 25, endPoint y: 92, distance: 18.6
click at [10, 81] on div at bounding box center [13, 83] width 6 height 6
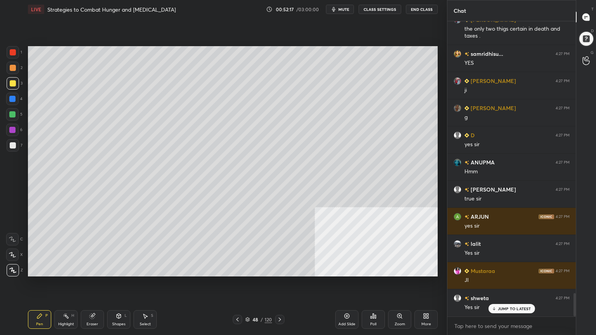
scroll to position [3473, 0]
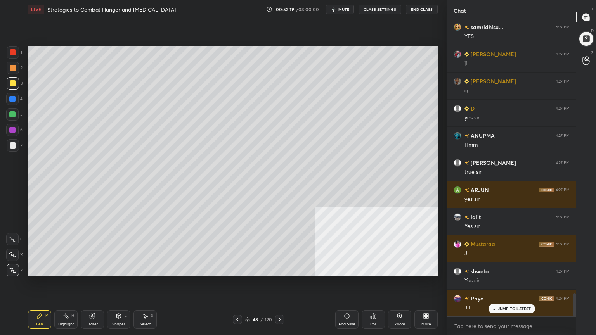
click at [12, 83] on div at bounding box center [13, 83] width 6 height 6
click at [14, 84] on div at bounding box center [13, 83] width 6 height 6
click at [14, 100] on div at bounding box center [12, 99] width 6 height 6
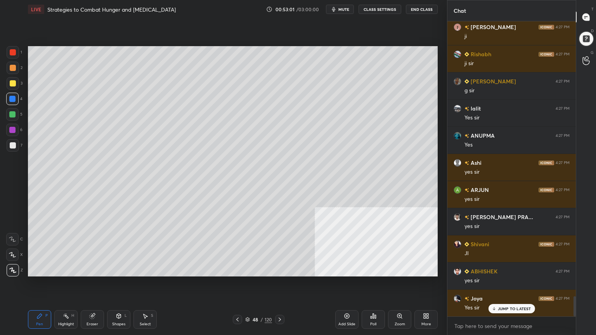
scroll to position [4043, 0]
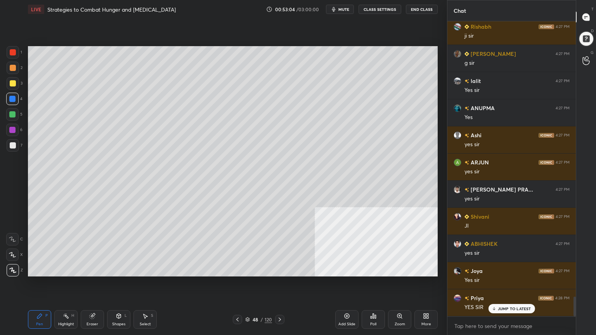
drag, startPoint x: 12, startPoint y: 130, endPoint x: 28, endPoint y: 139, distance: 18.6
click at [12, 130] on div at bounding box center [12, 130] width 6 height 6
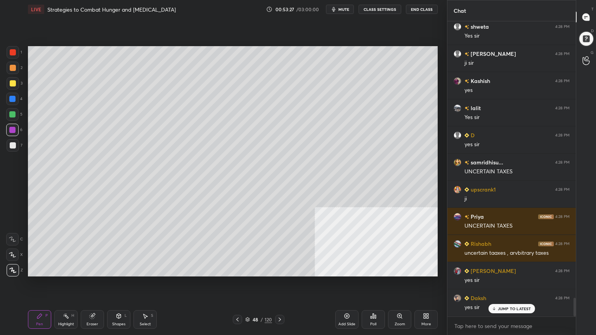
scroll to position [4430, 0]
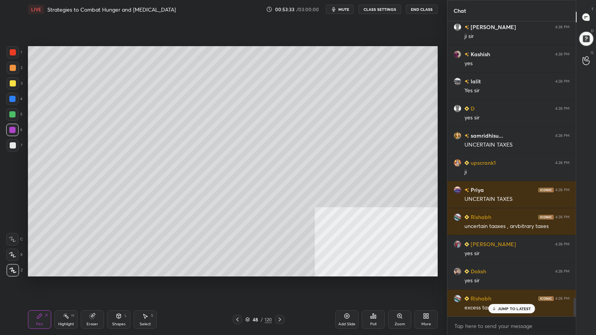
click at [11, 114] on div at bounding box center [12, 114] width 6 height 6
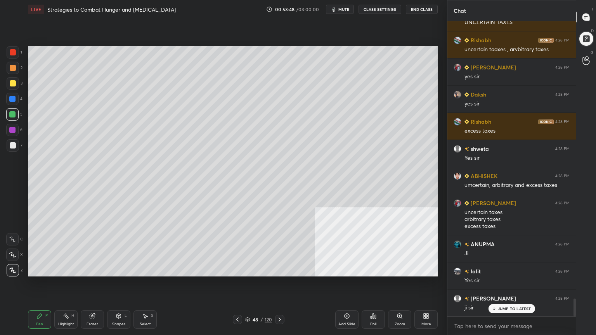
scroll to position [4635, 0]
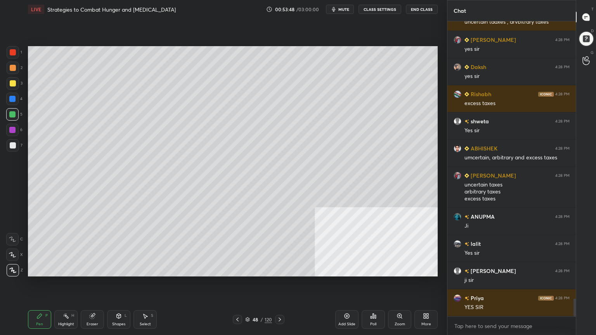
click at [247, 301] on icon at bounding box center [248, 319] width 4 height 2
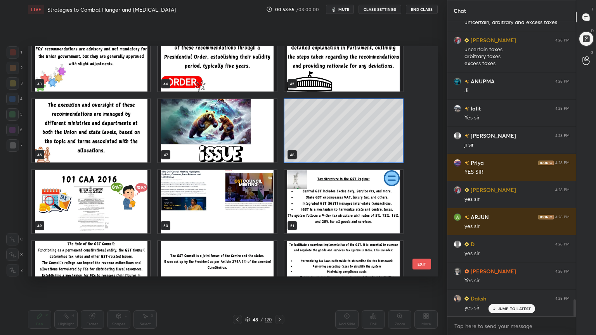
scroll to position [4798, 0]
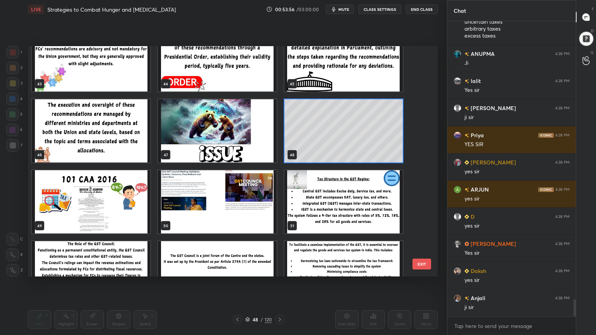
click at [112, 199] on img "grid" at bounding box center [91, 201] width 118 height 63
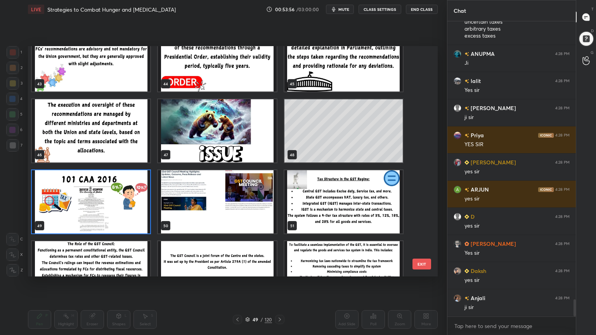
click at [113, 199] on img "grid" at bounding box center [91, 201] width 118 height 63
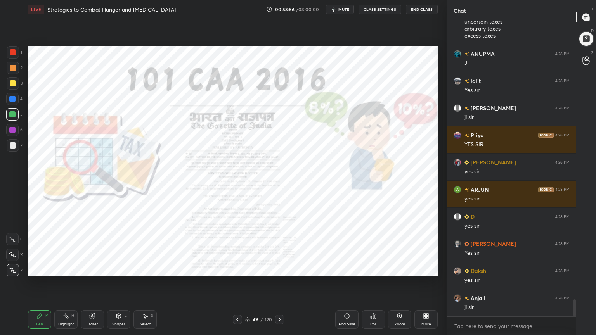
click at [113, 199] on img "grid" at bounding box center [91, 201] width 118 height 63
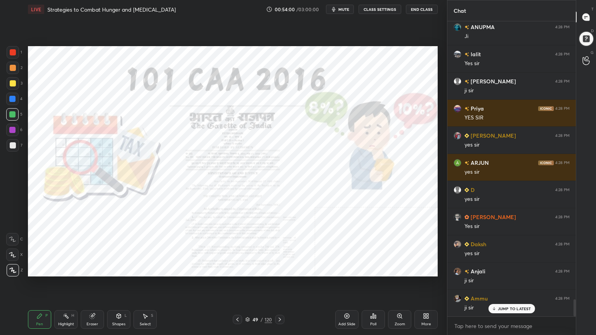
scroll to position [4852, 0]
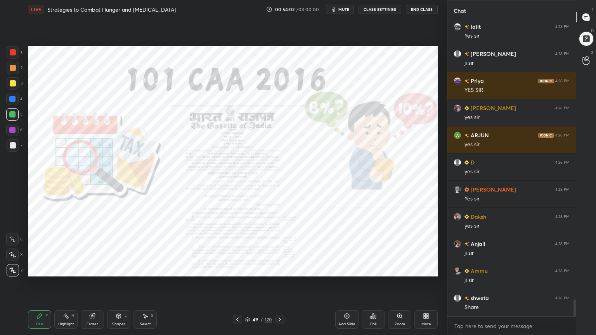
click at [402, 301] on icon at bounding box center [399, 316] width 6 height 6
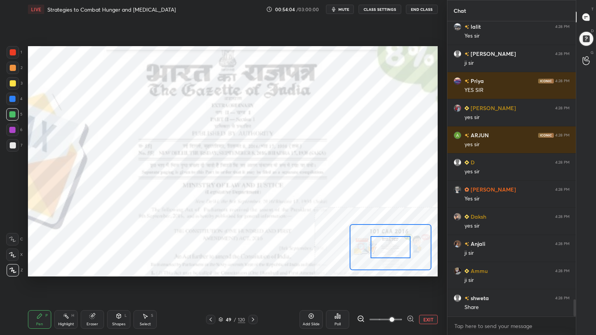
drag, startPoint x: 383, startPoint y: 318, endPoint x: 391, endPoint y: 315, distance: 8.7
click at [391, 301] on span at bounding box center [391, 319] width 5 height 5
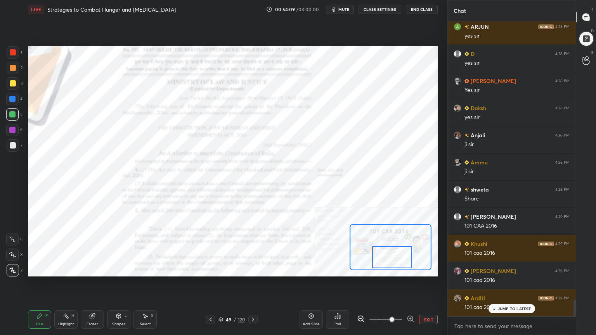
scroll to position [4987, 0]
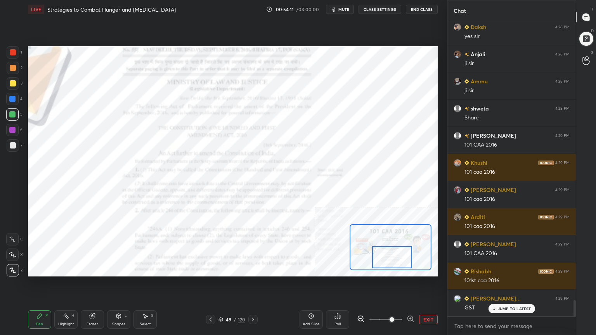
drag, startPoint x: 398, startPoint y: 249, endPoint x: 400, endPoint y: 259, distance: 10.2
click at [400, 259] on div at bounding box center [392, 257] width 40 height 22
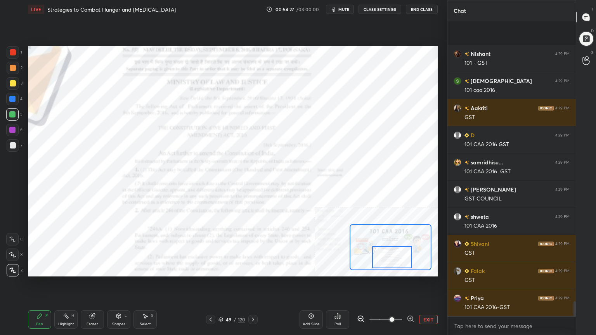
scroll to position [5483, 0]
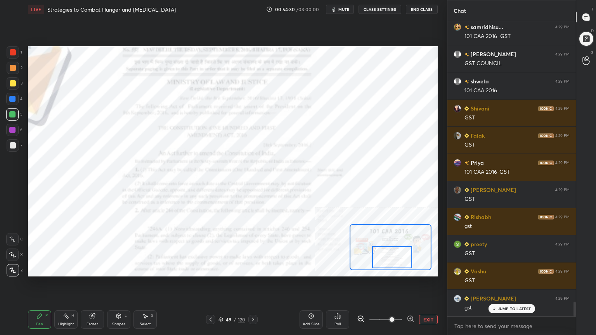
click at [430, 301] on button "EXIT" at bounding box center [428, 319] width 19 height 9
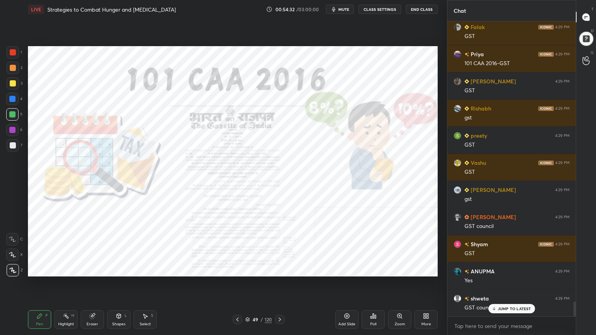
click at [248, 301] on icon at bounding box center [247, 319] width 5 height 5
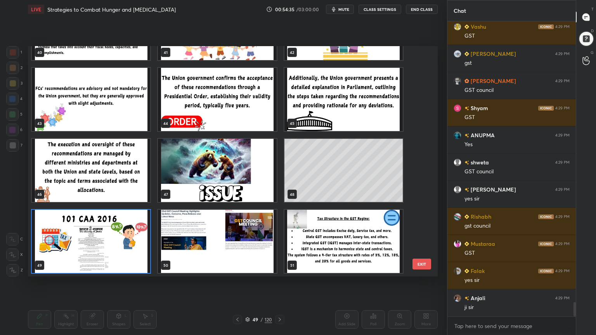
click at [235, 243] on img "grid" at bounding box center [217, 241] width 118 height 63
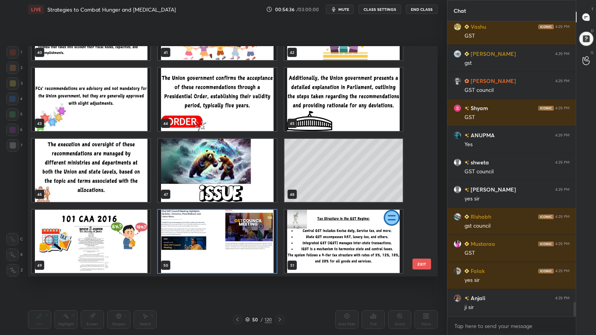
click at [235, 244] on img "grid" at bounding box center [217, 241] width 118 height 63
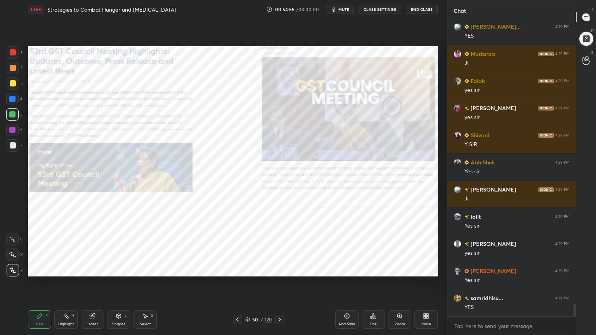
drag, startPoint x: 12, startPoint y: 49, endPoint x: 16, endPoint y: 64, distance: 14.8
click at [12, 50] on div at bounding box center [13, 52] width 6 height 6
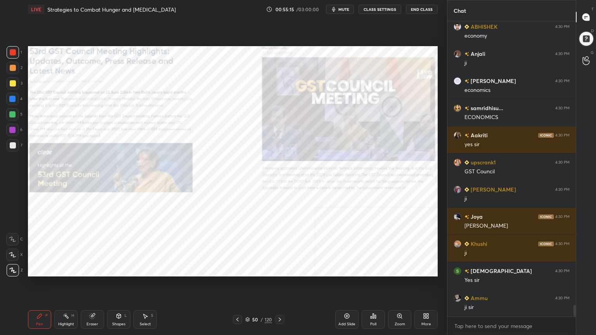
click at [248, 301] on icon at bounding box center [247, 319] width 5 height 5
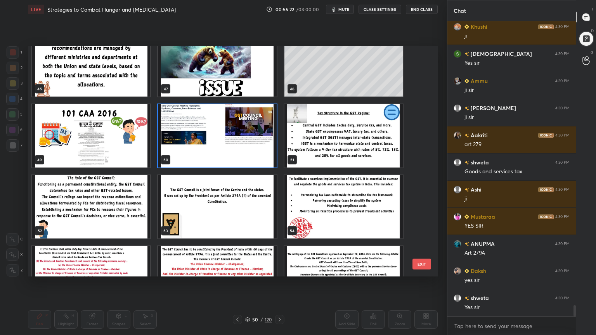
click at [126, 216] on img "grid" at bounding box center [91, 206] width 118 height 63
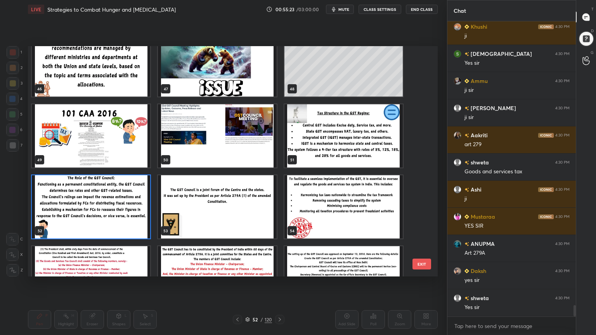
click at [126, 216] on img "grid" at bounding box center [91, 206] width 118 height 63
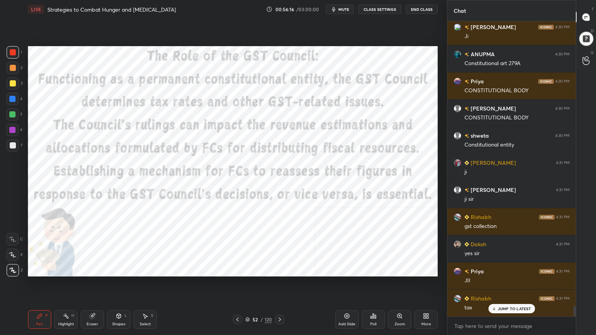
scroll to position [8116, 0]
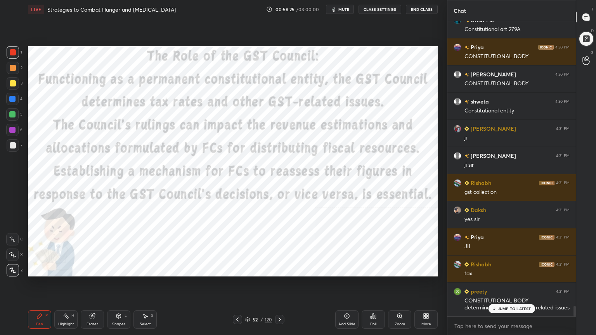
click at [282, 301] on div at bounding box center [279, 319] width 9 height 9
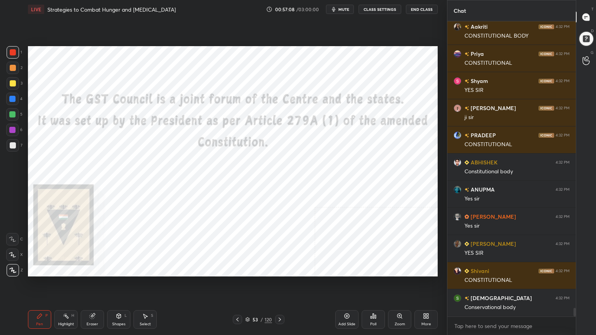
scroll to position [9923, 0]
click at [245, 301] on icon at bounding box center [247, 319] width 5 height 5
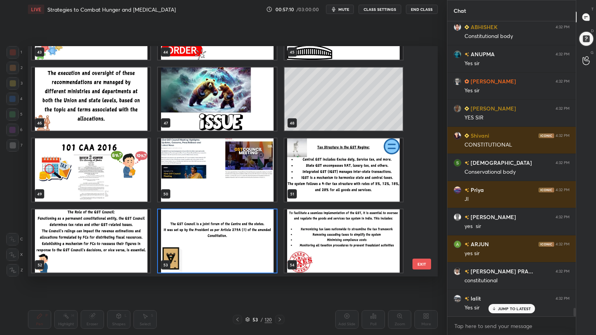
scroll to position [10032, 0]
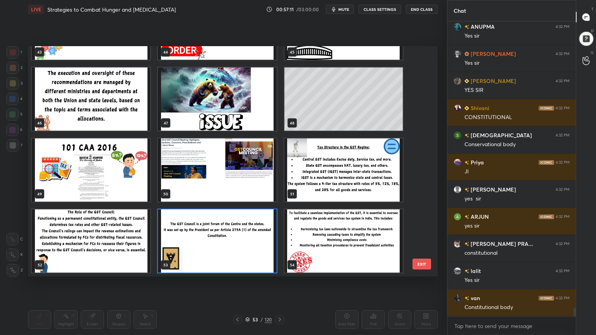
click at [363, 239] on img "grid" at bounding box center [343, 240] width 118 height 63
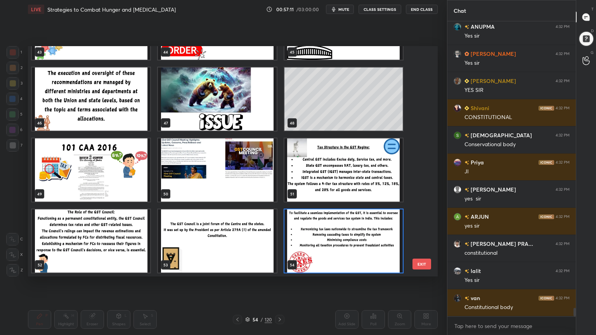
click at [363, 238] on img "grid" at bounding box center [343, 240] width 118 height 63
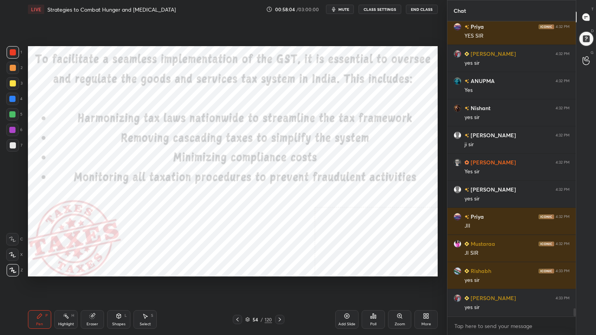
scroll to position [10521, 0]
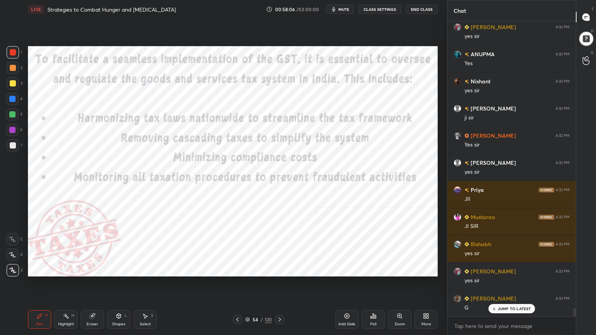
click at [281, 301] on icon at bounding box center [280, 320] width 6 height 6
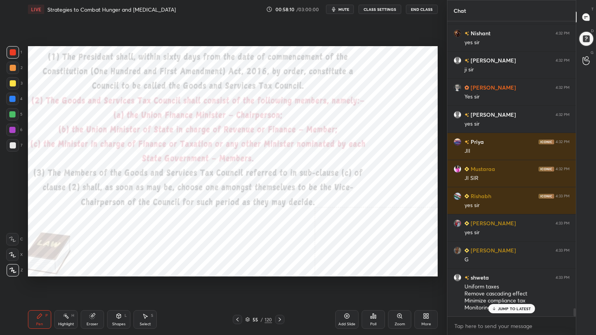
scroll to position [10597, 0]
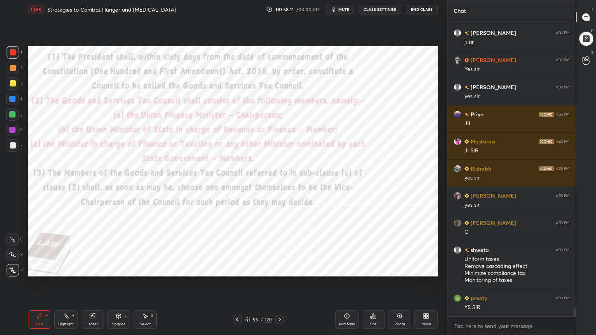
click at [279, 301] on icon at bounding box center [280, 320] width 6 height 6
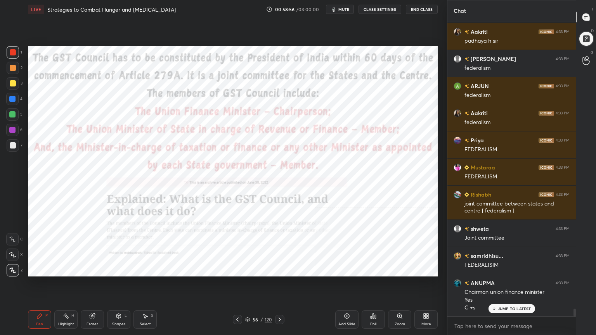
scroll to position [10918, 0]
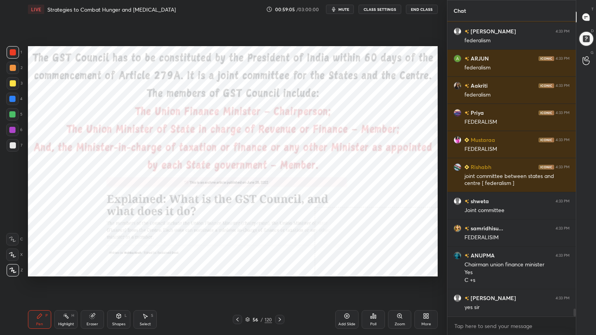
click at [401, 301] on icon at bounding box center [399, 316] width 6 height 6
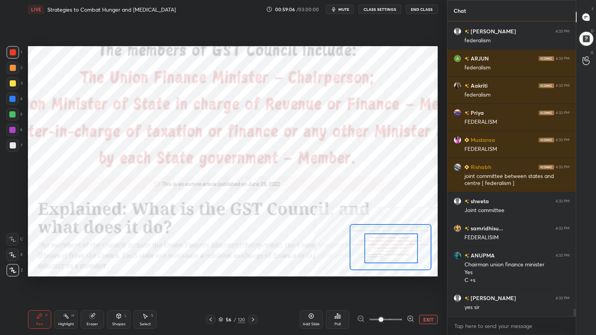
scroll to position [10944, 0]
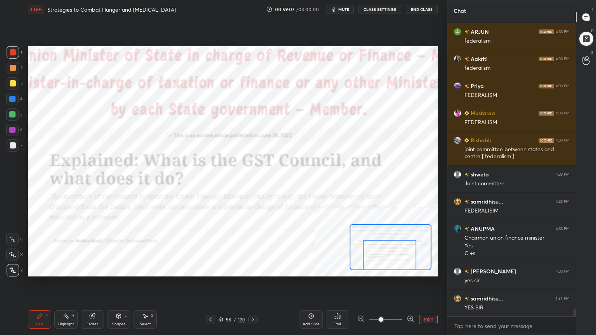
click at [382, 276] on div "Setting up your live class Poll for secs No correct answer Start poll" at bounding box center [233, 161] width 410 height 230
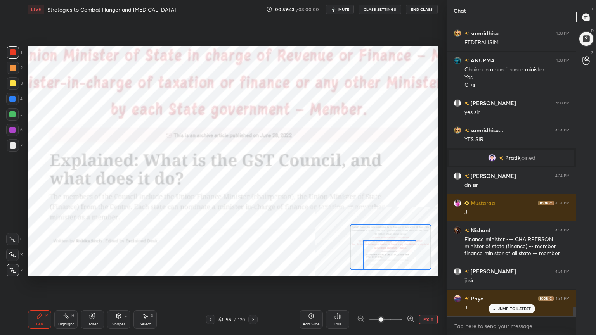
scroll to position [8672, 0]
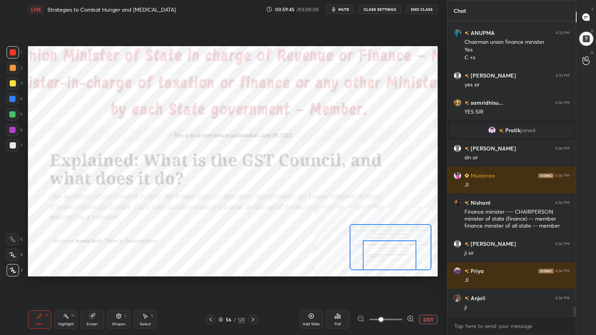
click at [221, 301] on icon at bounding box center [220, 319] width 5 height 5
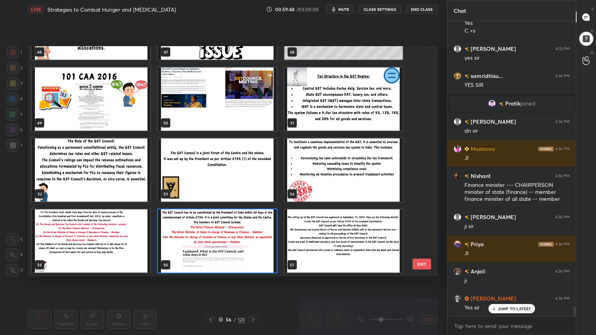
scroll to position [8727, 0]
click at [373, 236] on img "grid" at bounding box center [343, 240] width 118 height 63
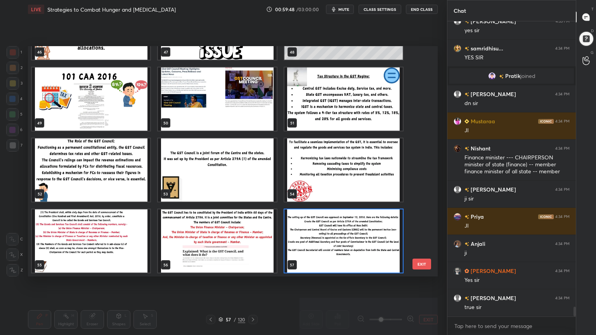
click at [373, 235] on img "grid" at bounding box center [343, 240] width 118 height 63
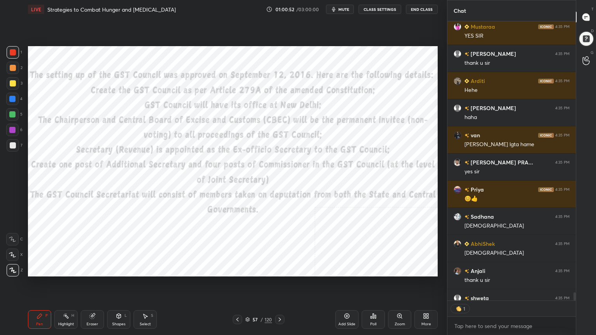
scroll to position [2, 2]
click at [95, 301] on icon at bounding box center [92, 316] width 6 height 6
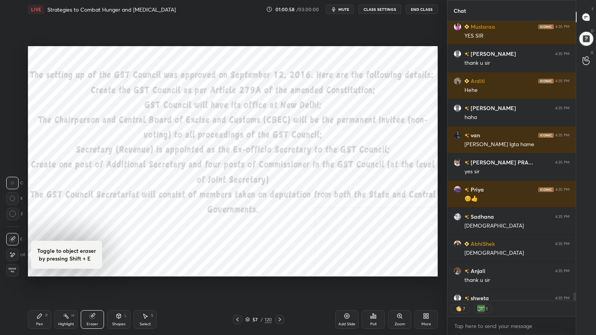
click at [15, 270] on span "Erase all" at bounding box center [13, 270] width 12 height 5
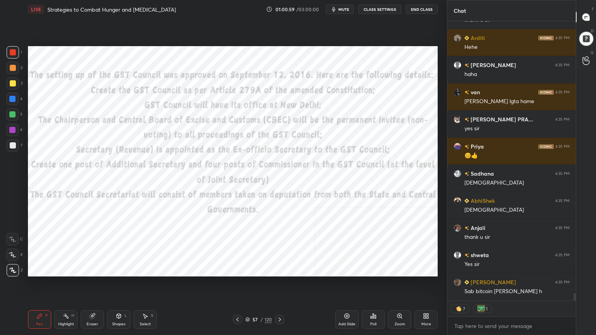
scroll to position [10110, 0]
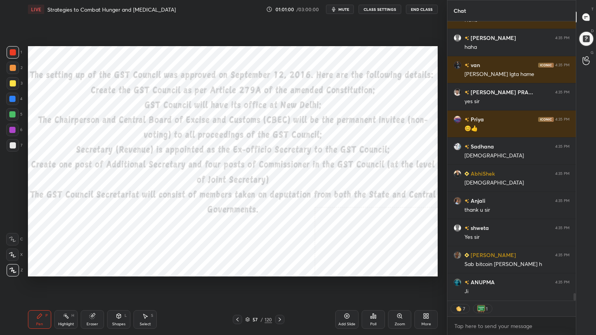
click at [10, 49] on div at bounding box center [13, 52] width 6 height 6
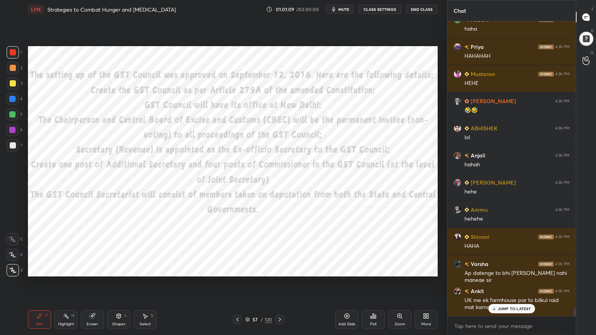
scroll to position [10535, 0]
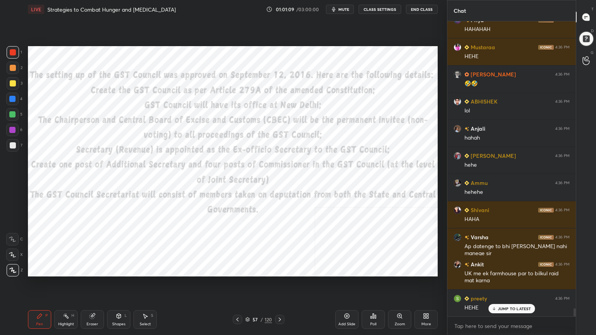
click at [248, 301] on icon at bounding box center [247, 319] width 5 height 5
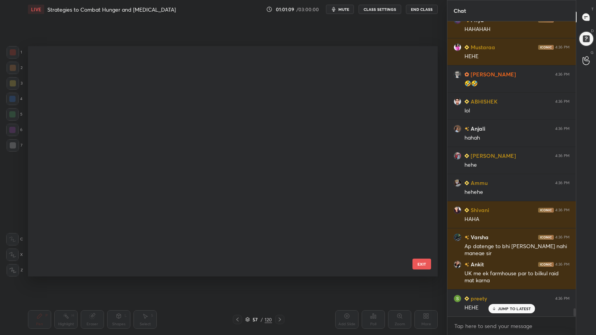
scroll to position [1118, 0]
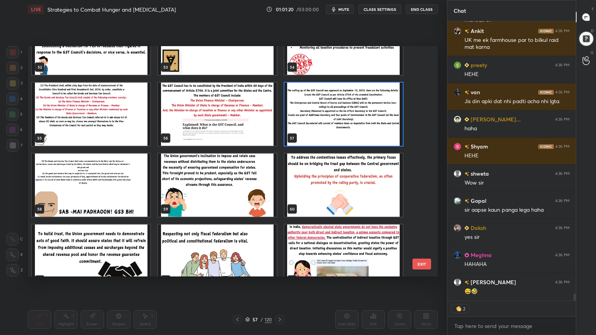
click at [135, 186] on img "grid" at bounding box center [91, 185] width 118 height 63
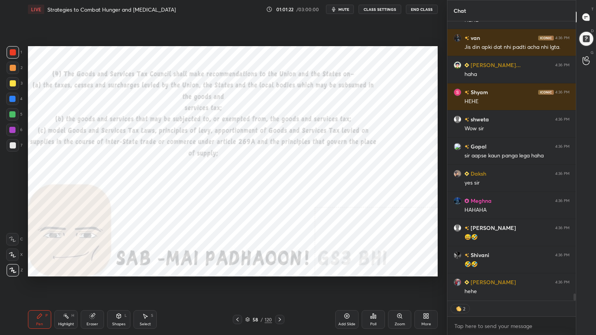
click at [430, 301] on div "More" at bounding box center [425, 319] width 23 height 19
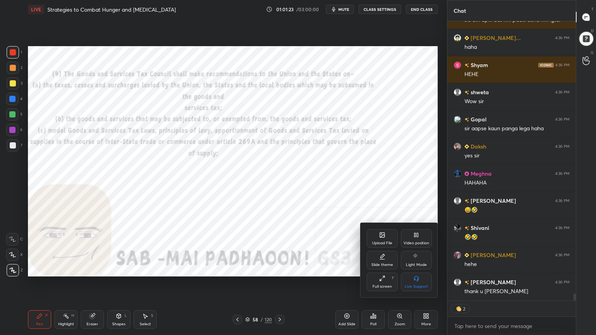
click at [417, 235] on icon at bounding box center [418, 235] width 2 height 4
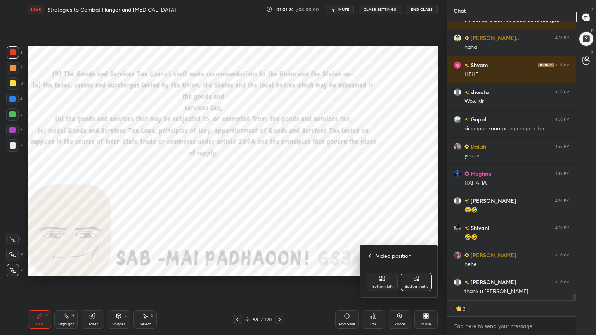
click at [392, 282] on div "Bottom left" at bounding box center [382, 282] width 31 height 19
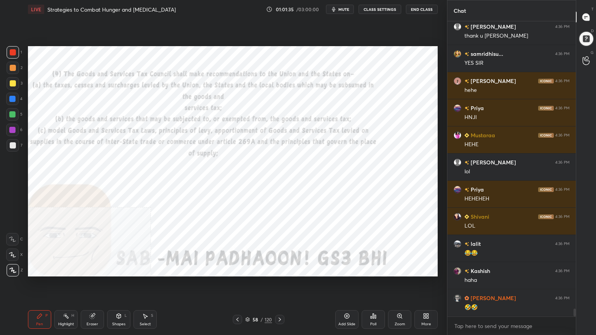
click at [248, 301] on icon at bounding box center [247, 319] width 5 height 5
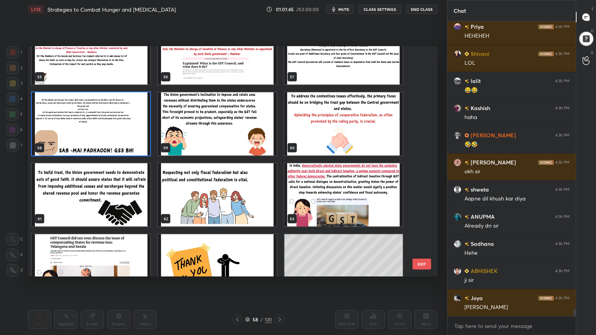
click at [249, 200] on img "grid" at bounding box center [217, 194] width 118 height 63
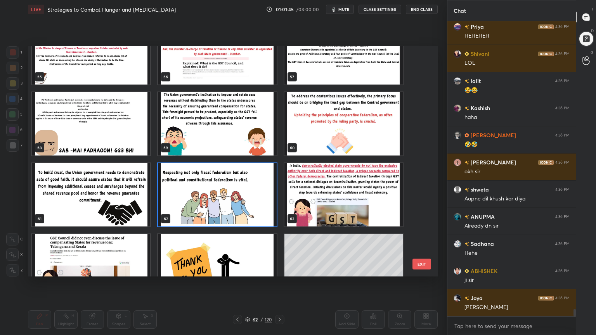
click at [249, 200] on img "grid" at bounding box center [217, 194] width 118 height 63
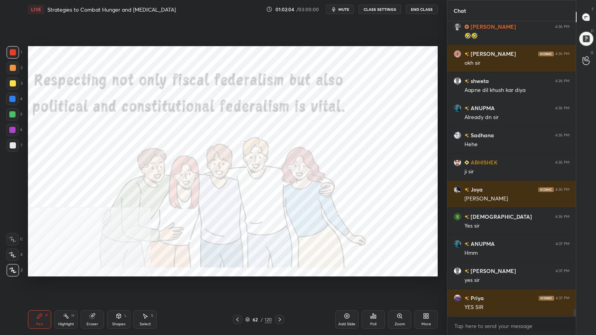
click at [239, 301] on icon at bounding box center [237, 320] width 6 height 6
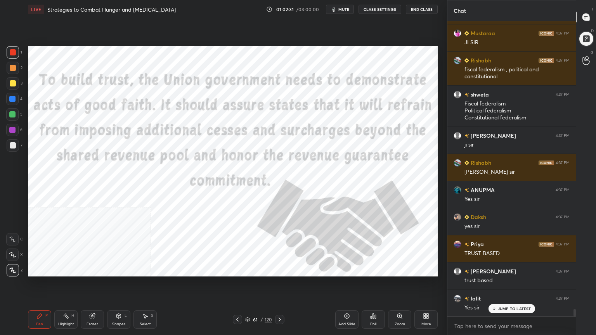
scroll to position [11697, 0]
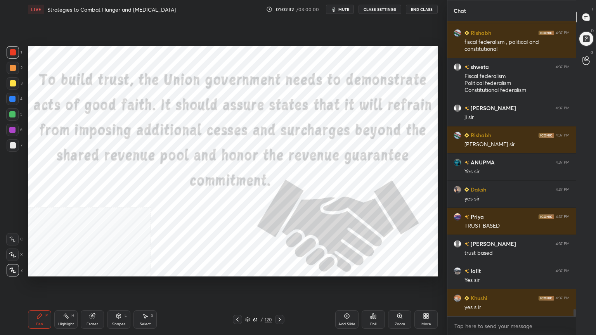
click at [248, 301] on icon at bounding box center [247, 319] width 5 height 5
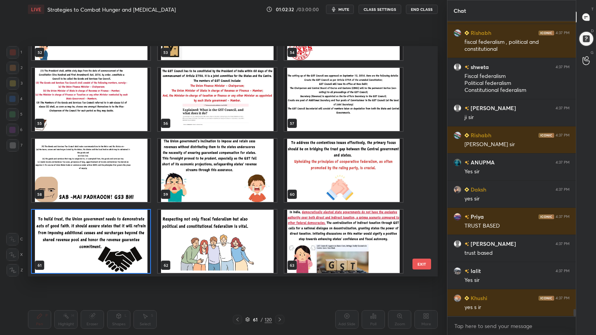
scroll to position [11723, 0]
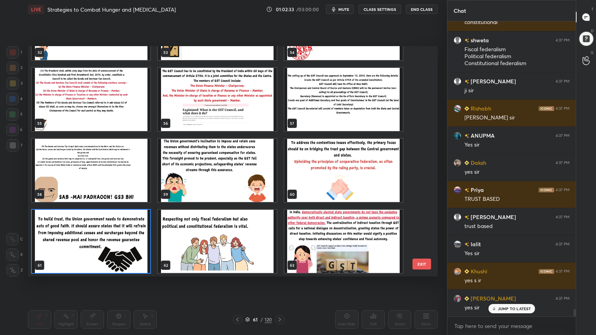
click at [357, 231] on img "grid" at bounding box center [343, 241] width 118 height 63
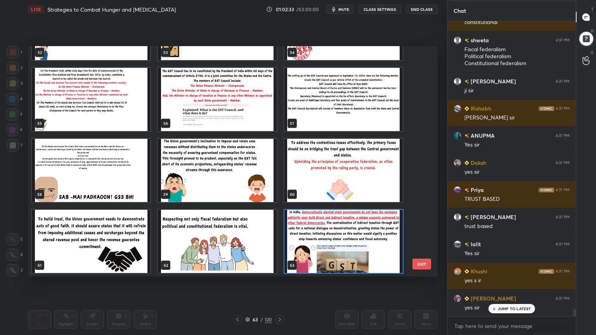
click at [357, 232] on img "grid" at bounding box center [343, 241] width 118 height 63
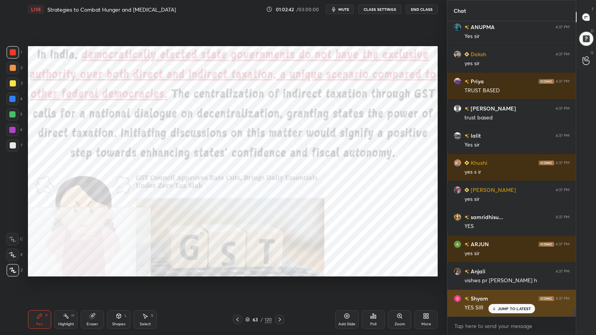
scroll to position [11860, 0]
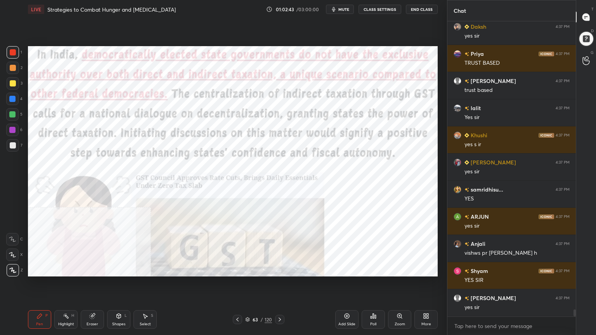
click at [441, 301] on div "1 2 3 4 5 6 7 C X Z C X Z E E Erase all H H LIVE Strategies to Combat Hunger an…" at bounding box center [223, 167] width 447 height 335
click at [429, 301] on icon at bounding box center [426, 316] width 6 height 6
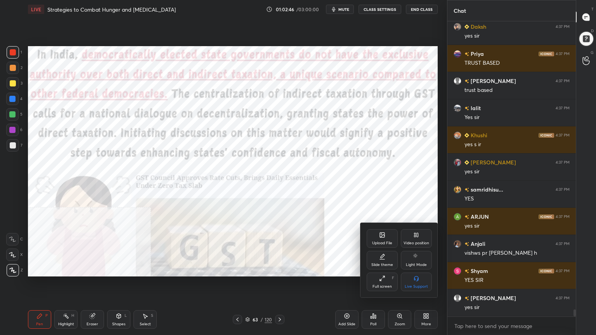
drag, startPoint x: 417, startPoint y: 237, endPoint x: 417, endPoint y: 242, distance: 4.7
click at [417, 237] on icon at bounding box center [416, 235] width 6 height 6
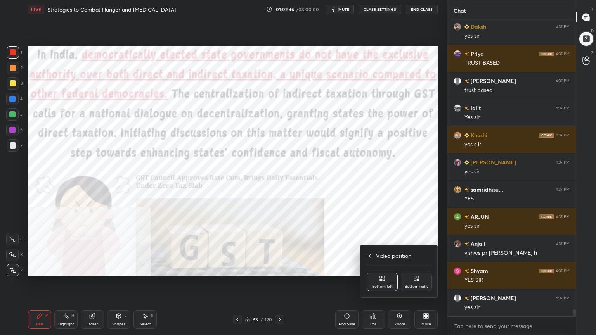
click at [421, 274] on div "Bottom right" at bounding box center [416, 282] width 31 height 19
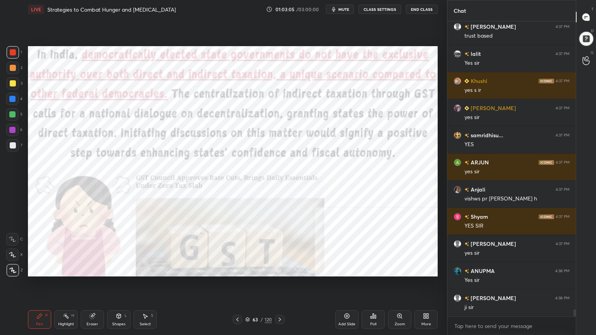
scroll to position [11941, 0]
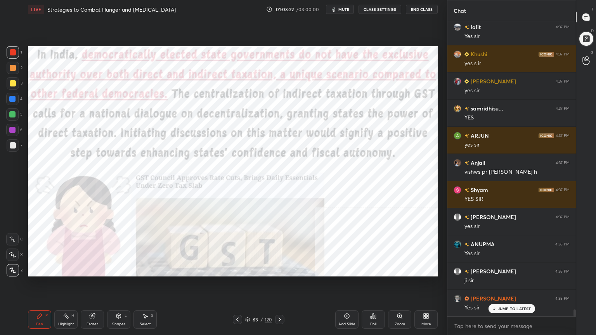
click at [247, 301] on icon at bounding box center [247, 319] width 5 height 5
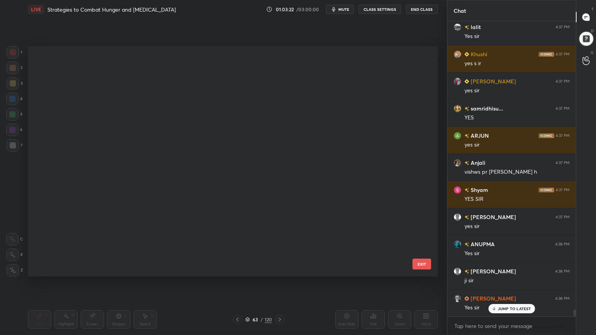
scroll to position [228, 406]
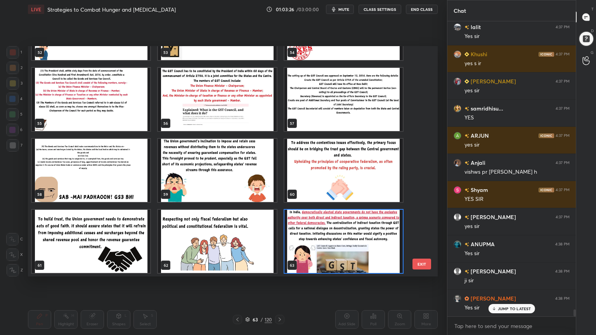
click at [379, 183] on img "grid" at bounding box center [343, 170] width 118 height 63
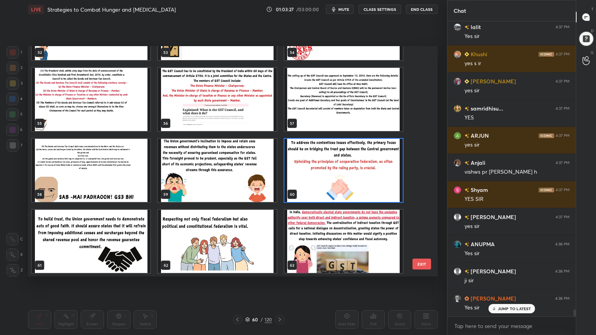
click at [379, 184] on img "grid" at bounding box center [343, 170] width 118 height 63
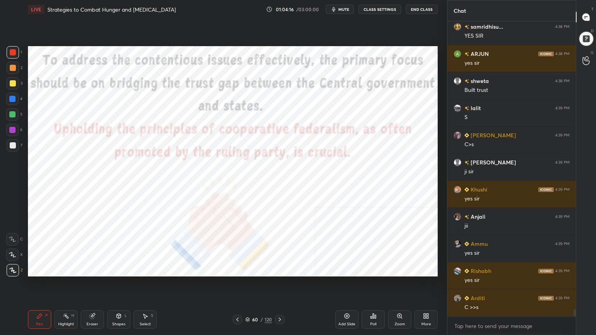
scroll to position [12375, 0]
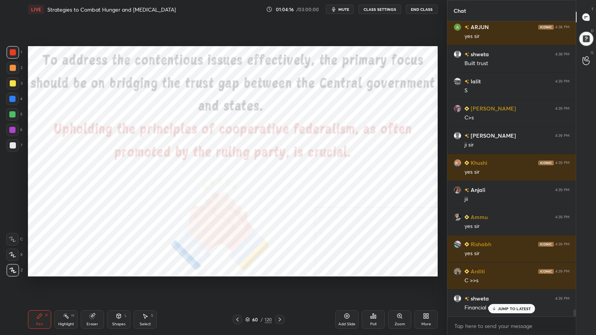
click at [248, 301] on icon at bounding box center [248, 319] width 4 height 2
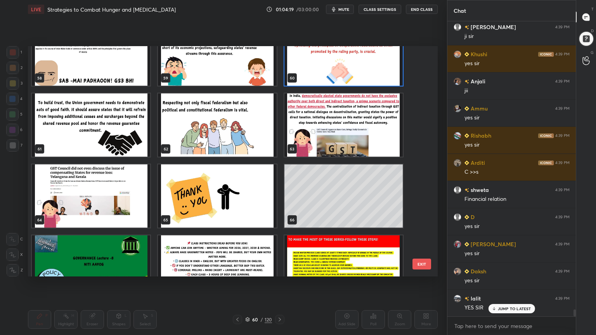
scroll to position [1385, 0]
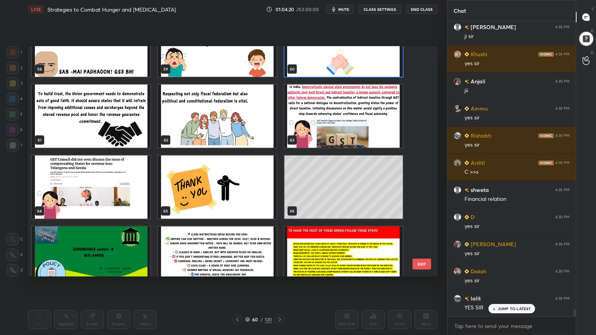
click at [124, 202] on img "grid" at bounding box center [91, 187] width 118 height 63
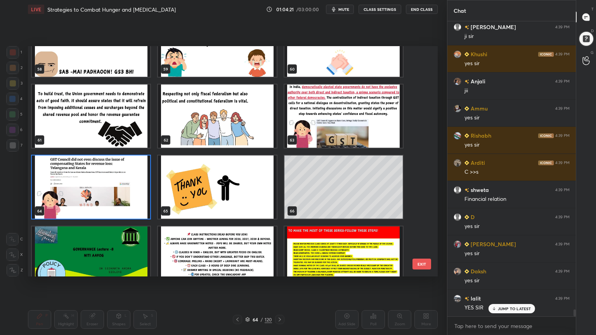
click at [124, 202] on img "grid" at bounding box center [91, 187] width 118 height 63
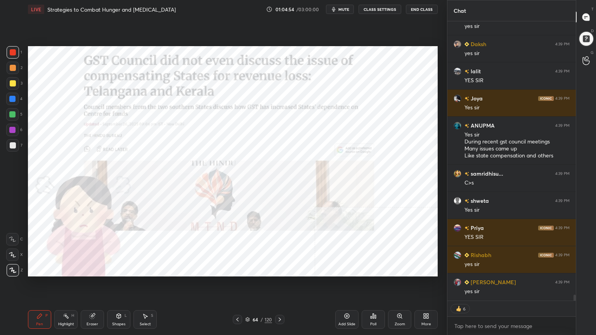
scroll to position [12738, 0]
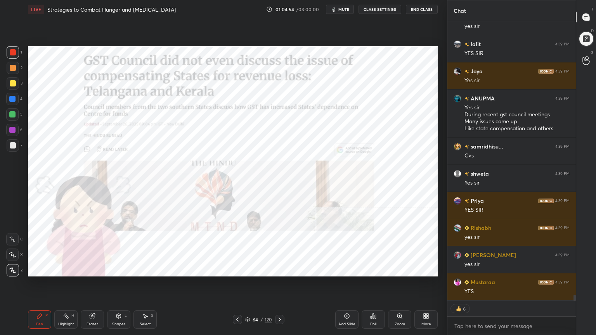
click at [403, 301] on div "Zoom" at bounding box center [399, 319] width 23 height 19
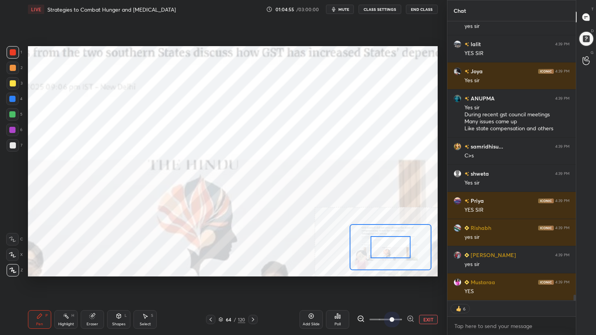
drag, startPoint x: 381, startPoint y: 316, endPoint x: 389, endPoint y: 309, distance: 11.0
click at [389, 301] on div "Add Slide Poll EXIT" at bounding box center [368, 319] width 138 height 43
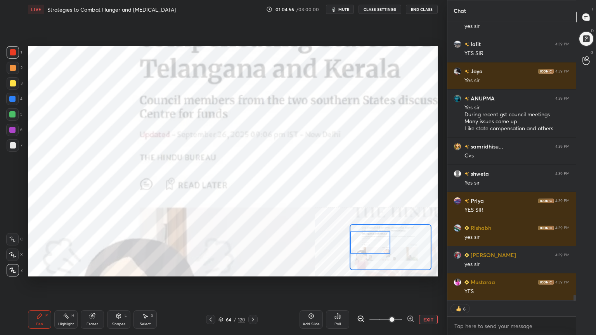
drag, startPoint x: 380, startPoint y: 253, endPoint x: 353, endPoint y: 245, distance: 27.9
click at [356, 247] on div at bounding box center [370, 243] width 40 height 22
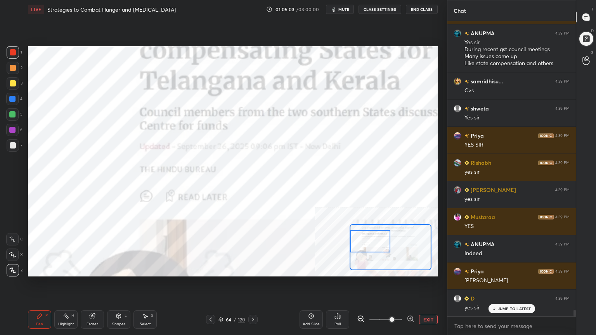
scroll to position [12831, 0]
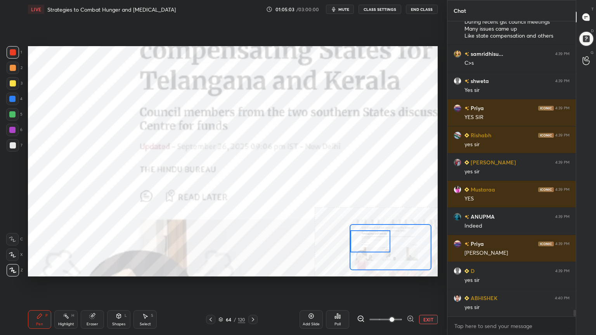
click at [431, 301] on button "EXIT" at bounding box center [428, 319] width 19 height 9
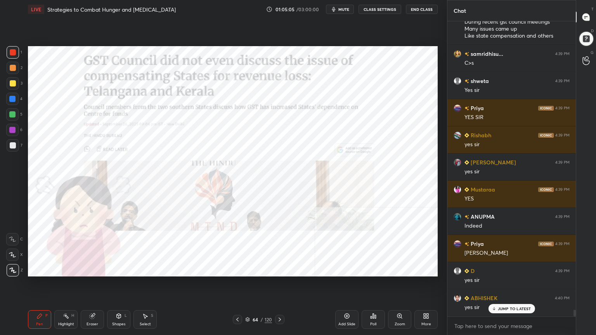
scroll to position [12858, 0]
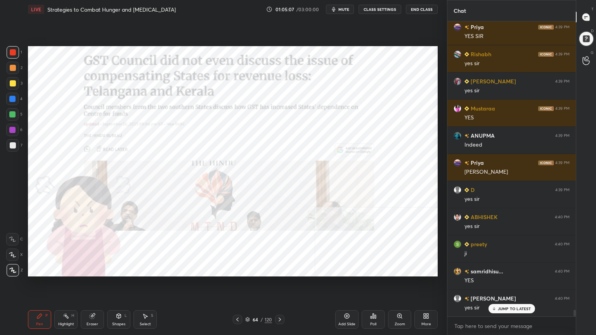
click at [237, 301] on icon at bounding box center [237, 320] width 6 height 6
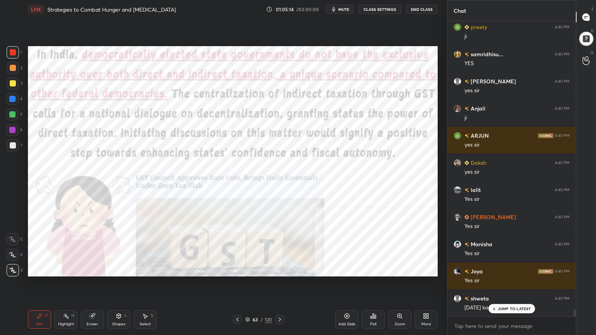
click at [247, 301] on icon at bounding box center [248, 319] width 4 height 2
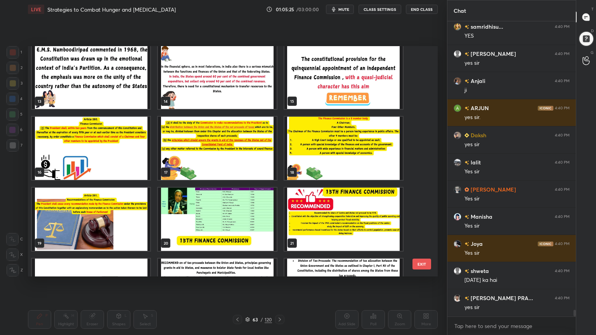
scroll to position [13184, 0]
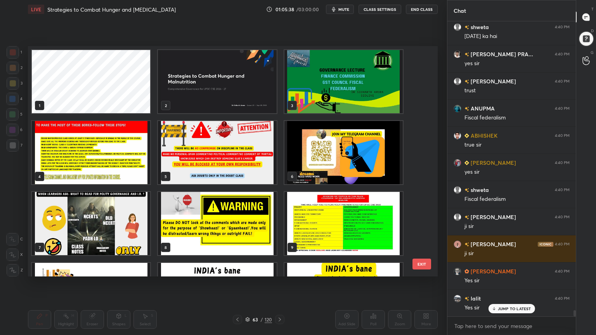
click at [336, 88] on img "grid" at bounding box center [343, 81] width 118 height 63
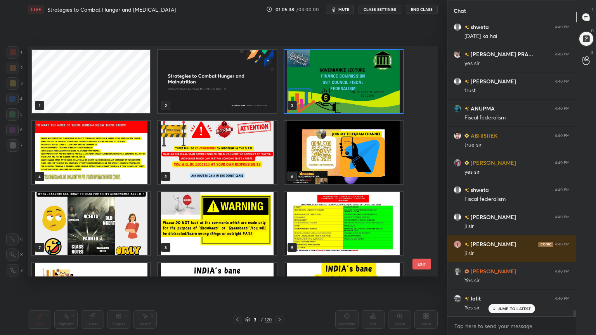
click at [336, 88] on img "grid" at bounding box center [343, 81] width 118 height 63
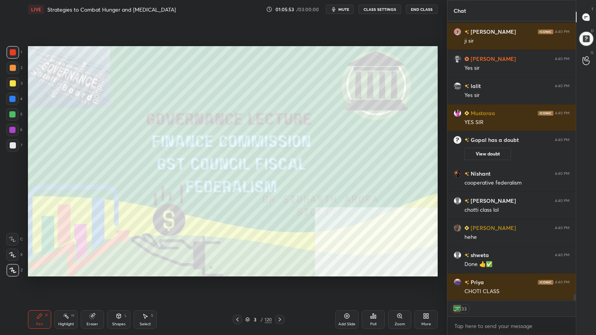
click at [12, 146] on div at bounding box center [13, 145] width 6 height 6
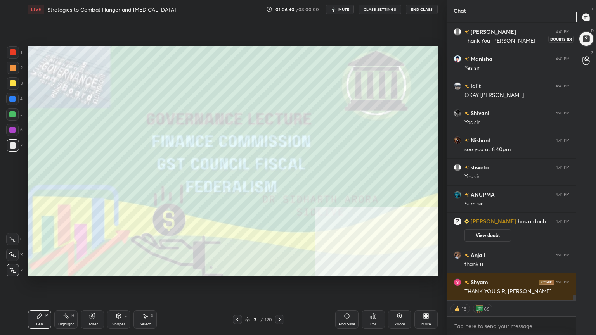
click at [587, 37] on div at bounding box center [586, 39] width 18 height 18
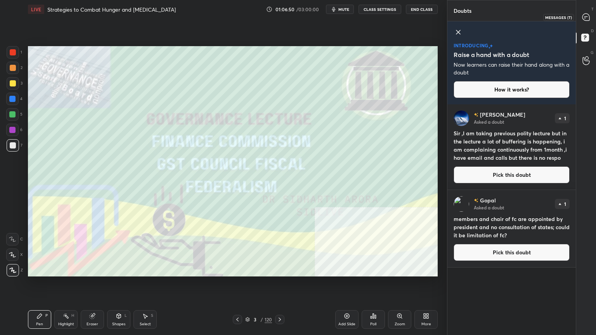
click at [585, 16] on icon at bounding box center [585, 17] width 7 height 7
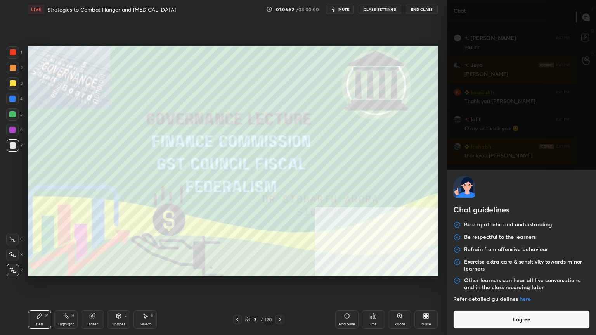
click at [489, 301] on body "1 2 3 4 5 6 7 C X Z C X Z E E Erase all H H LIVE Strategies to Combat Hunger an…" at bounding box center [298, 167] width 596 height 335
click at [491, 301] on button "I agree" at bounding box center [521, 319] width 137 height 19
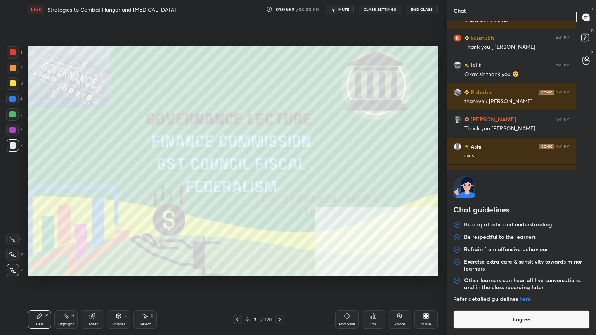
type textarea "x"
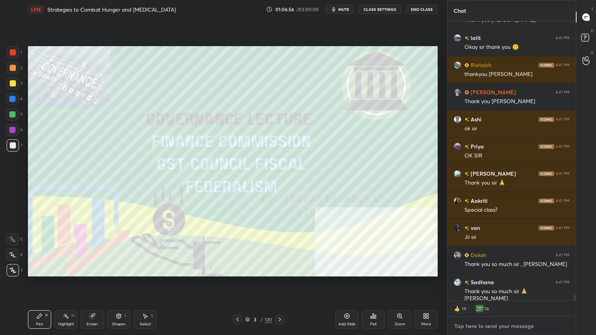
type textarea "G"
type textarea "x"
type textarea "GO"
type textarea "x"
type textarea "[DEMOGRAPHIC_DATA]"
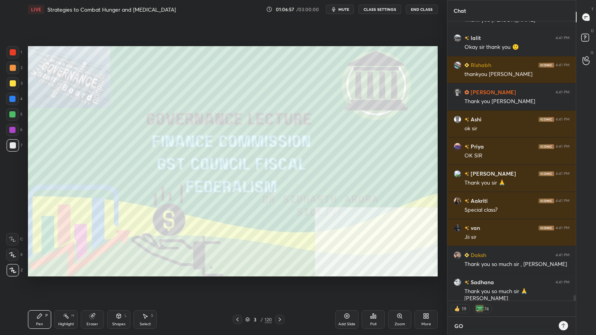
type textarea "x"
type textarea "[DEMOGRAPHIC_DATA]"
type textarea "x"
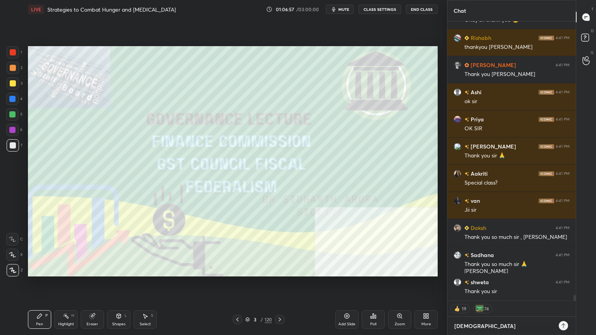
type textarea "[DEMOGRAPHIC_DATA] B"
type textarea "x"
type textarea "[DEMOGRAPHIC_DATA] BL"
type textarea "x"
type textarea "[DEMOGRAPHIC_DATA] BLE"
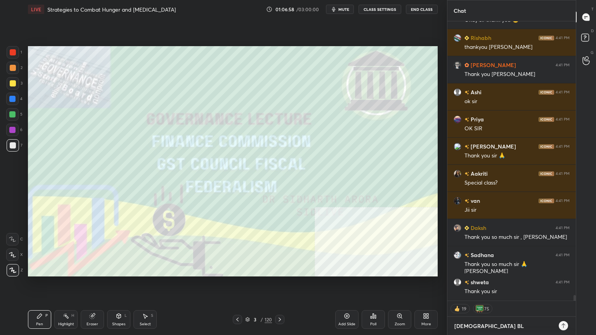
type textarea "x"
type textarea "[DEMOGRAPHIC_DATA] BLES"
type textarea "x"
type textarea "[DEMOGRAPHIC_DATA] BLESS"
type textarea "x"
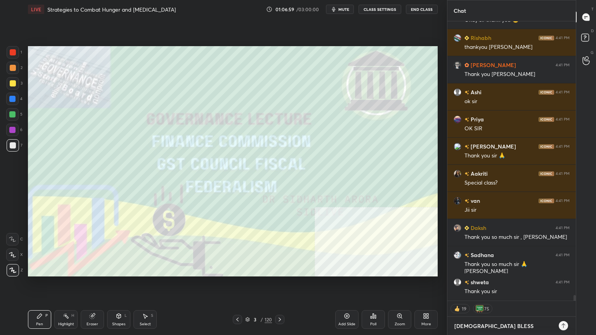
type textarea "[DEMOGRAPHIC_DATA] BLESS."
type textarea "x"
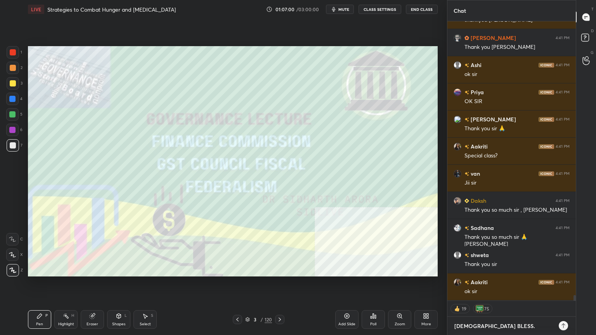
type textarea "[DEMOGRAPHIC_DATA] BLESS.J"
type textarea "x"
type textarea "[DEMOGRAPHIC_DATA] BLESS.JA"
type textarea "x"
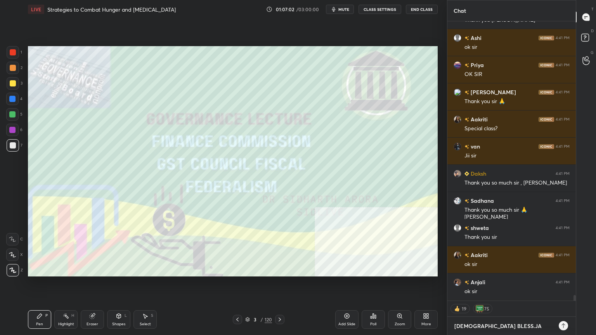
type textarea "[DEMOGRAPHIC_DATA] BLESS.JAI"
type textarea "x"
type textarea "[DEMOGRAPHIC_DATA] BLESS.JAI"
type textarea "x"
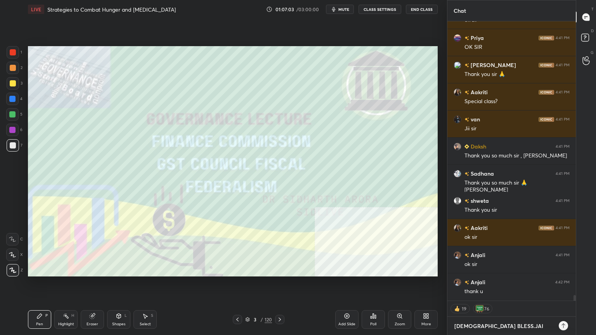
type textarea "[DEMOGRAPHIC_DATA] BLESS.[PERSON_NAME]"
type textarea "x"
type textarea "[DEMOGRAPHIC_DATA] BLESS.[PERSON_NAME]"
type textarea "x"
type textarea "[DEMOGRAPHIC_DATA] BLESS.JAI HIN"
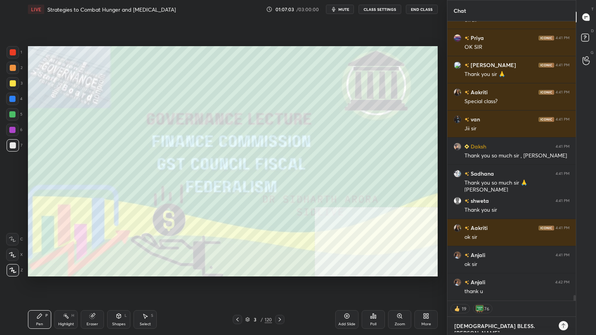
type textarea "x"
type textarea "[DEMOGRAPHIC_DATA] BLESS.[PERSON_NAME]"
type textarea "x"
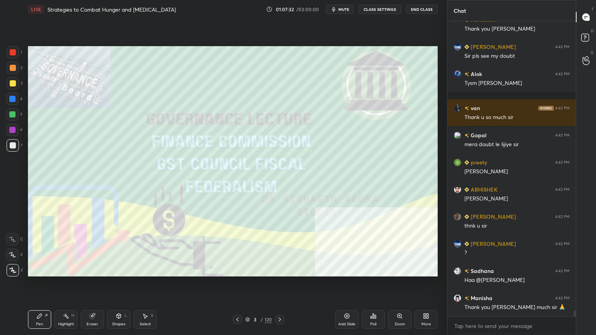
click at [429, 16] on div "LIVE Strategies to Combat Hunger and [MEDICAL_DATA] 01:07:32 / 03:00:00 mute CL…" at bounding box center [233, 9] width 410 height 19
click at [426, 5] on button "End Class" at bounding box center [422, 9] width 32 height 9
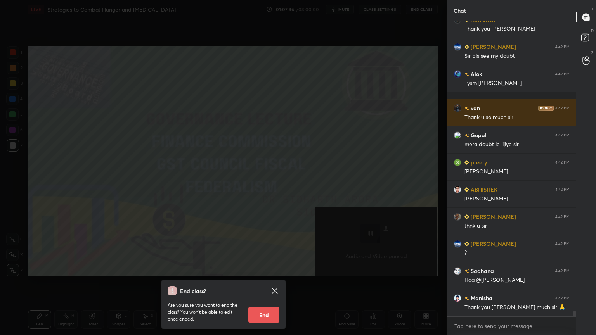
click at [276, 301] on button "End" at bounding box center [263, 315] width 31 height 16
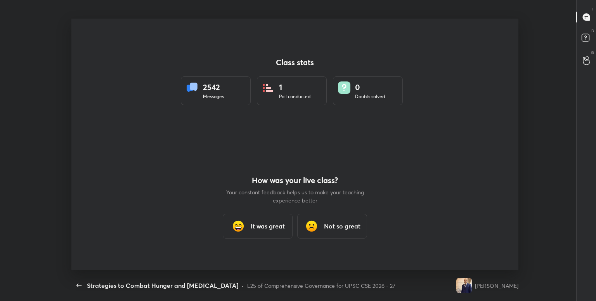
type textarea "x"
click at [277, 228] on h3 "It was great" at bounding box center [268, 226] width 34 height 9
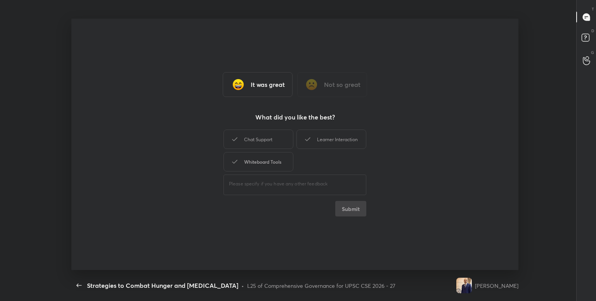
click at [247, 162] on div "Whiteboard Tools" at bounding box center [258, 161] width 70 height 19
click at [353, 205] on button "Submit" at bounding box center [350, 209] width 31 height 16
